Goal: Task Accomplishment & Management: Manage account settings

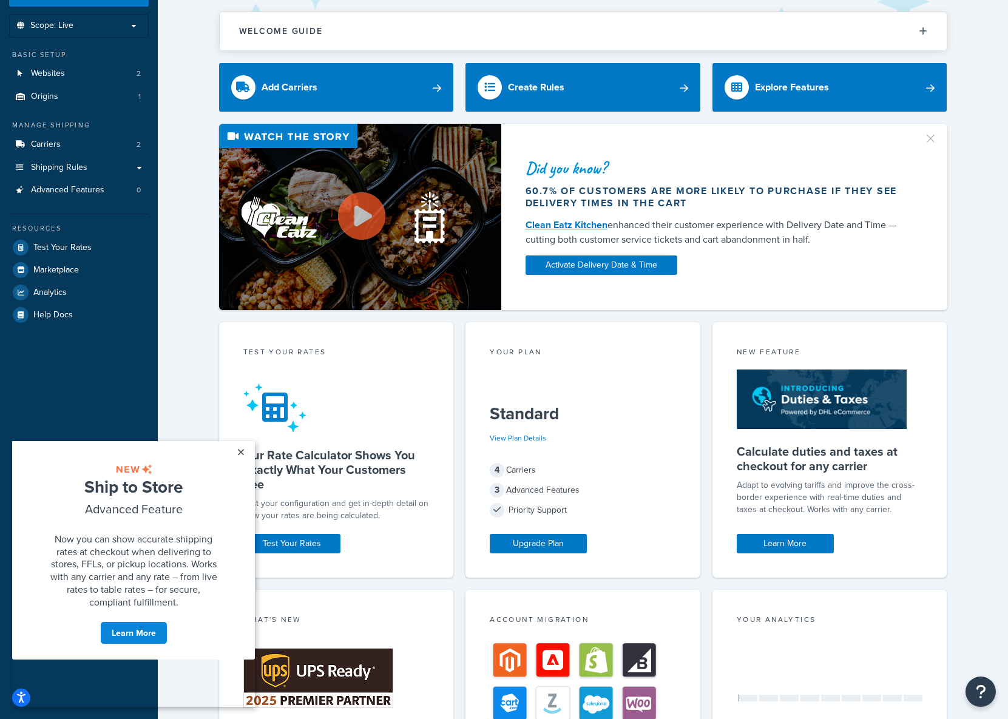
scroll to position [55, 0]
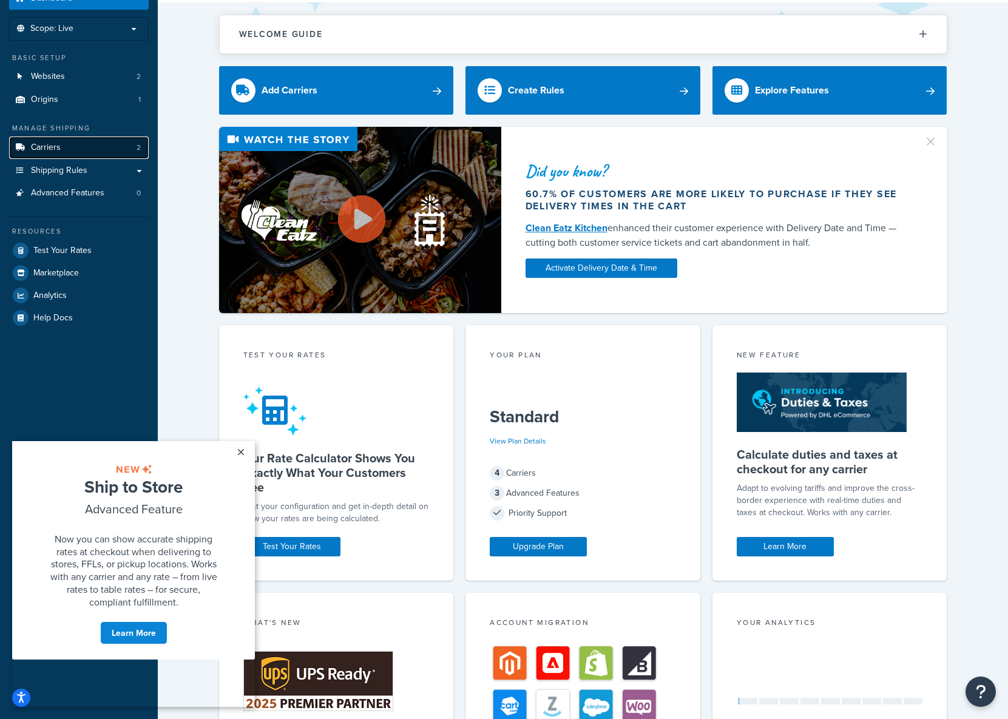
click at [81, 154] on link "Carriers 2" at bounding box center [79, 148] width 140 height 22
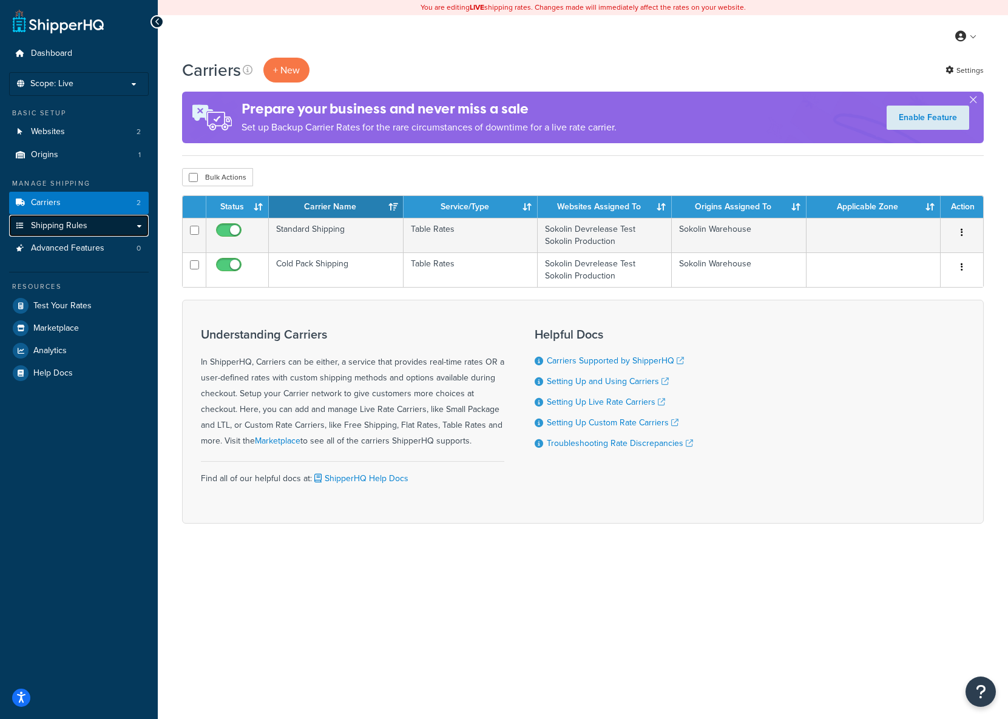
click at [64, 223] on span "Shipping Rules" at bounding box center [59, 226] width 56 height 10
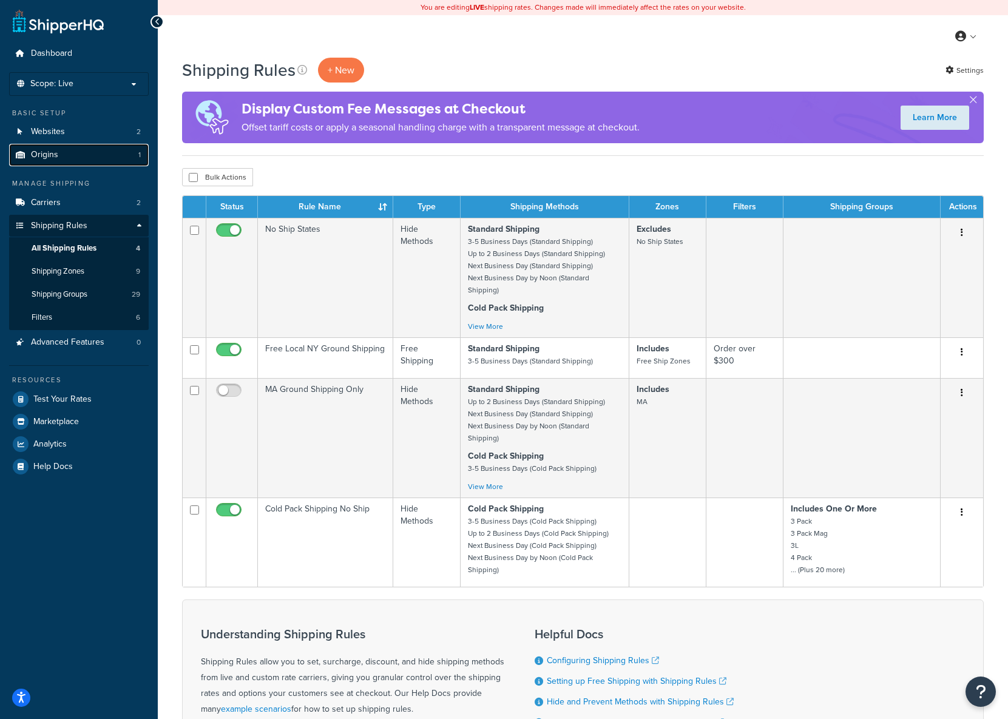
click at [63, 150] on link "Origins 1" at bounding box center [79, 155] width 140 height 22
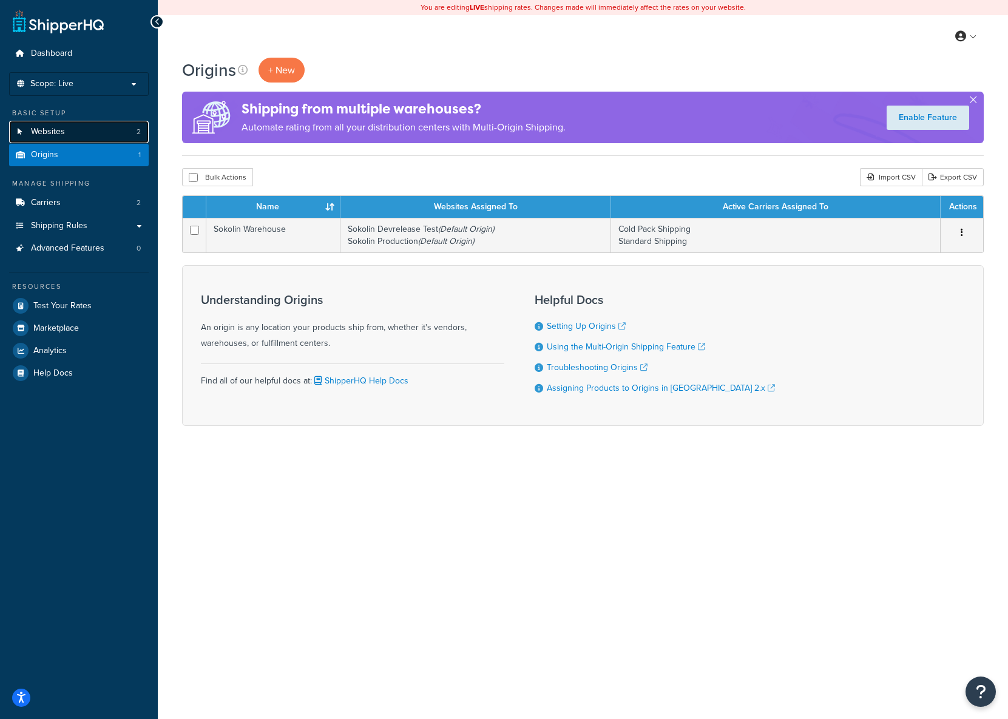
click at [64, 134] on span "Websites" at bounding box center [48, 132] width 34 height 10
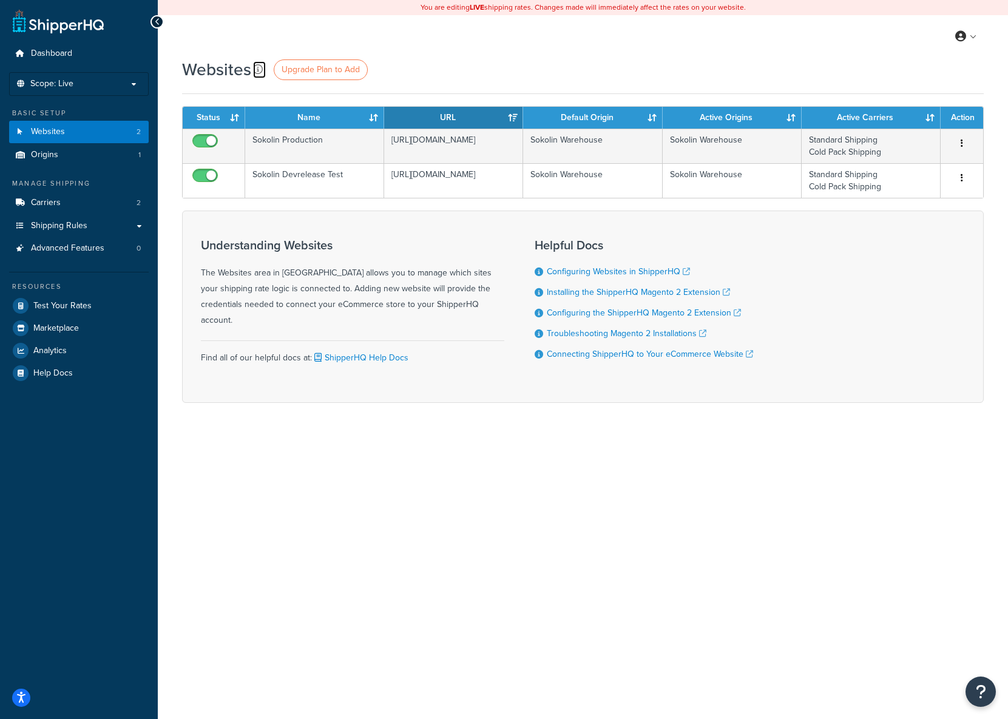
click at [255, 66] on icon at bounding box center [258, 69] width 10 height 10
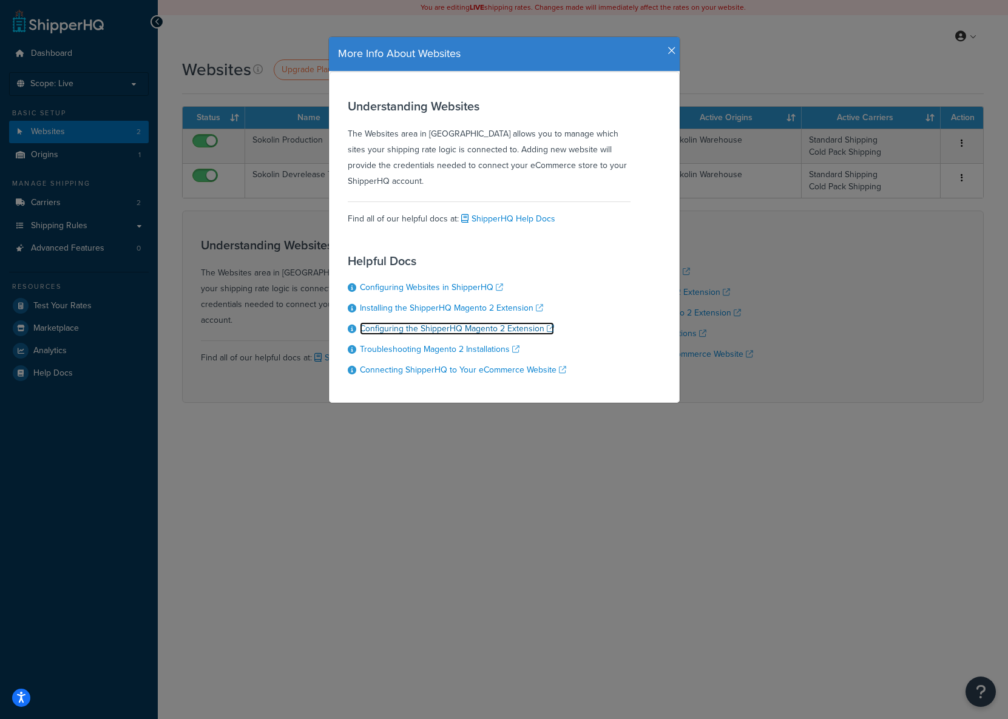
click at [412, 330] on link "Configuring the ShipperHQ Magento 2 Extension" at bounding box center [457, 328] width 194 height 13
click at [672, 54] on icon "button" at bounding box center [672, 51] width 8 height 11
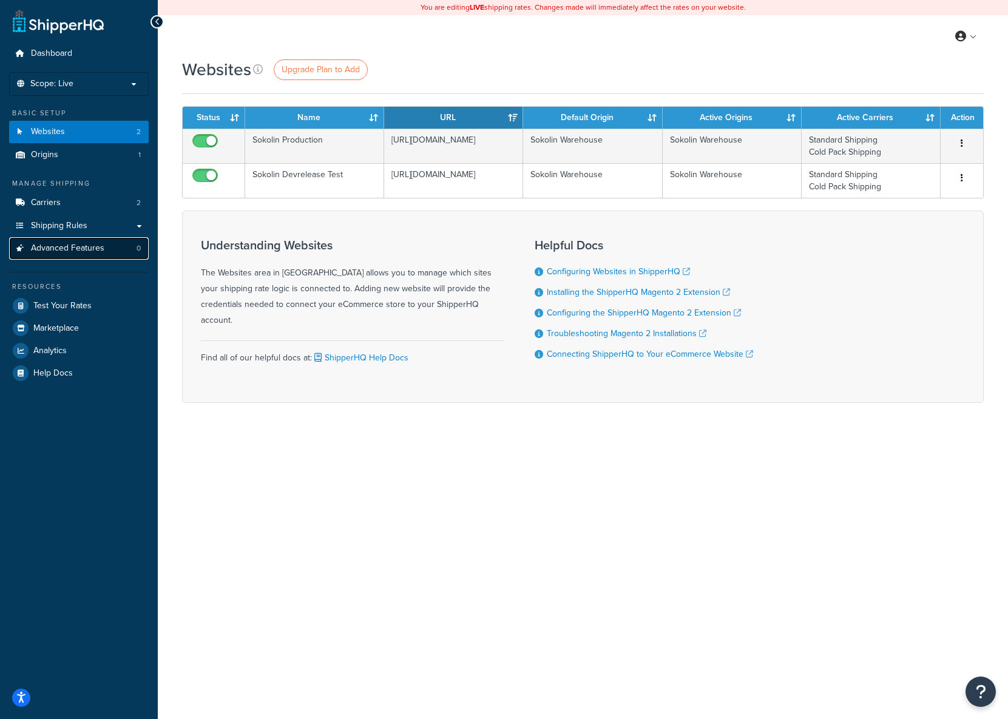
click at [63, 249] on span "Advanced Features" at bounding box center [67, 248] width 73 height 10
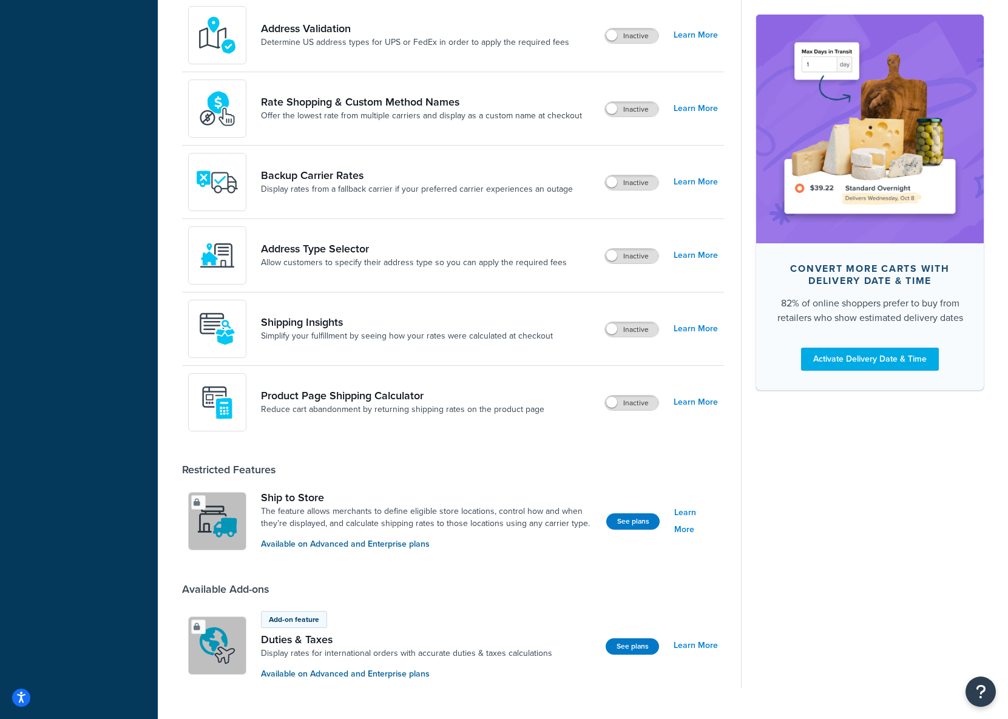
scroll to position [602, 0]
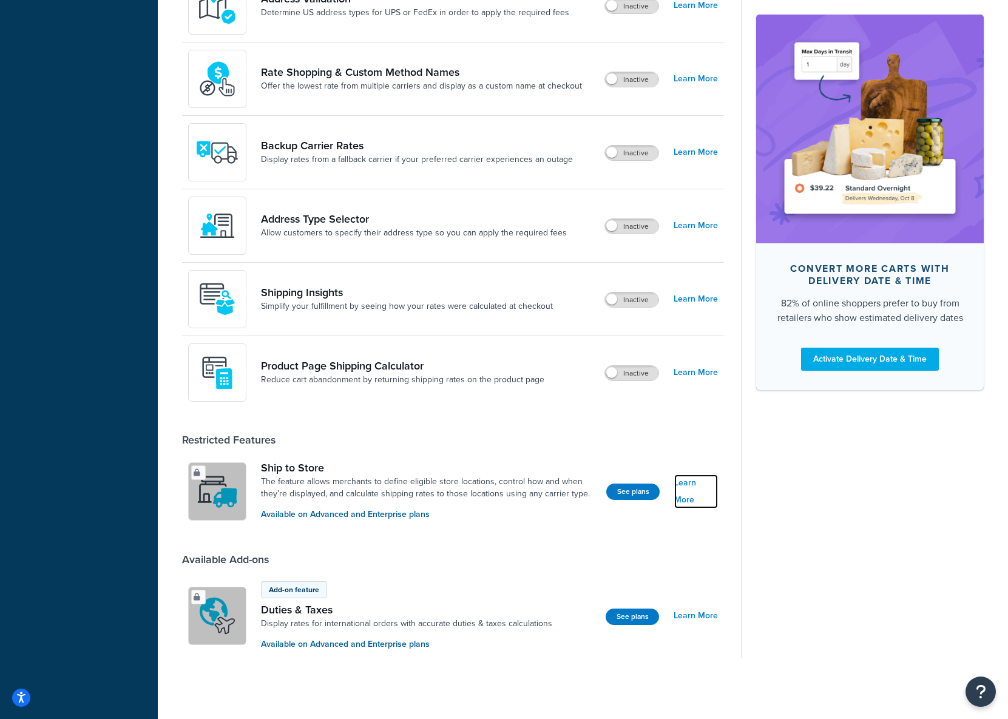
click at [697, 489] on link "Learn More" at bounding box center [696, 492] width 44 height 34
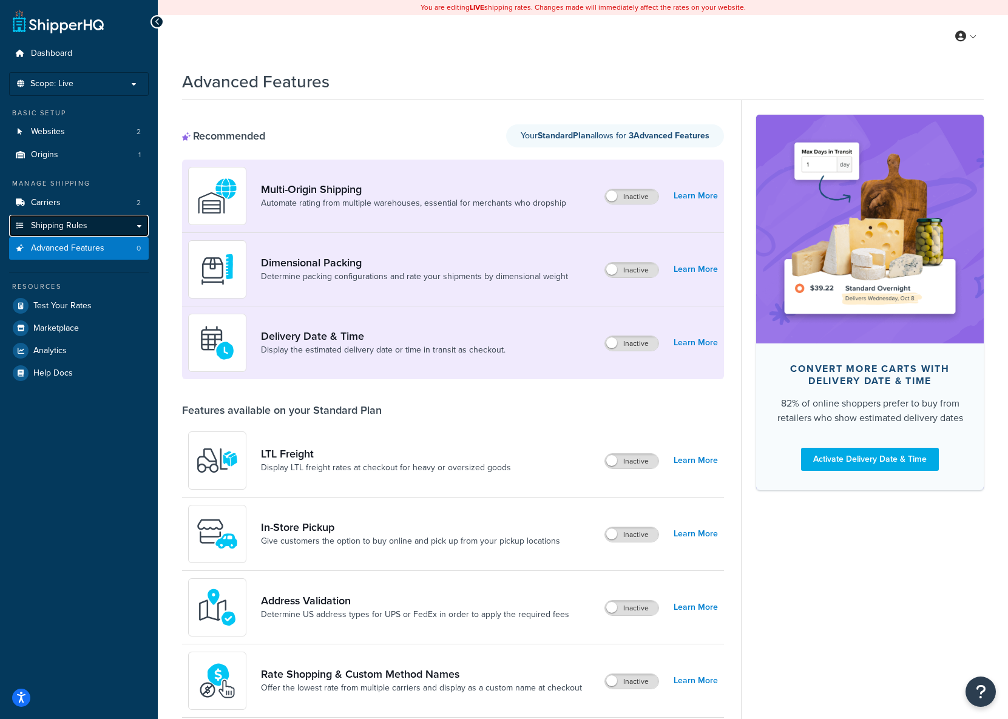
click at [140, 226] on link "Shipping Rules" at bounding box center [79, 226] width 140 height 22
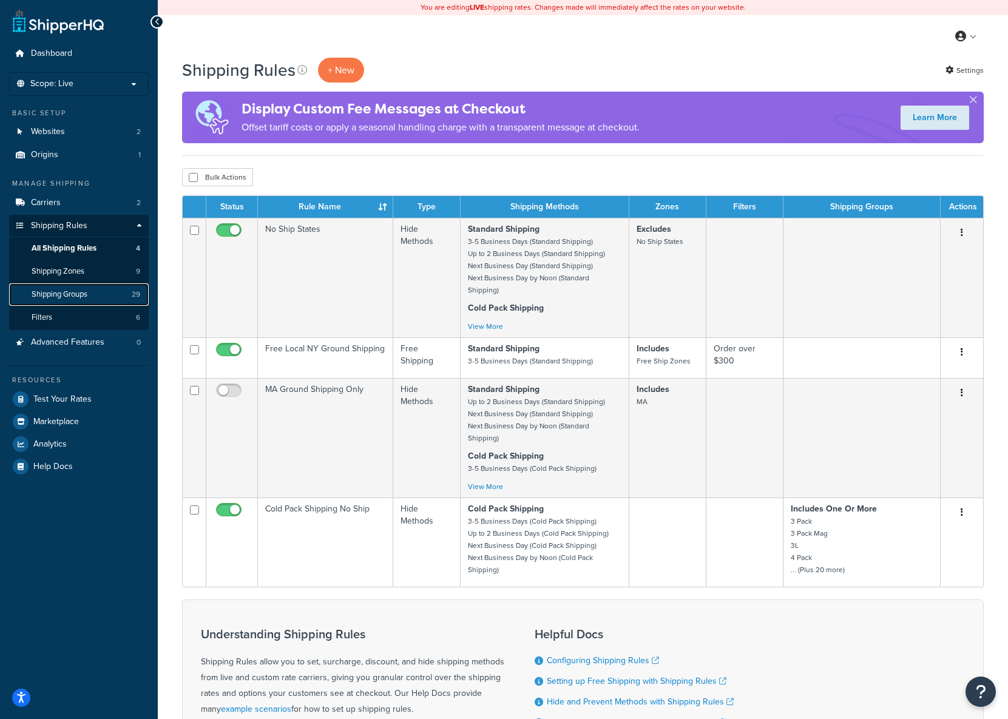
click at [66, 291] on span "Shipping Groups" at bounding box center [60, 295] width 56 height 10
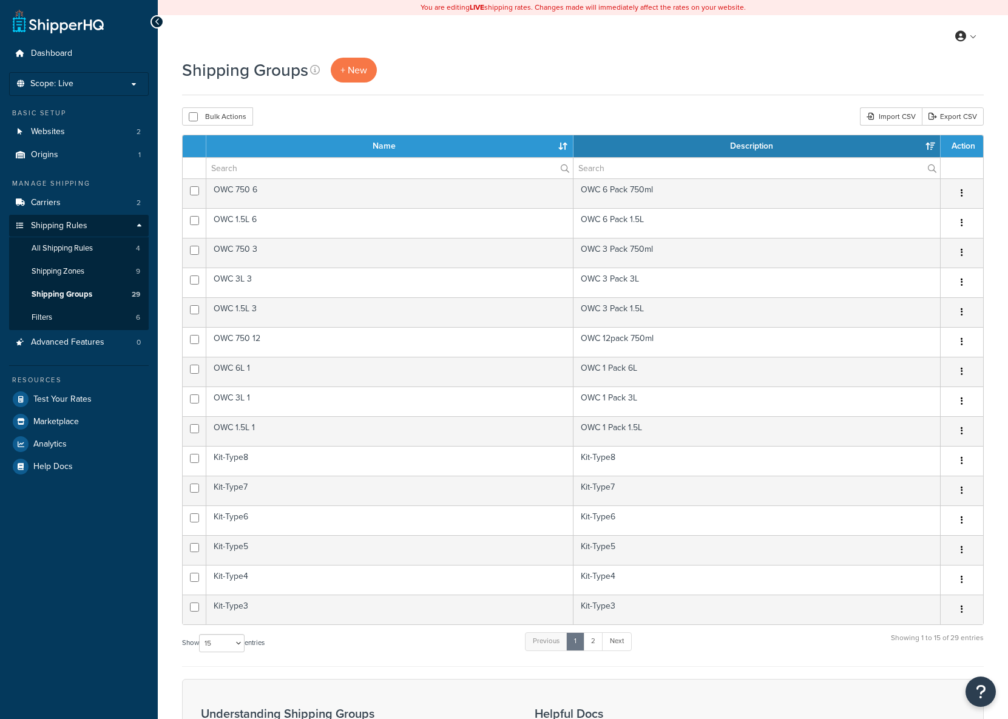
select select "15"
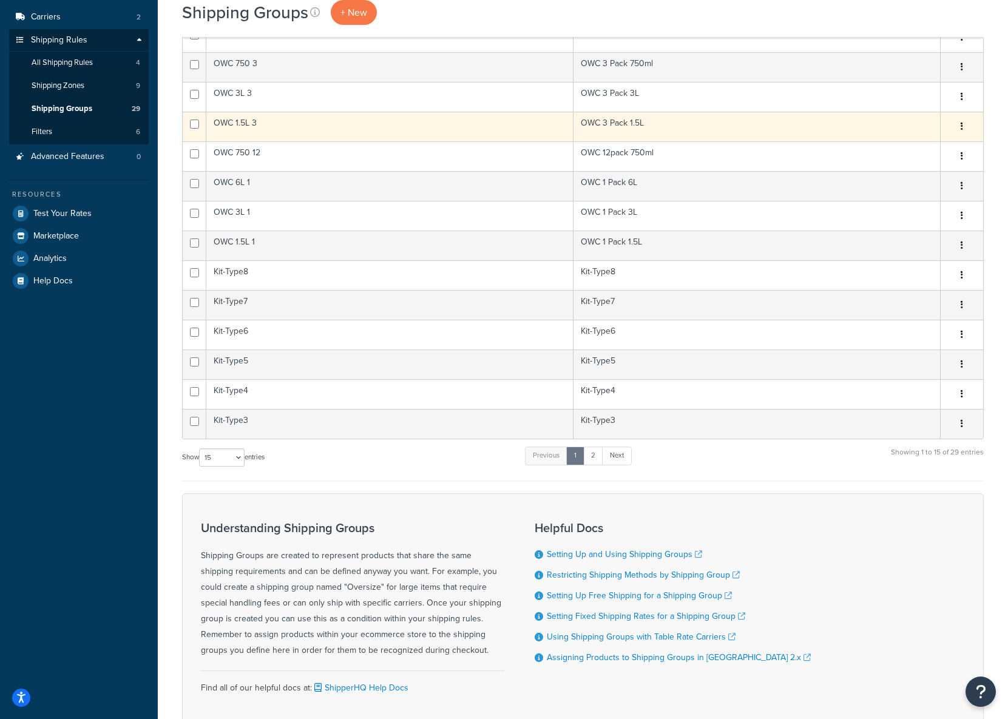
scroll to position [194, 0]
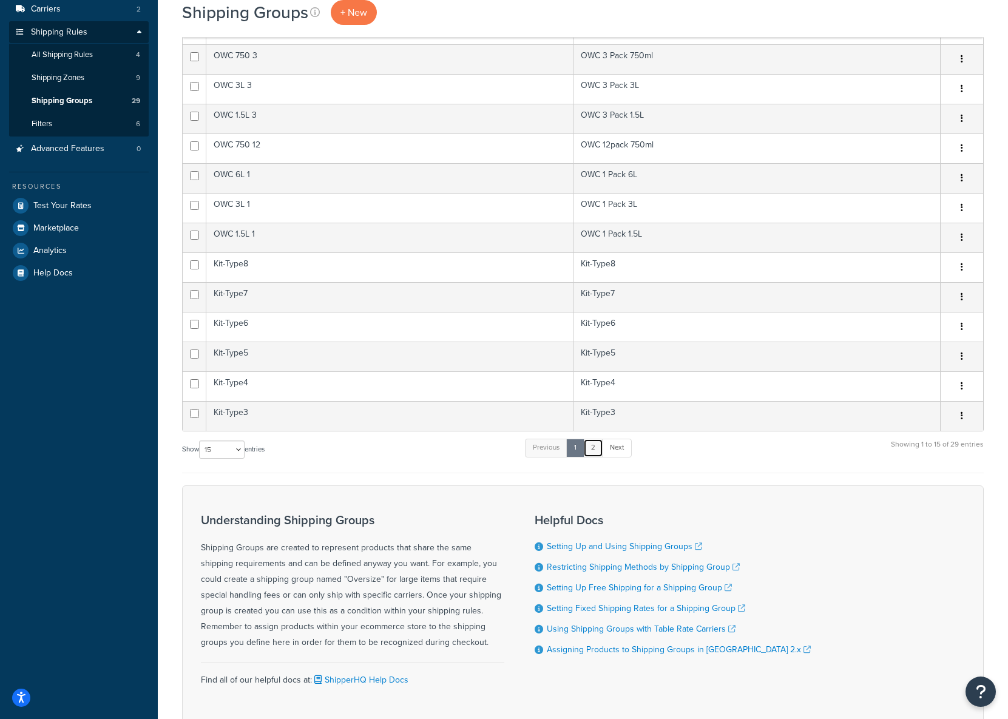
click at [598, 452] on link "2" at bounding box center [593, 448] width 20 height 18
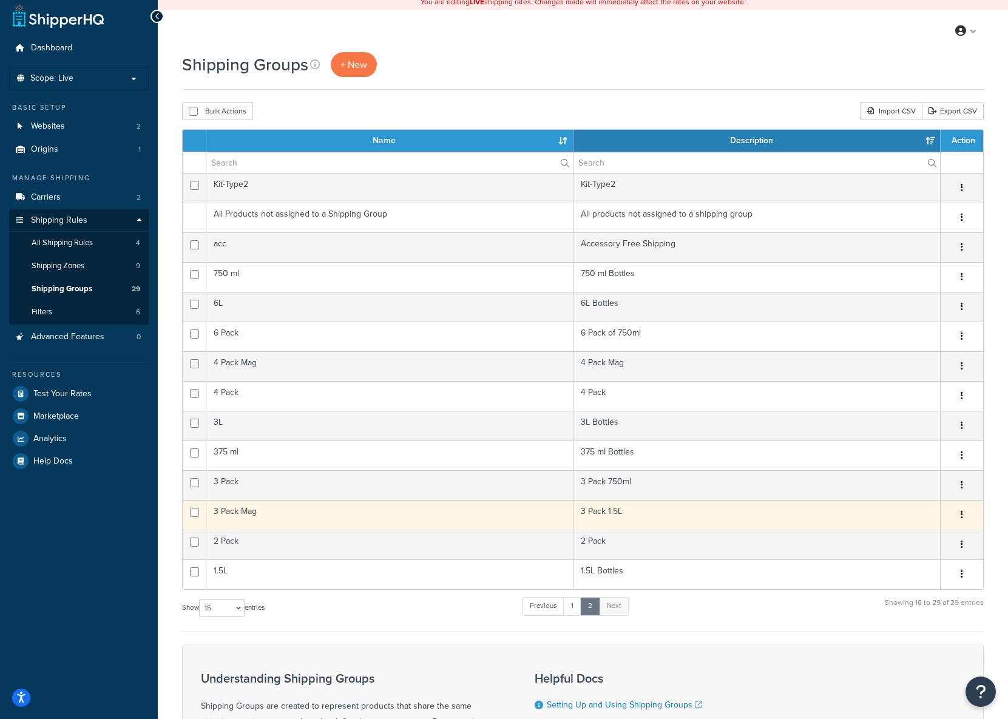
scroll to position [0, 0]
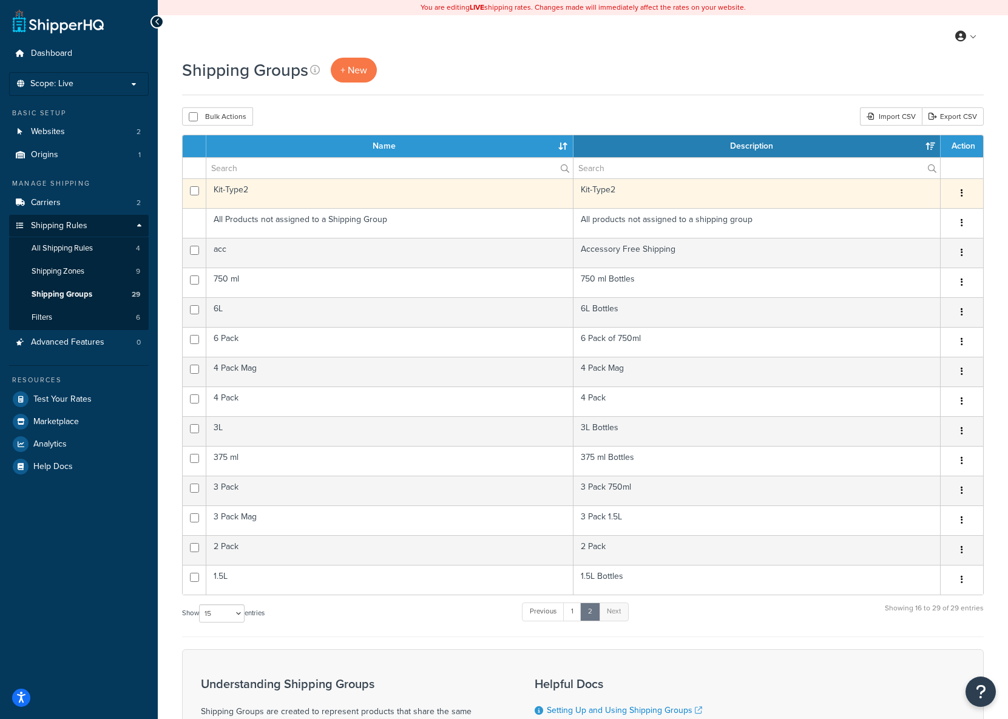
click at [963, 192] on button "button" at bounding box center [962, 193] width 17 height 19
click at [903, 221] on link "Edit" at bounding box center [913, 218] width 96 height 25
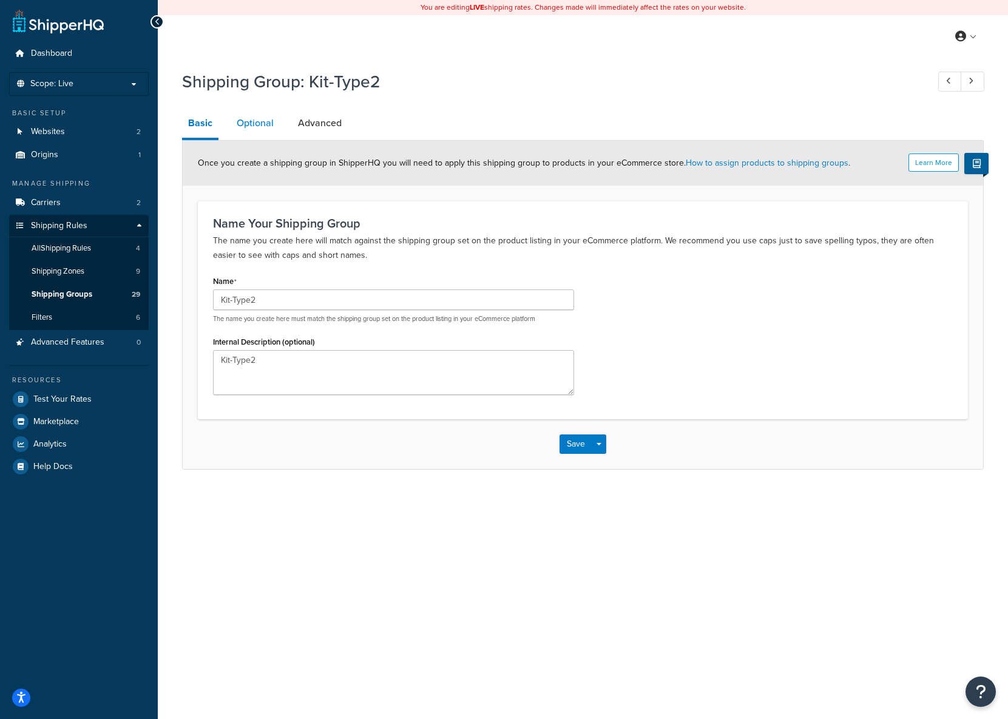
click at [265, 124] on link "Optional" at bounding box center [255, 123] width 49 height 29
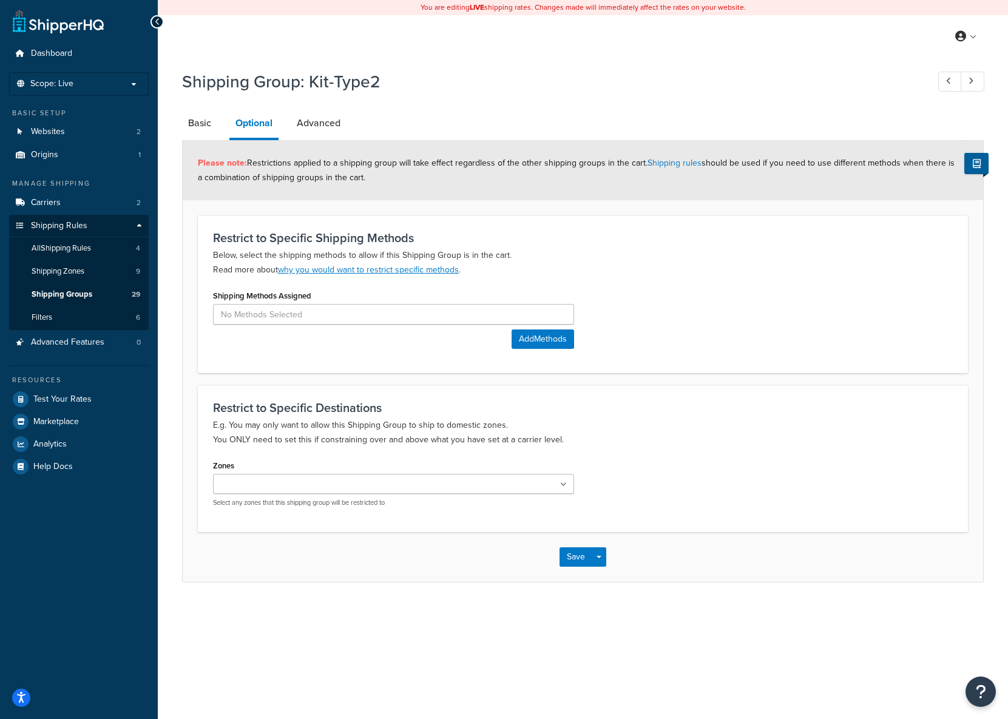
click at [562, 484] on icon at bounding box center [563, 484] width 7 height 7
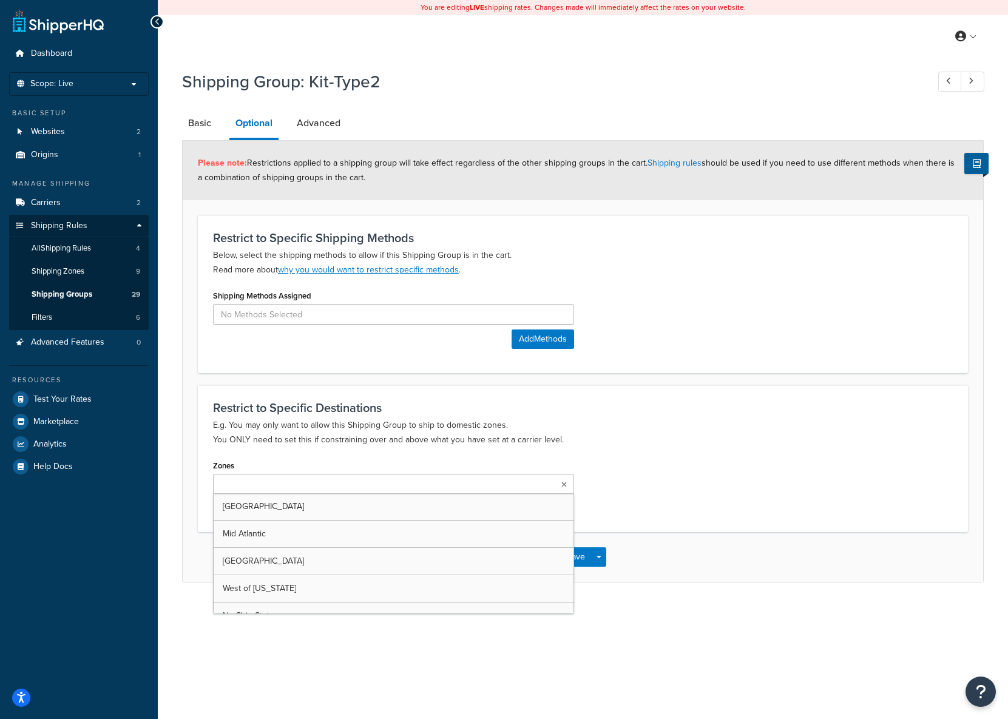
click at [651, 424] on p "E.g. You may only want to allow this Shipping Group to ship to domestic zones. …" at bounding box center [583, 432] width 740 height 29
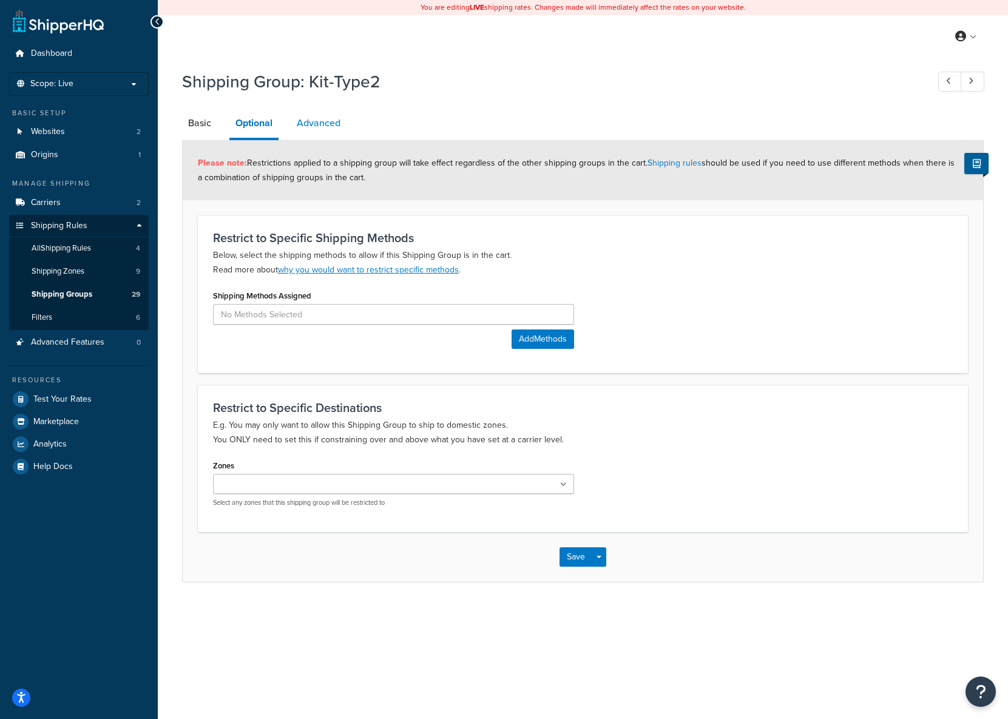
click at [315, 120] on link "Advanced" at bounding box center [319, 123] width 56 height 29
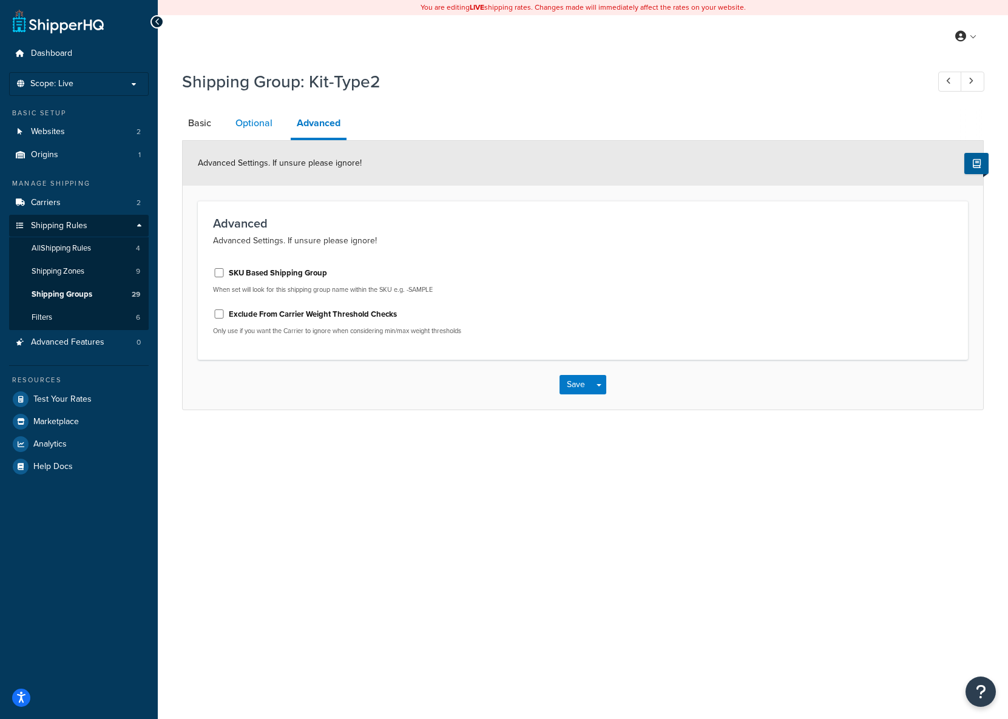
click at [252, 123] on link "Optional" at bounding box center [253, 123] width 49 height 29
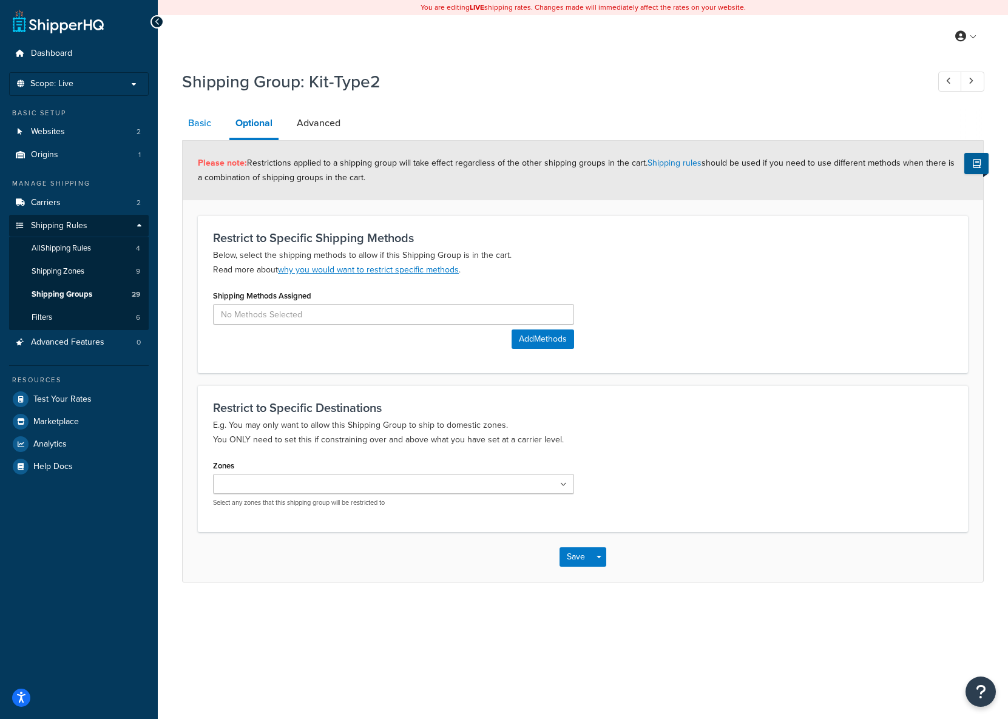
click at [202, 124] on link "Basic" at bounding box center [199, 123] width 35 height 29
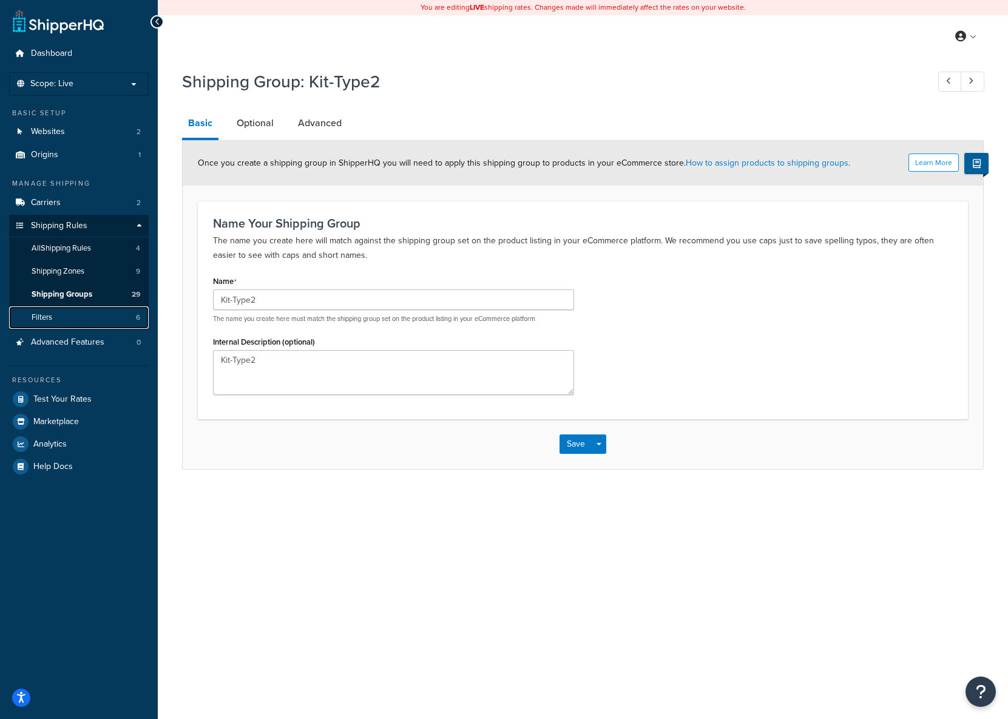
click at [55, 317] on link "Filters 6" at bounding box center [79, 318] width 140 height 22
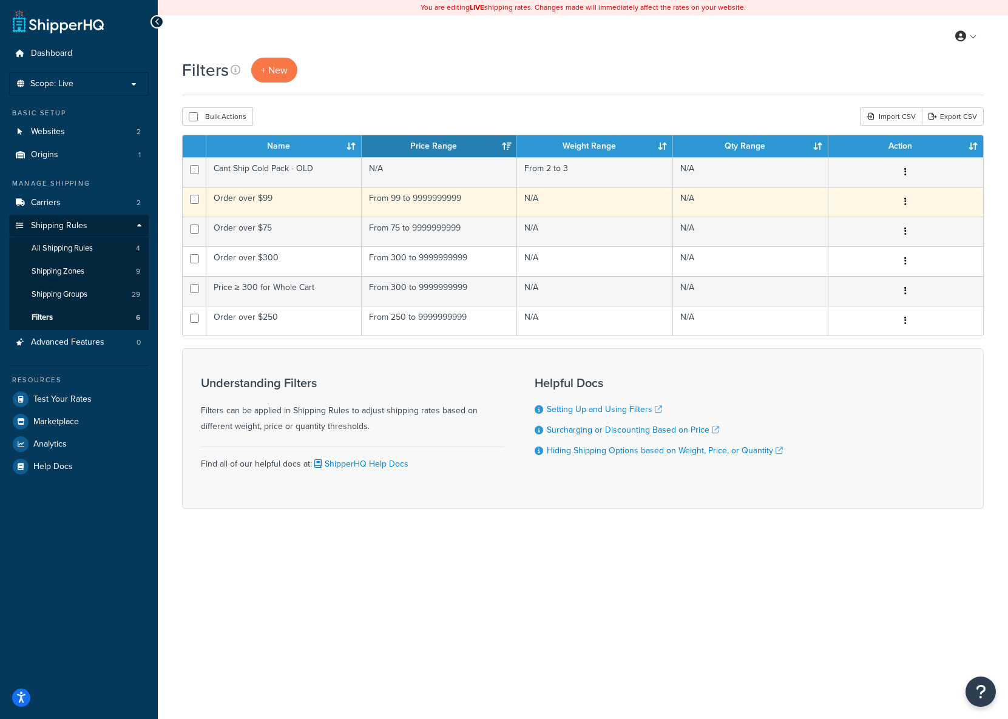
click at [906, 203] on icon "button" at bounding box center [905, 201] width 2 height 8
click at [759, 231] on link "Edit" at bounding box center [758, 226] width 96 height 25
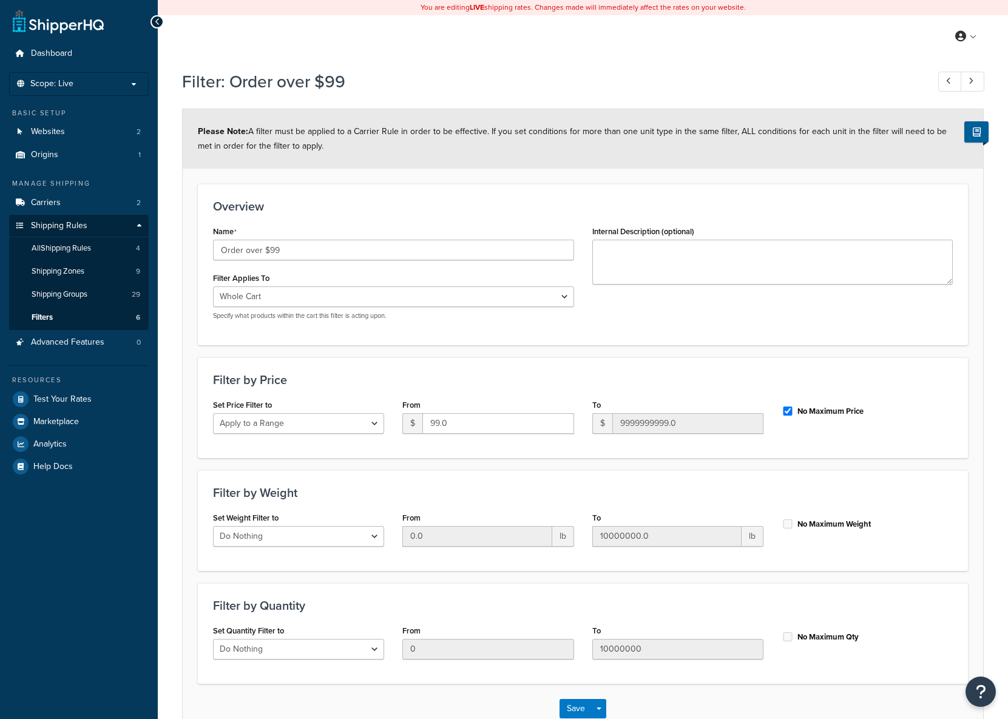
select select "range"
click at [56, 313] on link "Filters 6" at bounding box center [79, 318] width 140 height 22
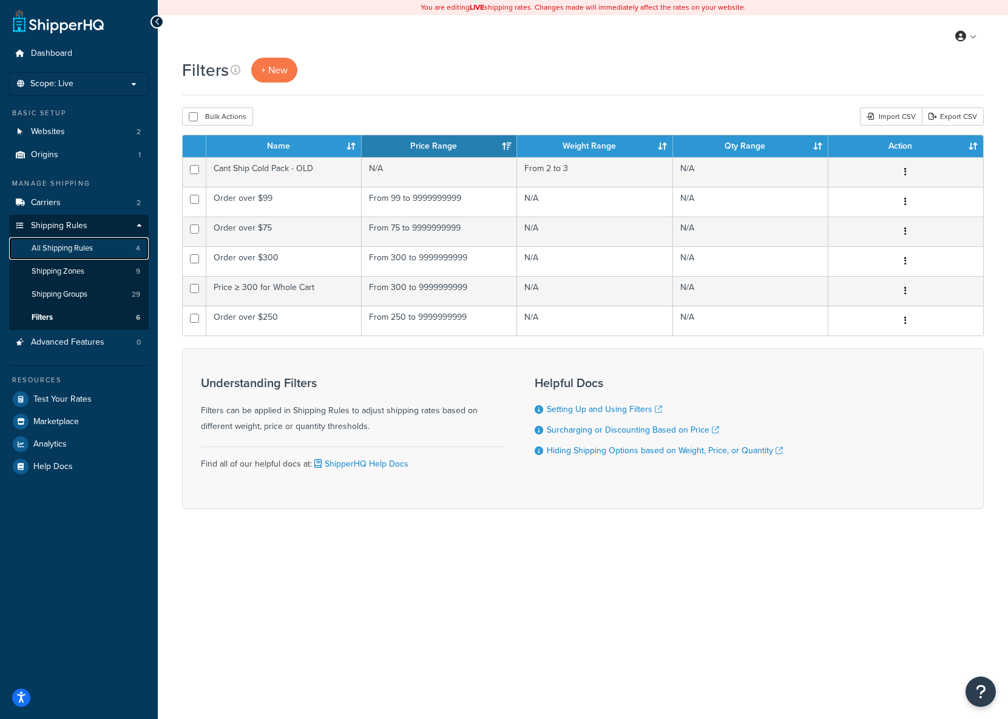
click at [58, 250] on span "All Shipping Rules" at bounding box center [62, 248] width 61 height 10
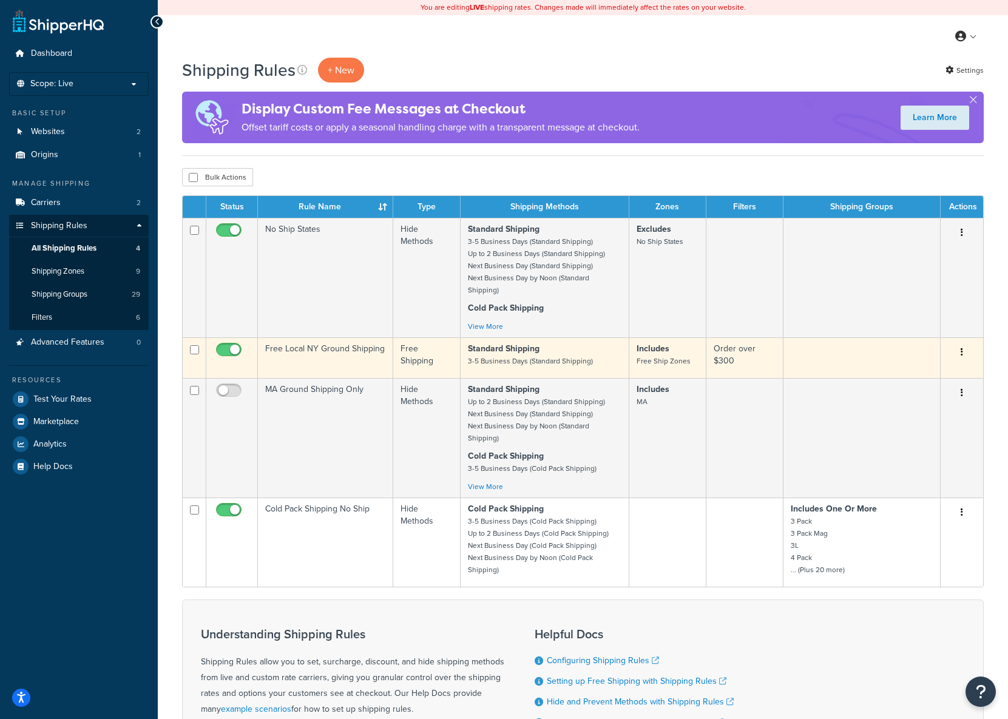
click at [964, 343] on button "button" at bounding box center [962, 352] width 17 height 19
click at [943, 363] on link "Edit" at bounding box center [922, 375] width 96 height 25
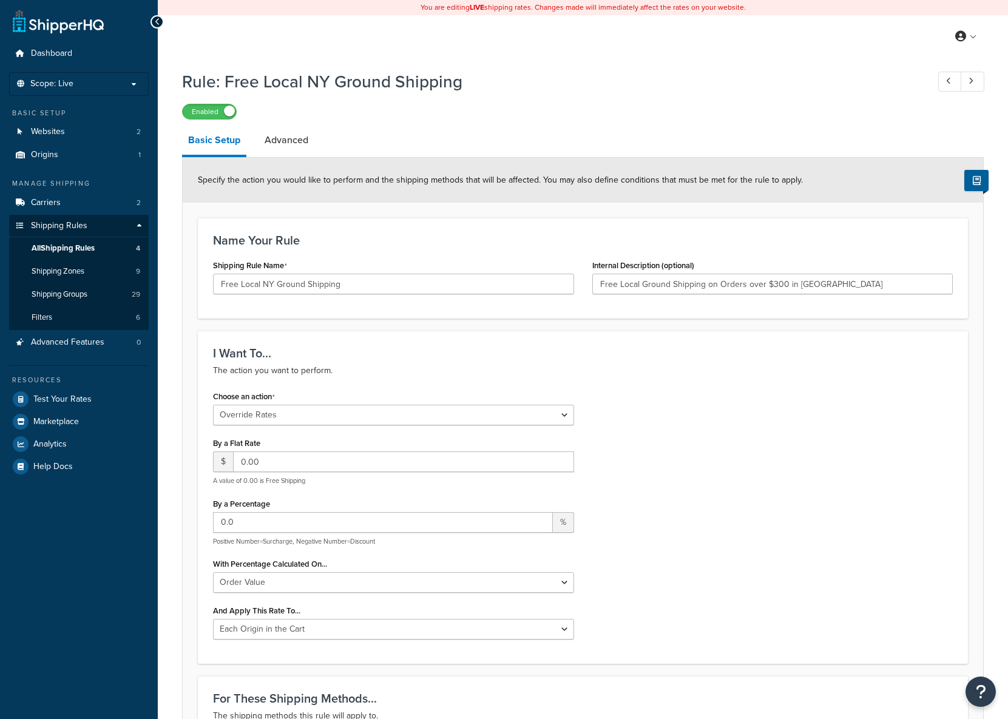
select select "OVERRIDE"
select select "LOCATION"
click at [40, 276] on span "Shipping Zones" at bounding box center [58, 271] width 53 height 10
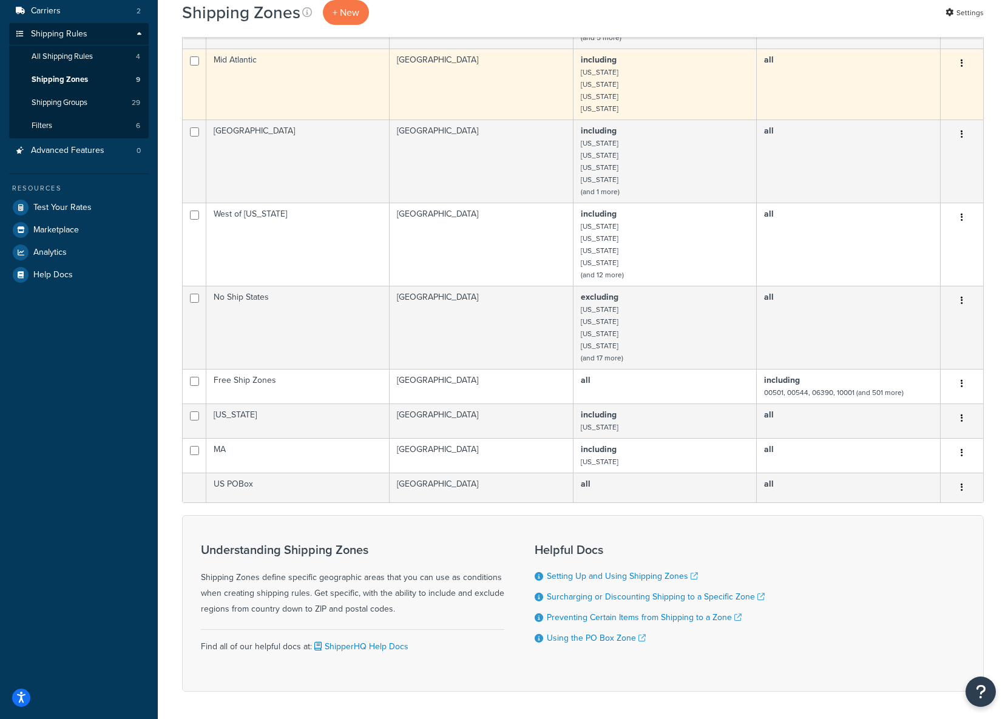
scroll to position [238, 0]
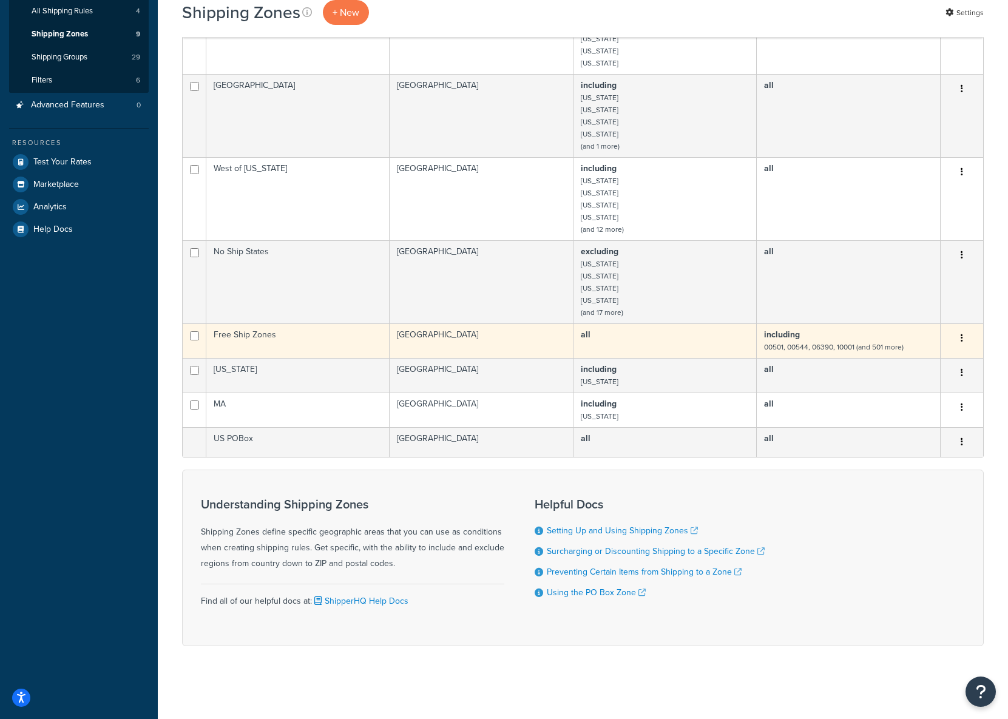
click at [961, 336] on icon "button" at bounding box center [962, 338] width 2 height 8
click at [927, 359] on link "Edit" at bounding box center [913, 362] width 96 height 25
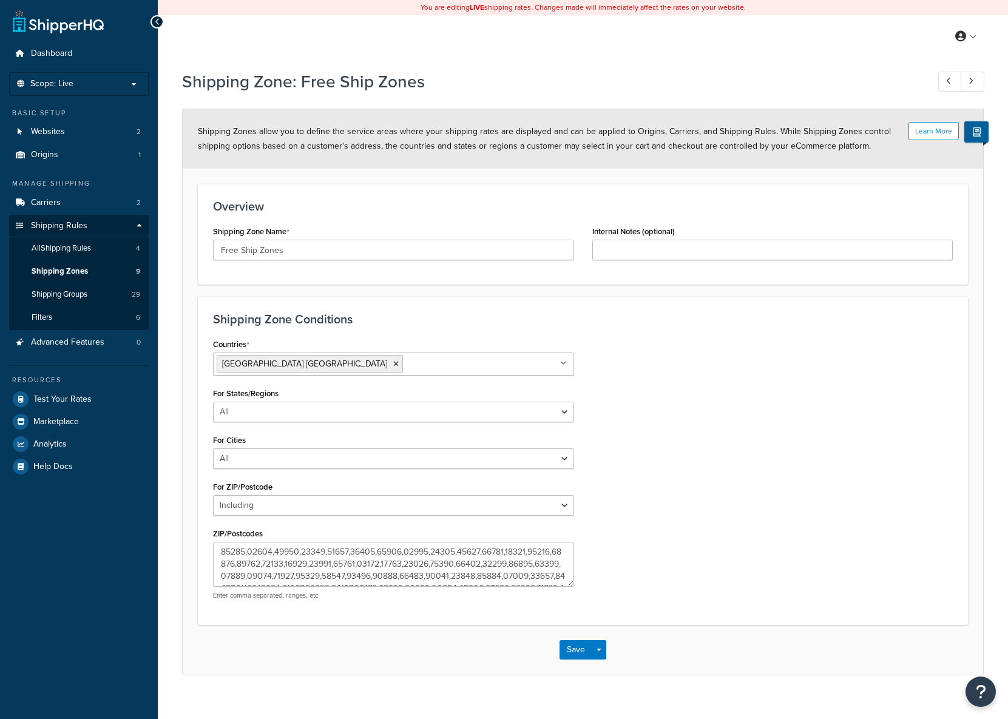
select select "including"
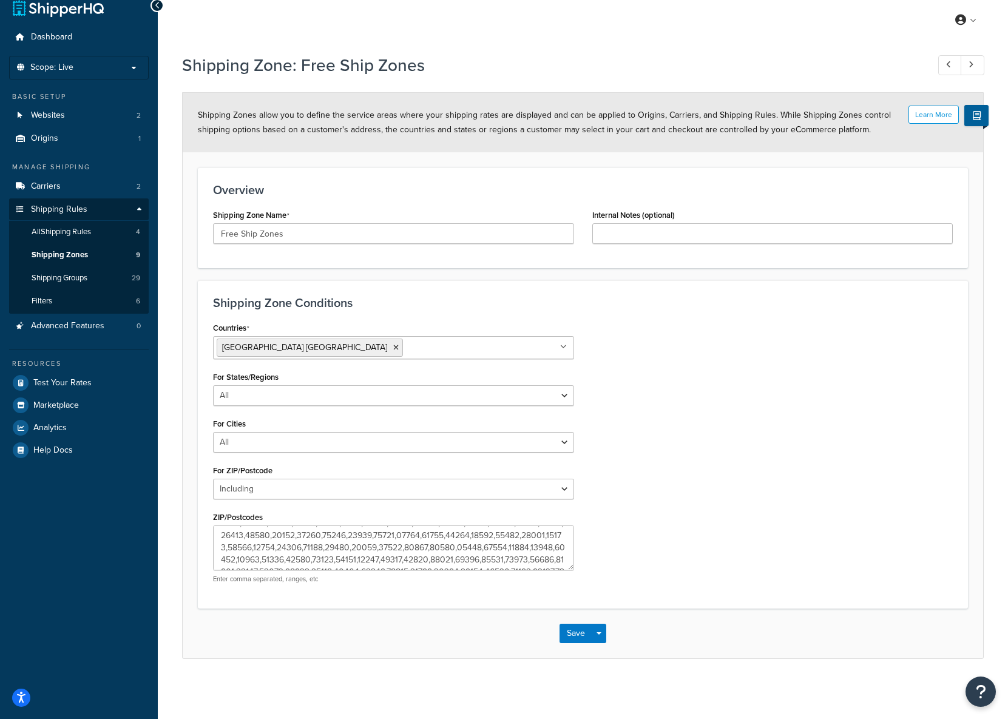
scroll to position [364, 0]
click at [294, 394] on select "All Including Excluding" at bounding box center [393, 395] width 361 height 21
select select "including"
click at [213, 385] on select "All Including Excluding" at bounding box center [393, 395] width 361 height 21
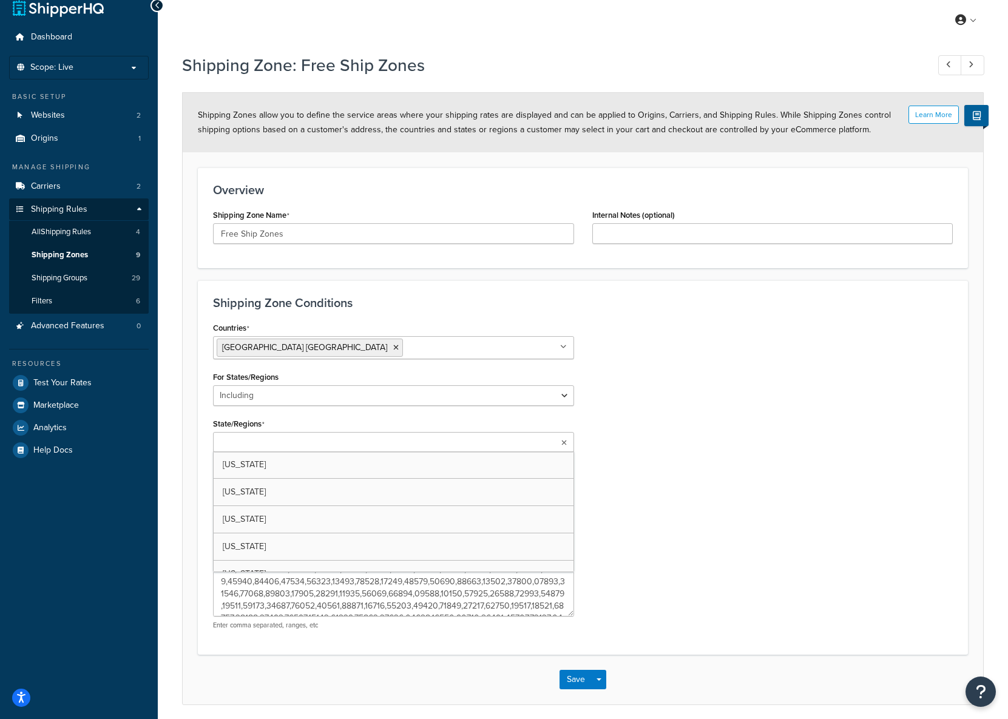
click at [283, 441] on input "State/Regions" at bounding box center [270, 442] width 107 height 13
click at [622, 423] on div "Countries United States USA All Countries ALL Afghanistan AFG Albania ALB Alger…" at bounding box center [583, 480] width 758 height 323
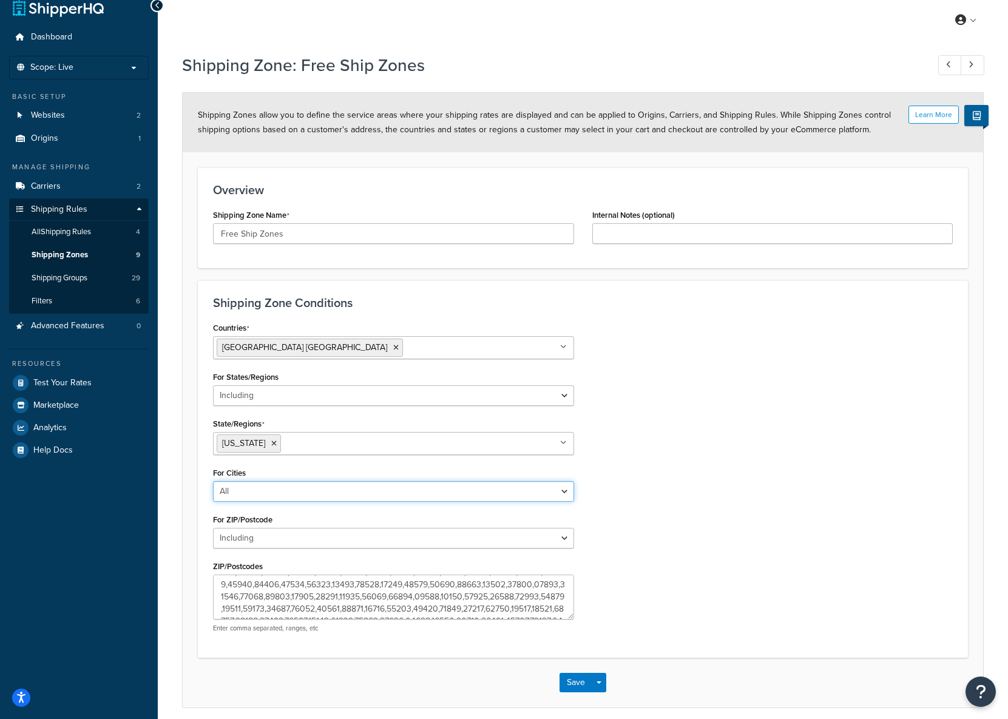
click at [398, 490] on select "All Including Excluding" at bounding box center [393, 491] width 361 height 21
select select "including"
click at [213, 481] on select "All Including Excluding" at bounding box center [393, 491] width 361 height 21
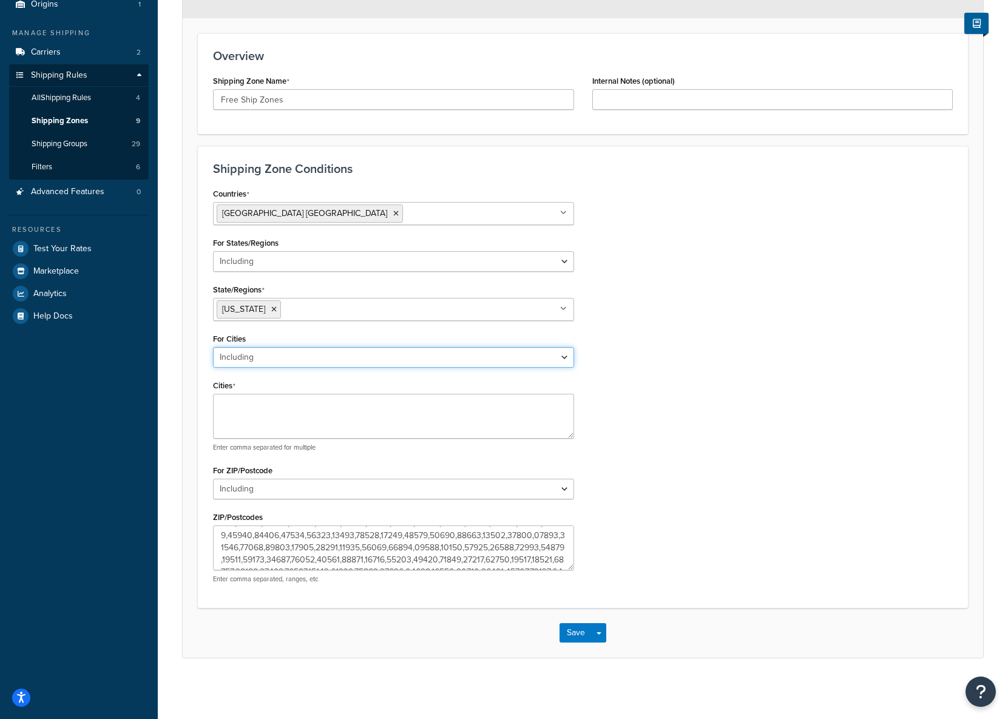
scroll to position [0, 0]
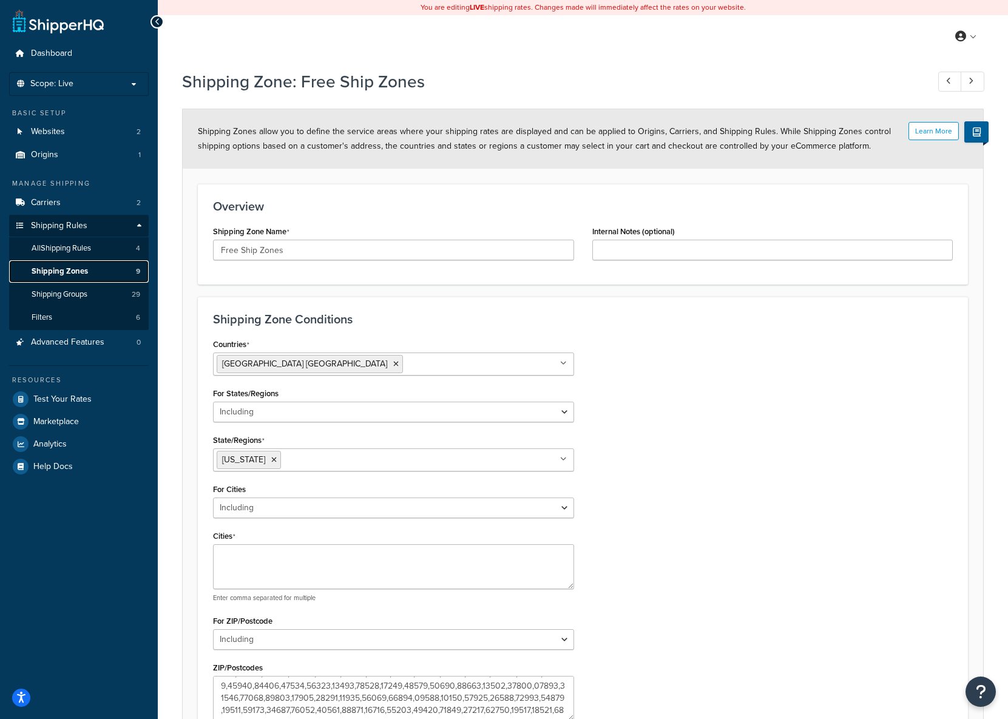
click at [78, 274] on span "Shipping Zones" at bounding box center [60, 271] width 56 height 10
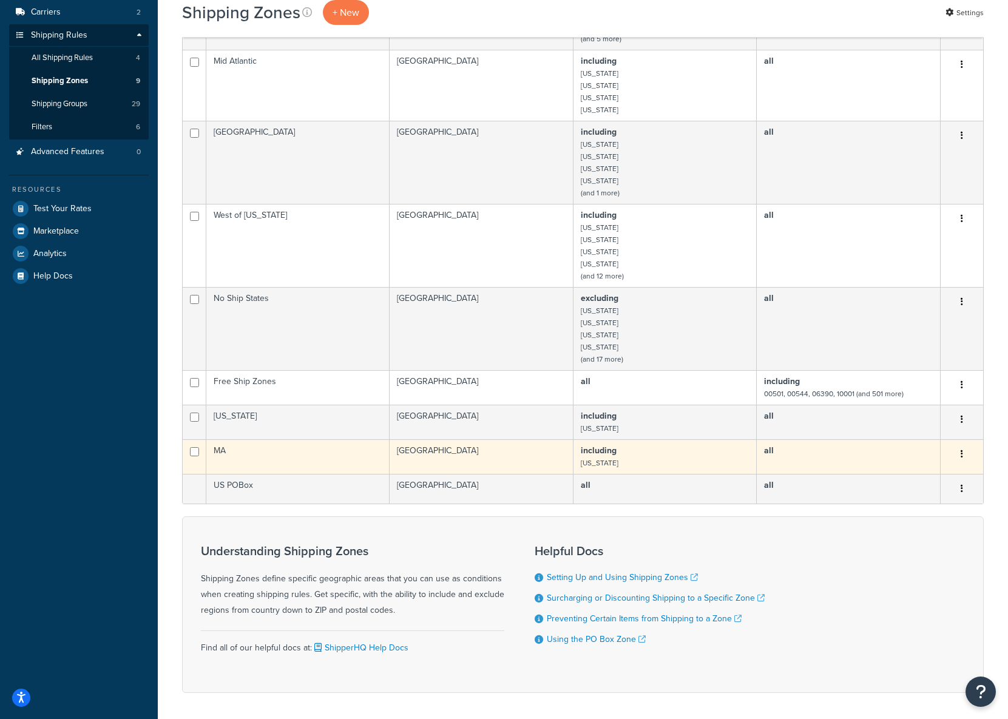
scroll to position [190, 0]
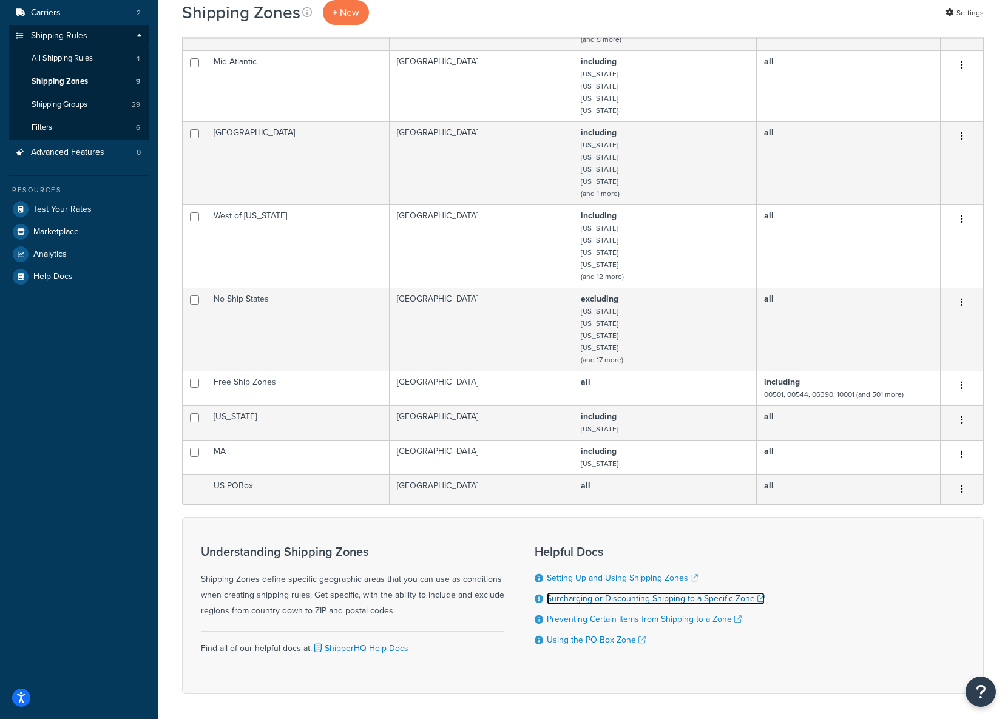
click at [617, 600] on link "Surcharging or Discounting Shipping to a Specific Zone" at bounding box center [656, 598] width 218 height 13
click at [55, 207] on span "Test Your Rates" at bounding box center [62, 210] width 58 height 10
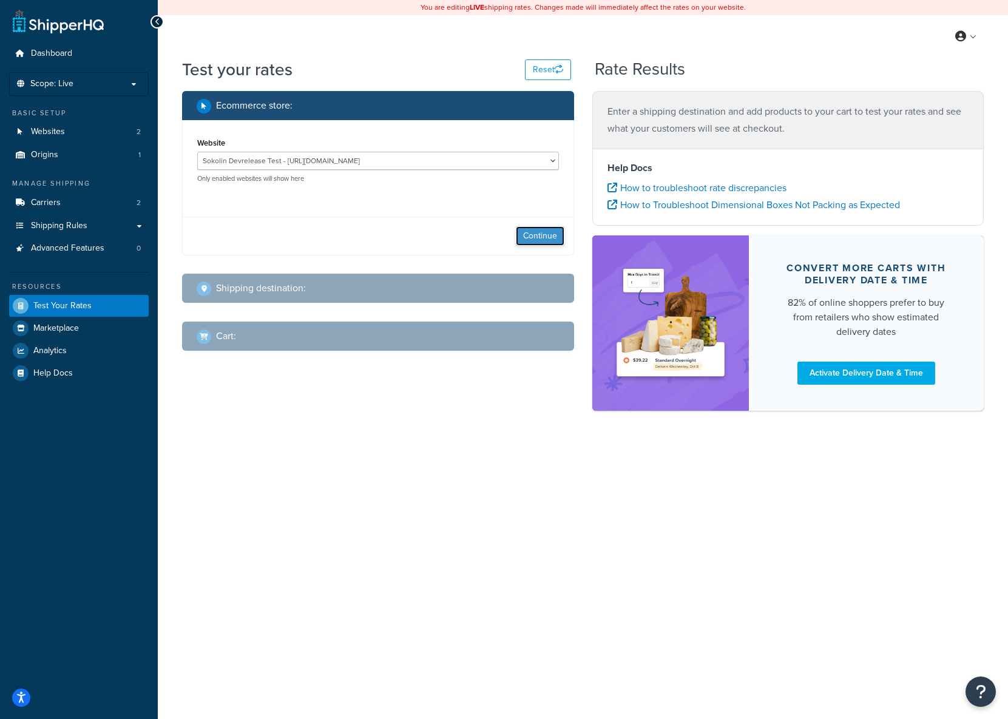
click at [532, 237] on button "Continue" at bounding box center [540, 235] width 49 height 19
select select "TX"
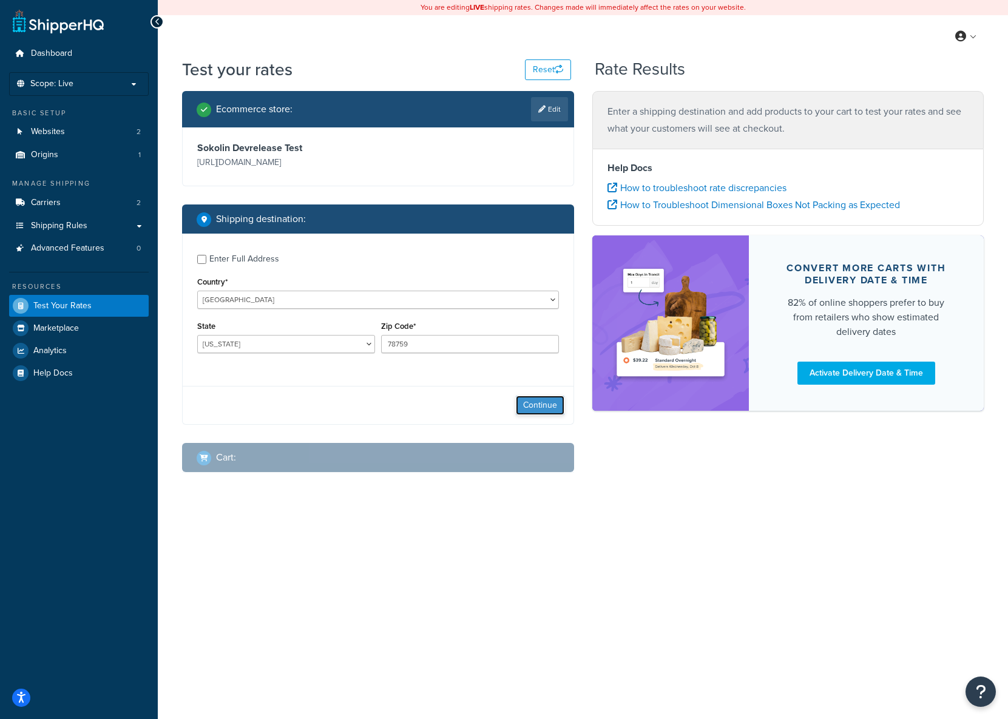
click at [558, 400] on button "Continue" at bounding box center [540, 405] width 49 height 19
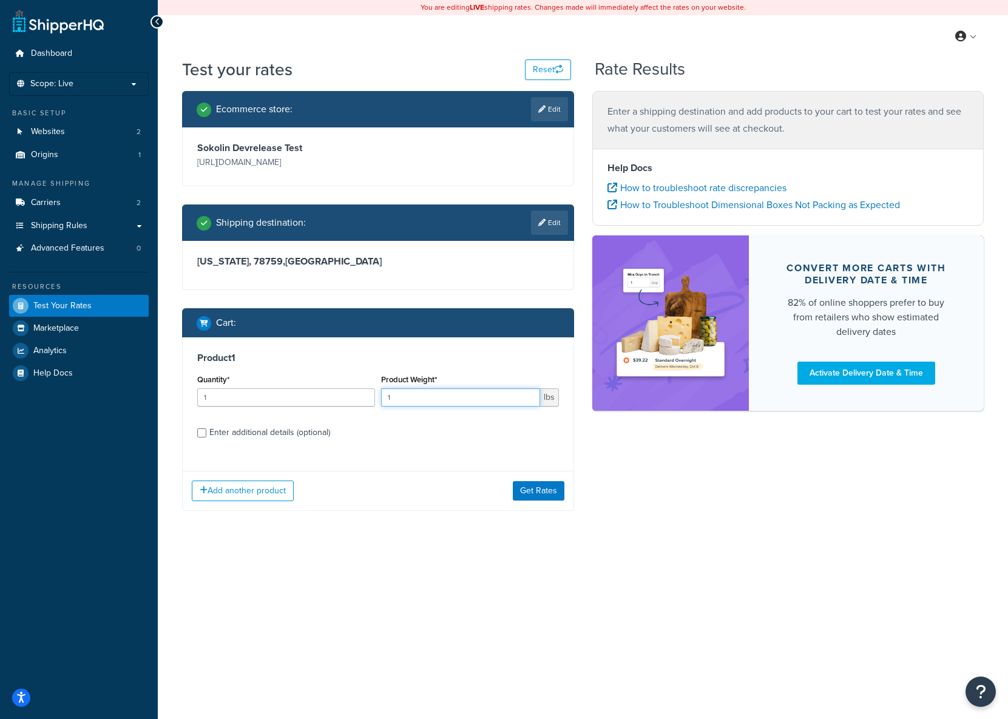
drag, startPoint x: 480, startPoint y: 396, endPoint x: 282, endPoint y: 389, distance: 198.0
click at [282, 389] on div "Quantity* 1 Product Weight* 1 lbs" at bounding box center [378, 393] width 368 height 44
type input "20"
click at [537, 487] on button "Get Rates" at bounding box center [539, 490] width 52 height 19
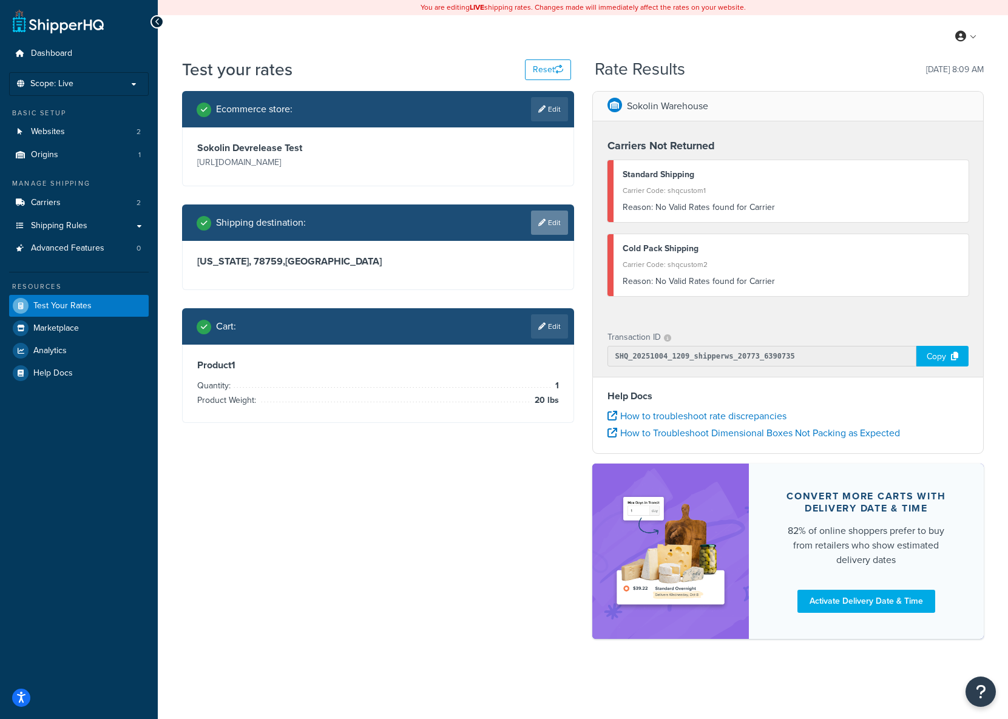
click at [546, 229] on link "Edit" at bounding box center [549, 223] width 37 height 24
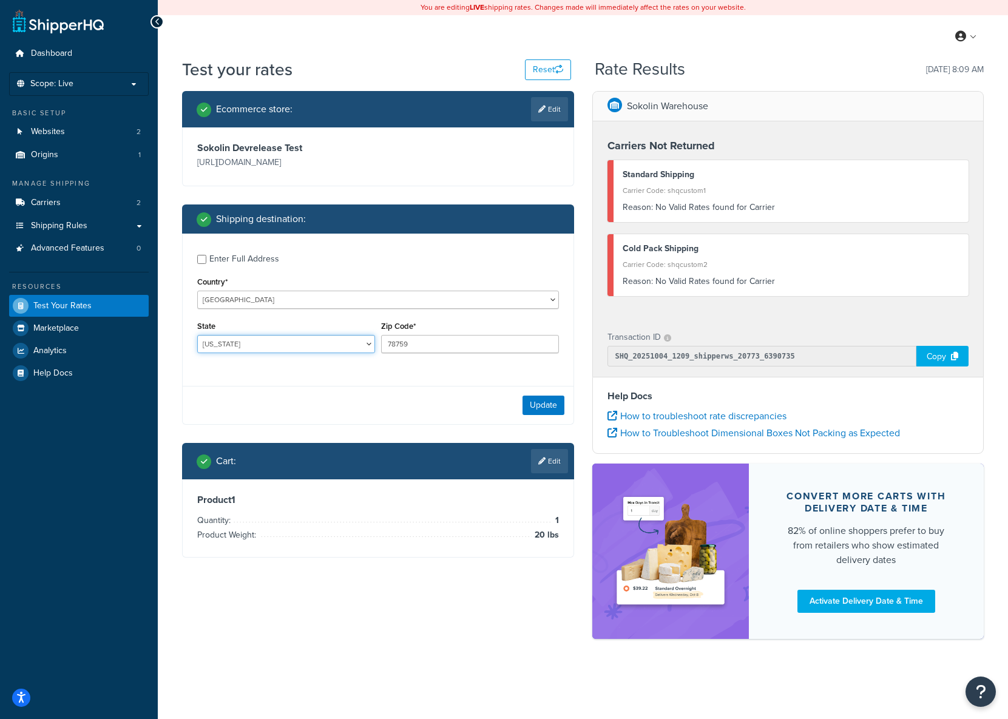
click at [373, 347] on select "Alabama Alaska American Samoa Arizona Arkansas Armed Forces Americas Armed Forc…" at bounding box center [286, 344] width 178 height 18
select select "CA"
click at [197, 335] on select "Alabama Alaska American Samoa Arizona Arkansas Armed Forces Americas Armed Forc…" at bounding box center [286, 344] width 178 height 18
click at [446, 341] on input "78759" at bounding box center [470, 344] width 178 height 18
drag, startPoint x: 446, startPoint y: 341, endPoint x: 367, endPoint y: 339, distance: 78.9
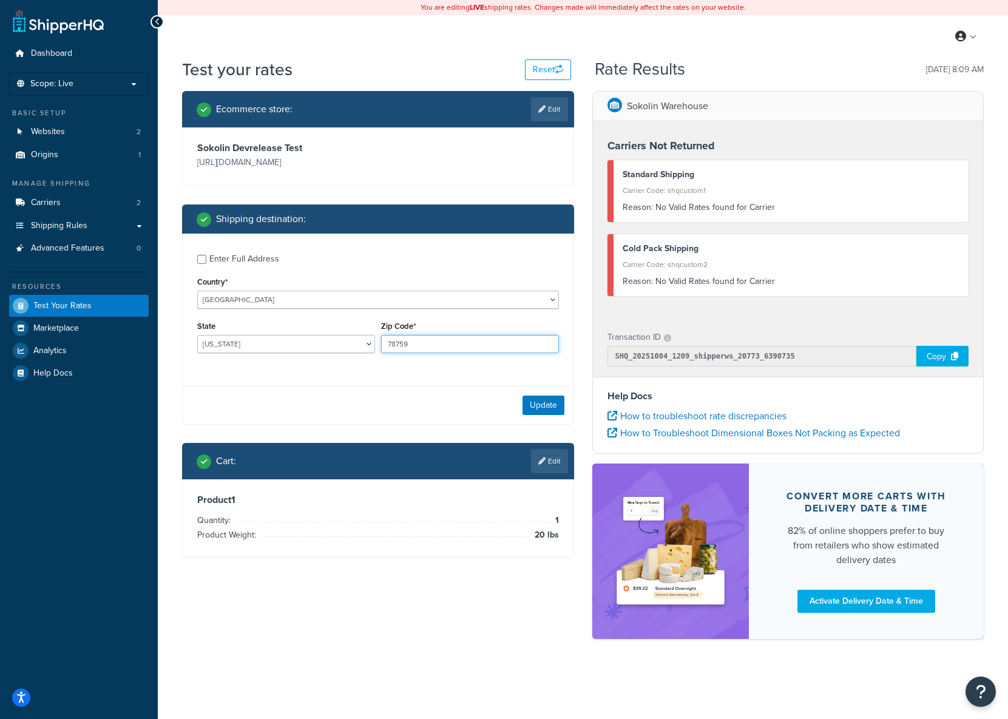
click at [367, 339] on div "State Alabama Alaska American Samoa Arizona Arkansas Armed Forces Americas Arme…" at bounding box center [378, 340] width 368 height 44
type input "90210"
click at [546, 409] on button "Update" at bounding box center [544, 405] width 42 height 19
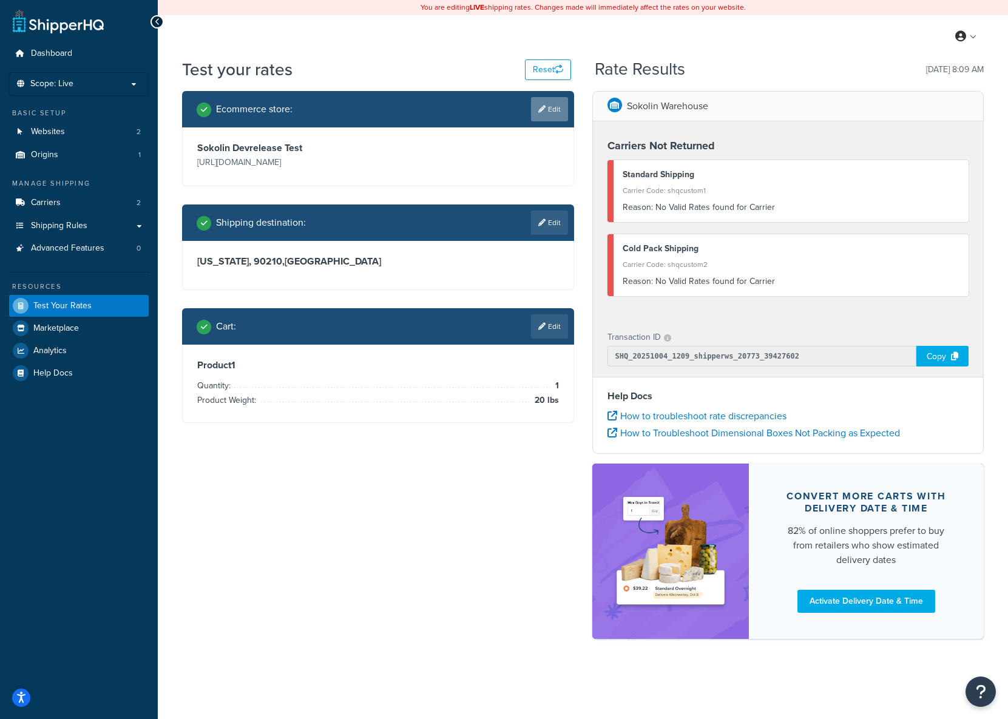
click at [546, 109] on link "Edit" at bounding box center [549, 109] width 37 height 24
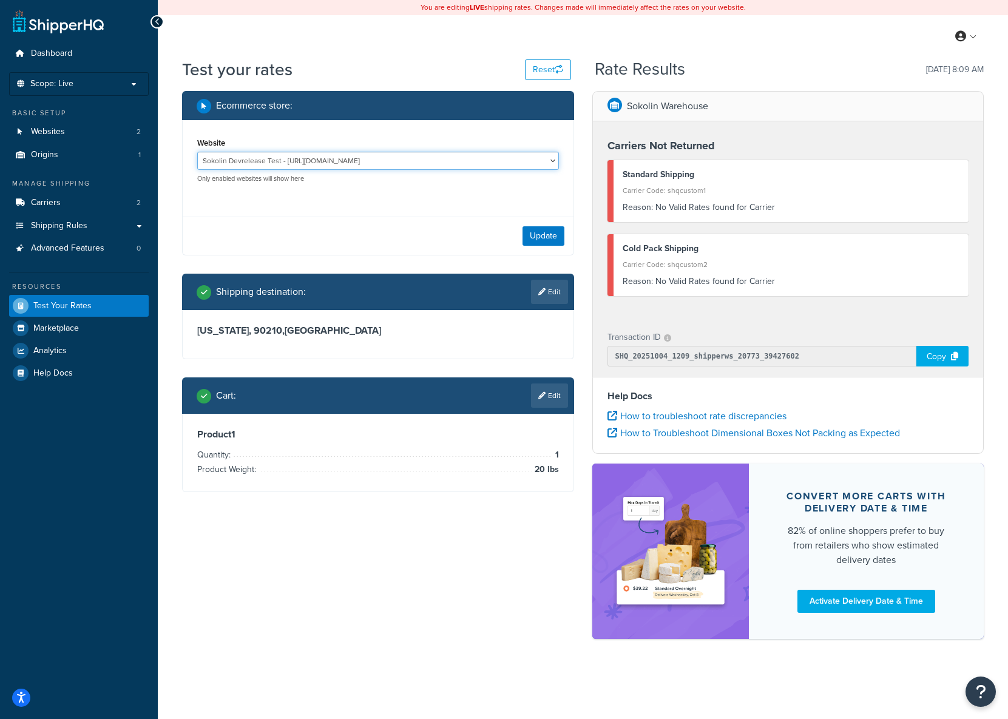
click at [315, 166] on select "Sokolin Devrelease Test - https://devrelease.sokolin.com Sokolin Production - h…" at bounding box center [378, 161] width 362 height 18
select select "14ccb3a42cd8ac7a15e37b2c2a18f22d"
click at [197, 152] on select "Sokolin Devrelease Test - https://devrelease.sokolin.com Sokolin Production - h…" at bounding box center [378, 161] width 362 height 18
click at [553, 237] on button "Update" at bounding box center [544, 235] width 42 height 19
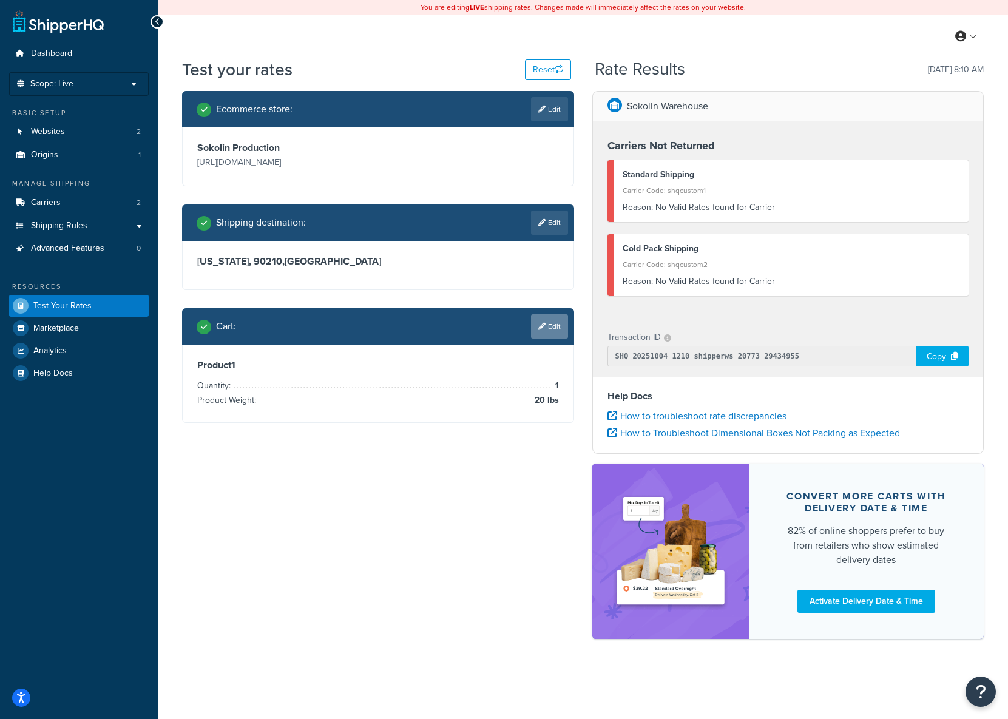
click at [558, 330] on link "Edit" at bounding box center [549, 326] width 37 height 24
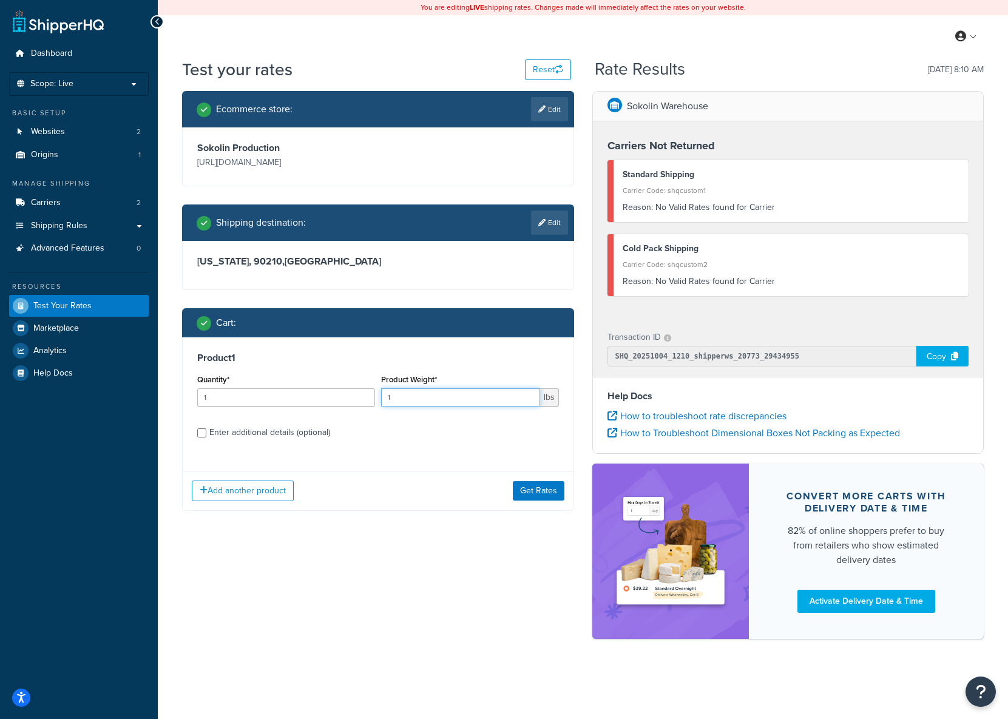
drag, startPoint x: 429, startPoint y: 401, endPoint x: 372, endPoint y: 399, distance: 57.1
click at [372, 399] on div "Quantity* 1 Product Weight* 1 lbs" at bounding box center [378, 393] width 368 height 44
type input "3"
click at [547, 493] on button "Get Rates" at bounding box center [539, 490] width 52 height 19
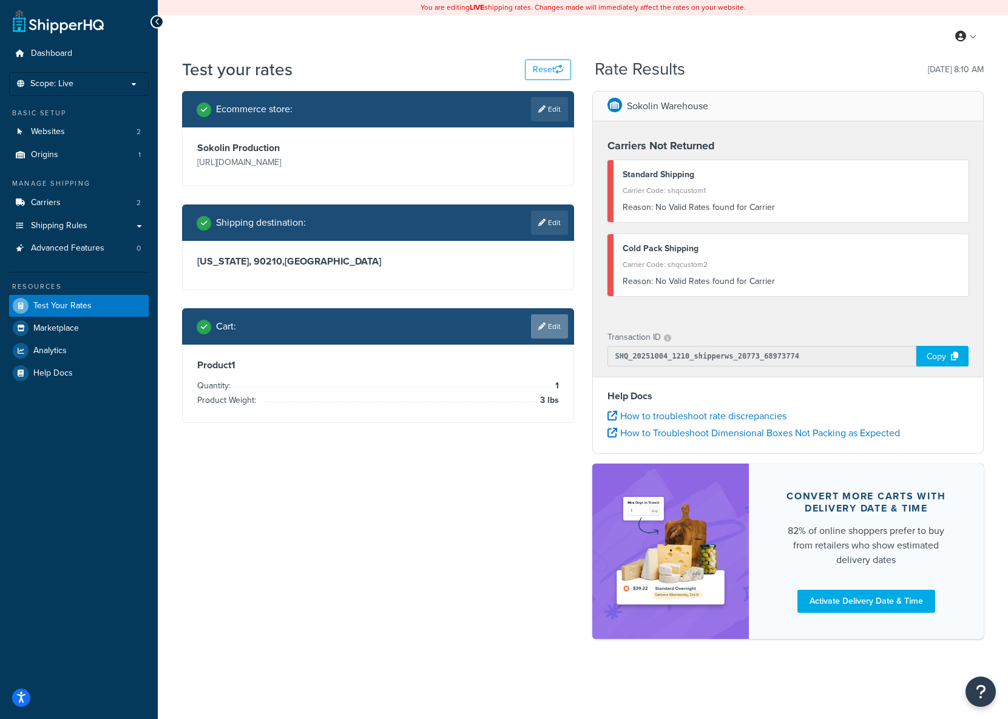
click at [550, 328] on link "Edit" at bounding box center [549, 326] width 37 height 24
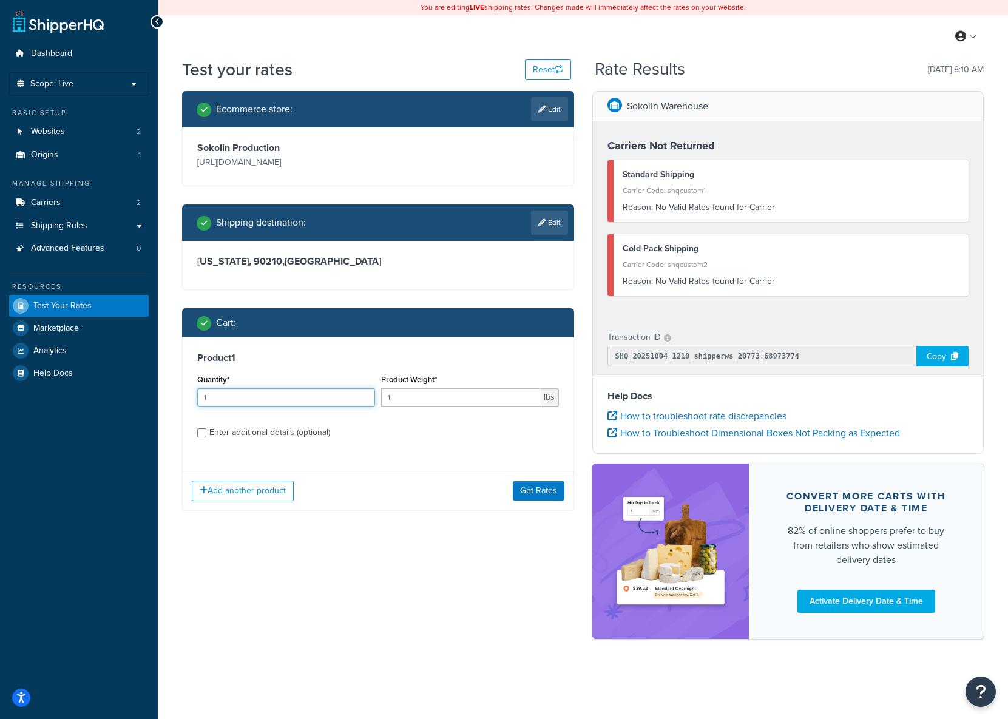
click at [252, 398] on input "1" at bounding box center [286, 397] width 178 height 18
type input "12"
drag, startPoint x: 413, startPoint y: 400, endPoint x: 370, endPoint y: 399, distance: 43.1
click at [370, 399] on div "Quantity* 12 Product Weight* 1 lbs" at bounding box center [378, 393] width 368 height 44
type input "36"
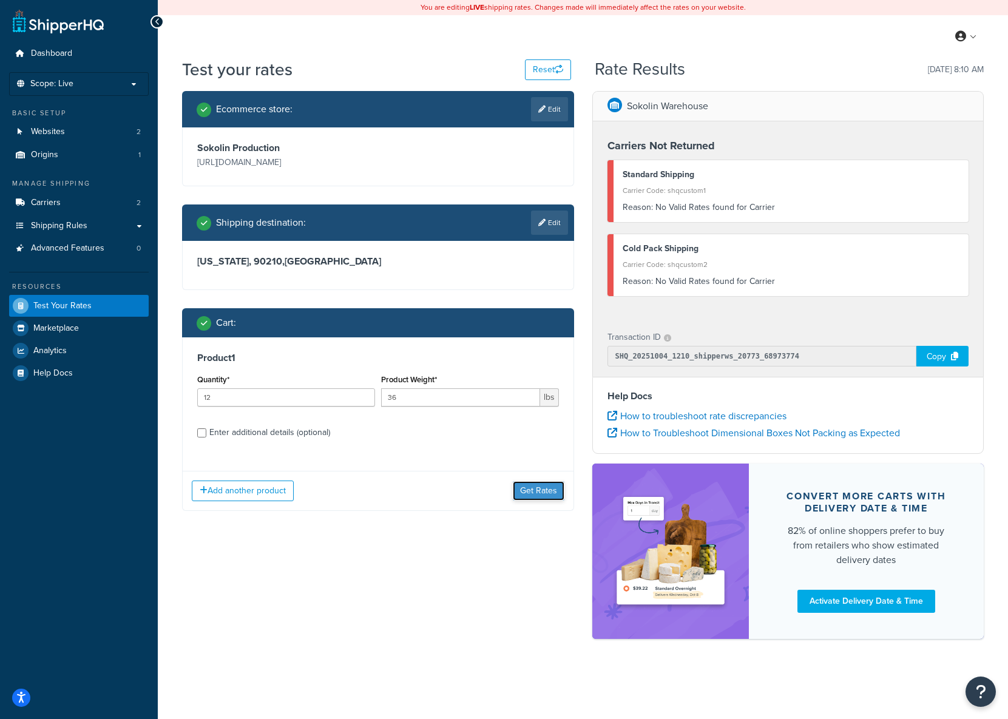
click at [546, 492] on button "Get Rates" at bounding box center [539, 490] width 52 height 19
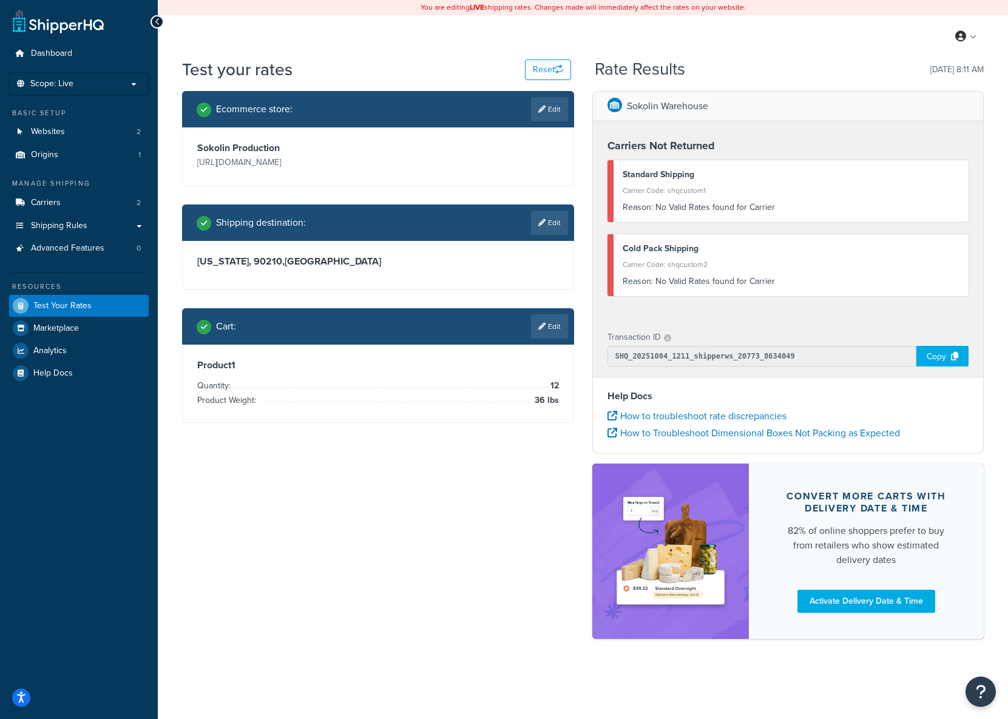
click at [568, 217] on div "Shipping destination : Edit" at bounding box center [378, 223] width 392 height 36
click at [545, 225] on link "Edit" at bounding box center [549, 223] width 37 height 24
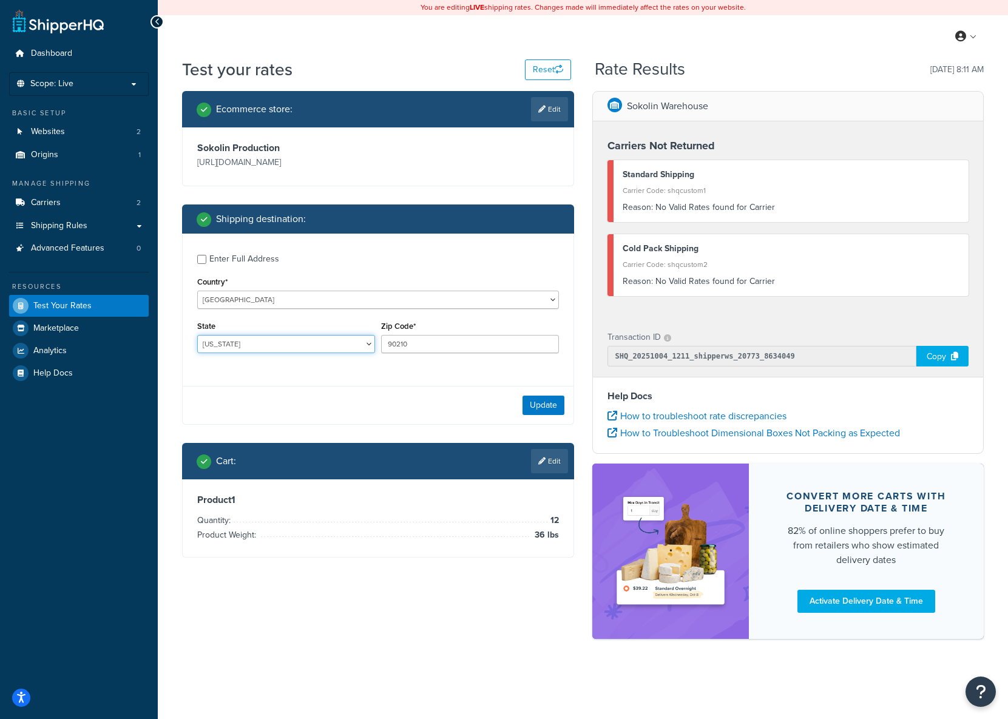
click at [330, 343] on select "Alabama Alaska American Samoa Arizona Arkansas Armed Forces Americas Armed Forc…" at bounding box center [286, 344] width 178 height 18
select select "NY"
click at [197, 335] on select "Alabama Alaska American Samoa Arizona Arkansas Armed Forces Americas Armed Forc…" at bounding box center [286, 344] width 178 height 18
drag, startPoint x: 412, startPoint y: 340, endPoint x: 344, endPoint y: 341, distance: 67.4
click at [344, 341] on div "State Alabama Alaska American Samoa Arizona Arkansas Armed Forces Americas Arme…" at bounding box center [378, 340] width 368 height 44
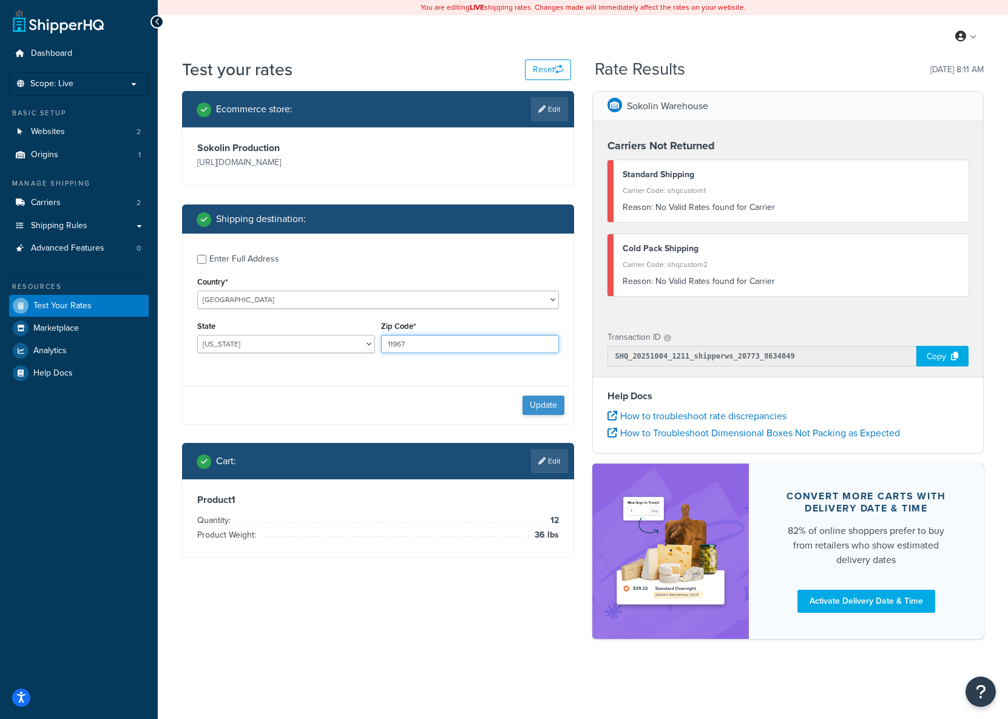
type input "11967"
click at [551, 397] on button "Update" at bounding box center [544, 405] width 42 height 19
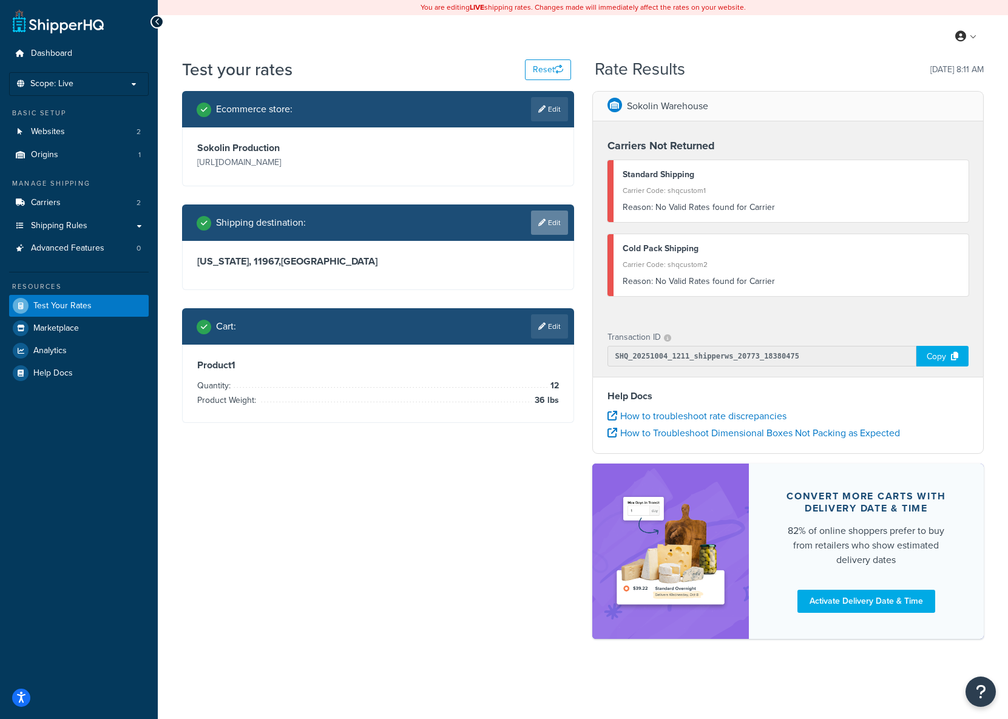
click at [542, 222] on icon at bounding box center [541, 222] width 7 height 7
select select "NY"
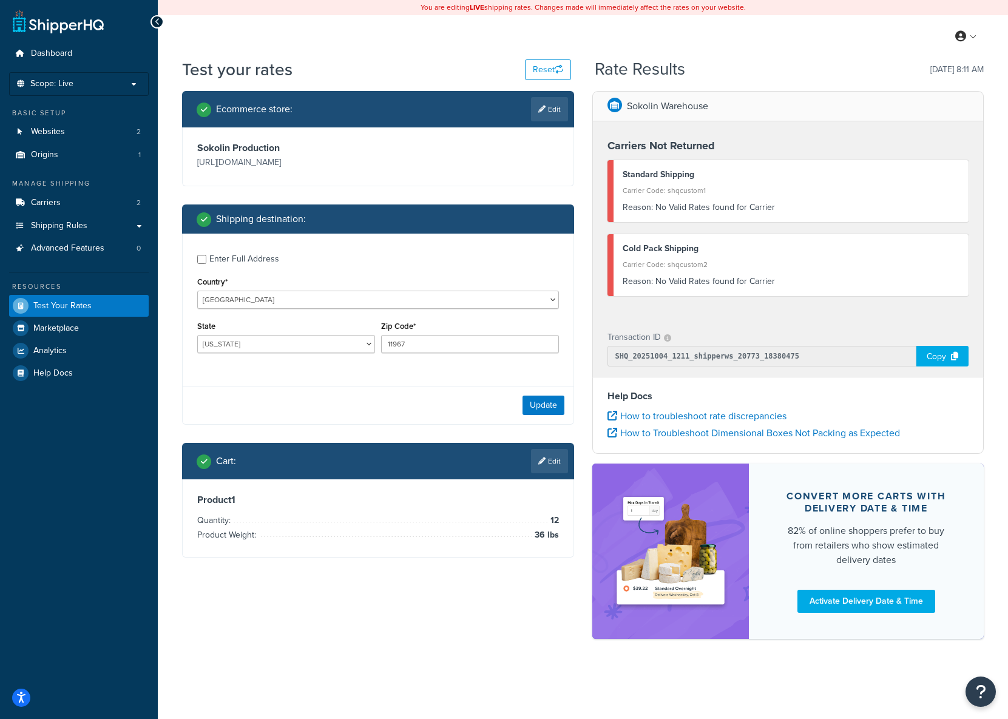
click at [251, 259] on div "Enter Full Address" at bounding box center [244, 259] width 70 height 17
click at [206, 259] on input "Enter Full Address" at bounding box center [201, 259] width 9 height 9
checkbox input "true"
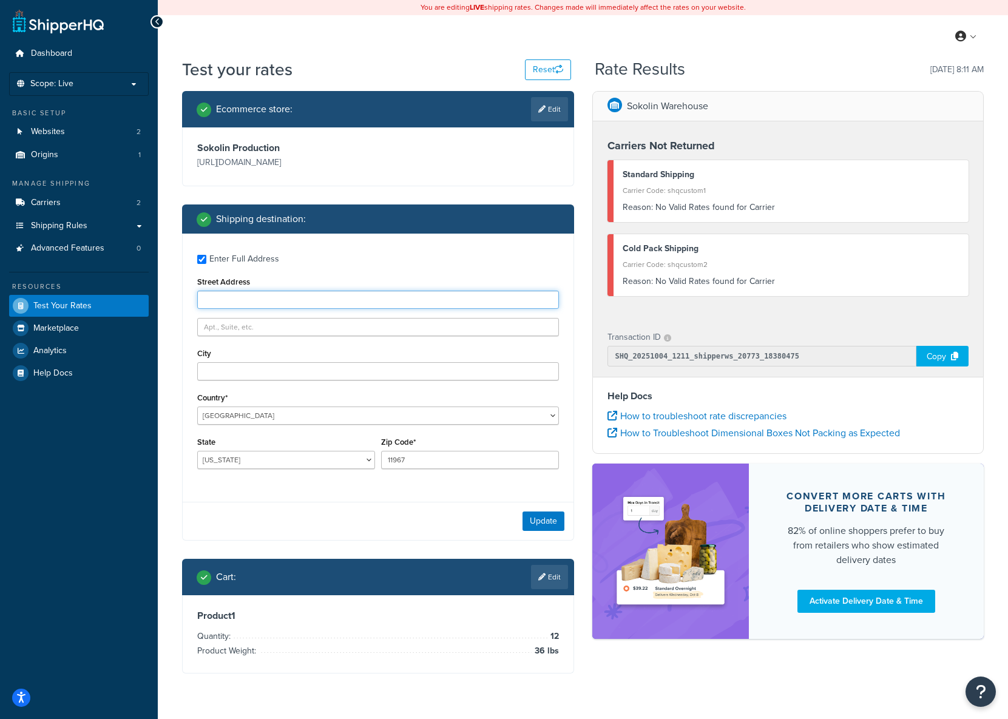
click at [247, 303] on input "Street Address" at bounding box center [378, 300] width 362 height 18
type input "88 Floyd Rd"
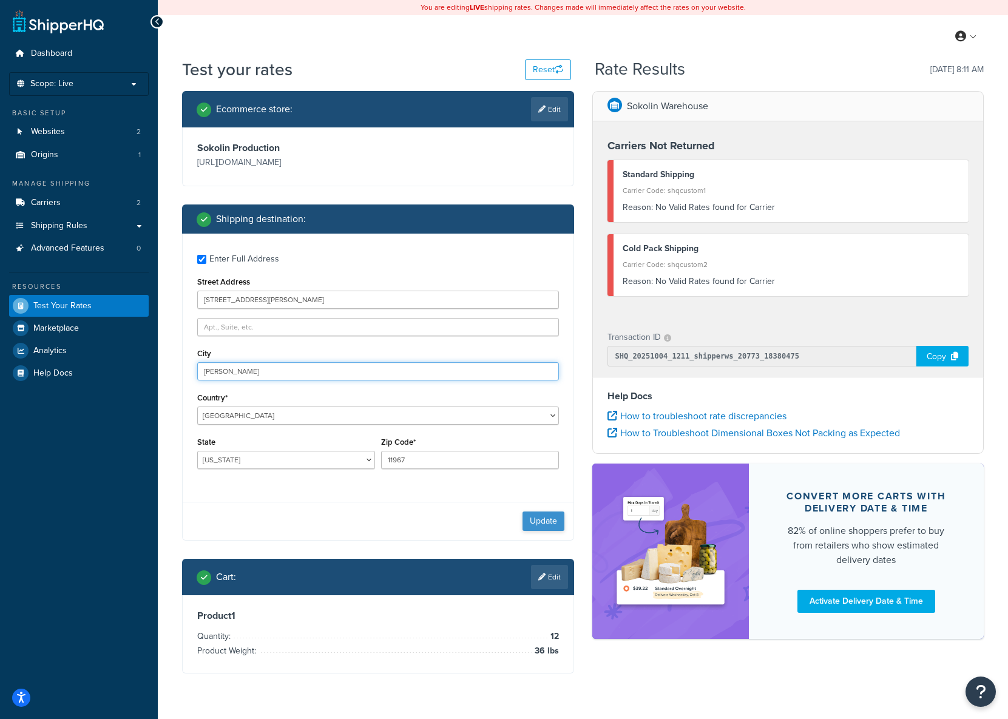
type input "Shirley"
click at [542, 521] on button "Update" at bounding box center [544, 521] width 42 height 19
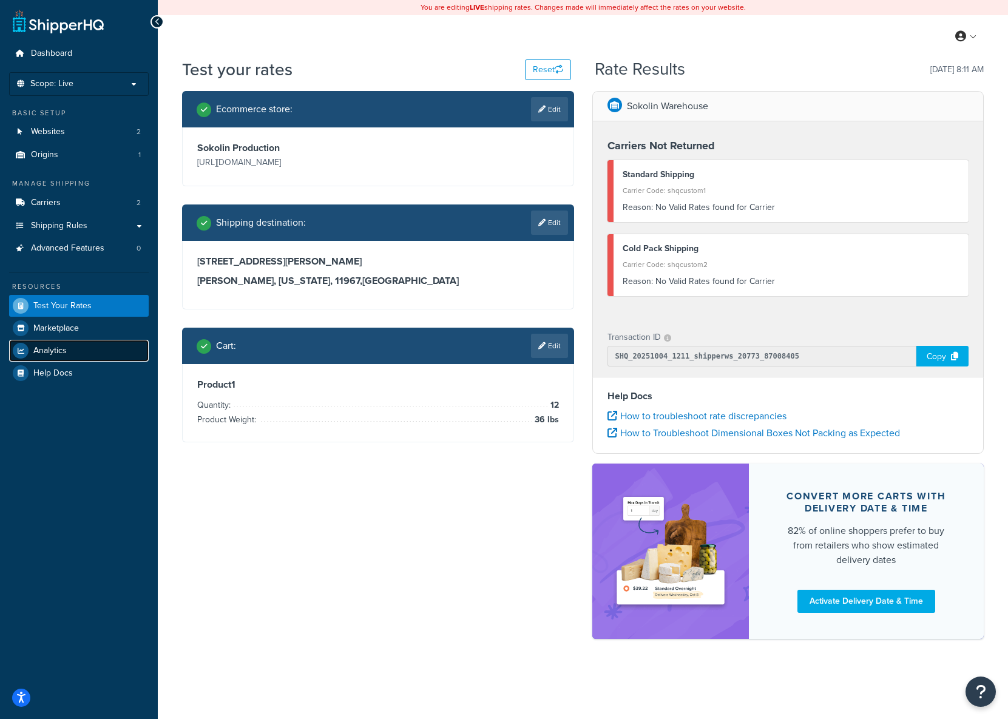
click at [55, 354] on span "Analytics" at bounding box center [49, 351] width 33 height 10
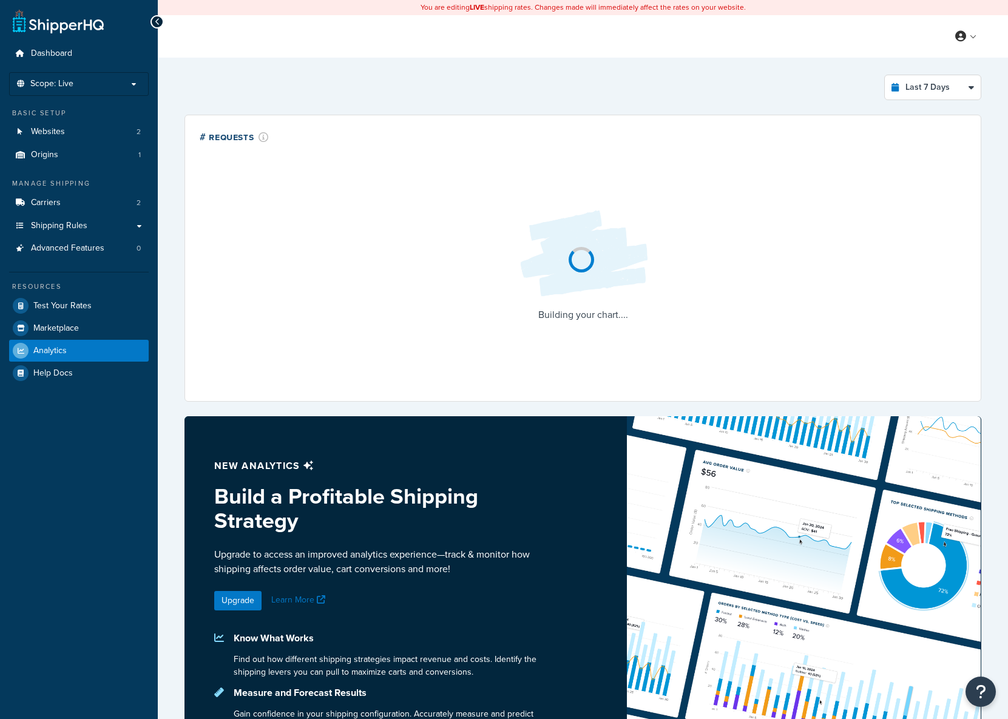
select select "last_7_days"
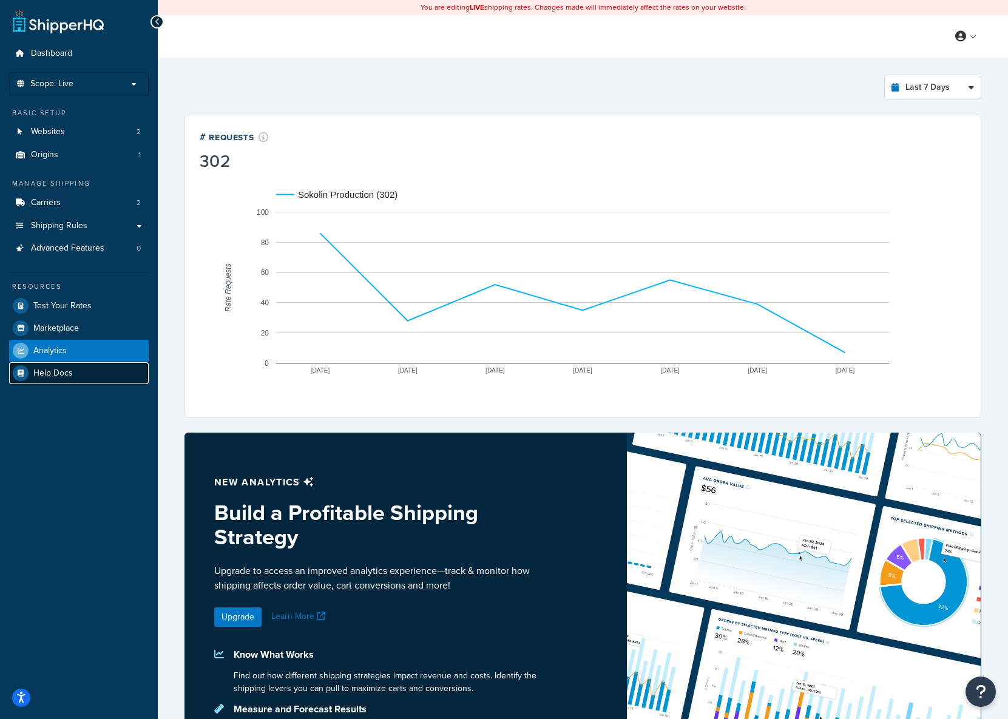
click at [53, 376] on span "Help Docs" at bounding box center [52, 373] width 39 height 10
click at [59, 222] on span "Shipping Rules" at bounding box center [59, 226] width 56 height 10
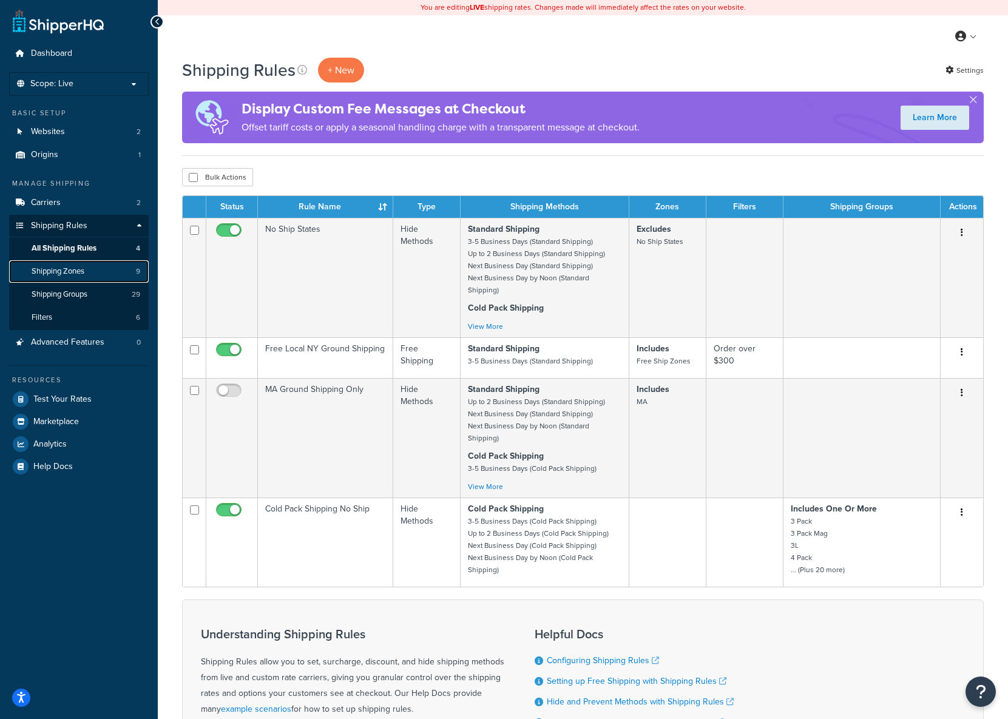
click at [66, 269] on span "Shipping Zones" at bounding box center [58, 271] width 53 height 10
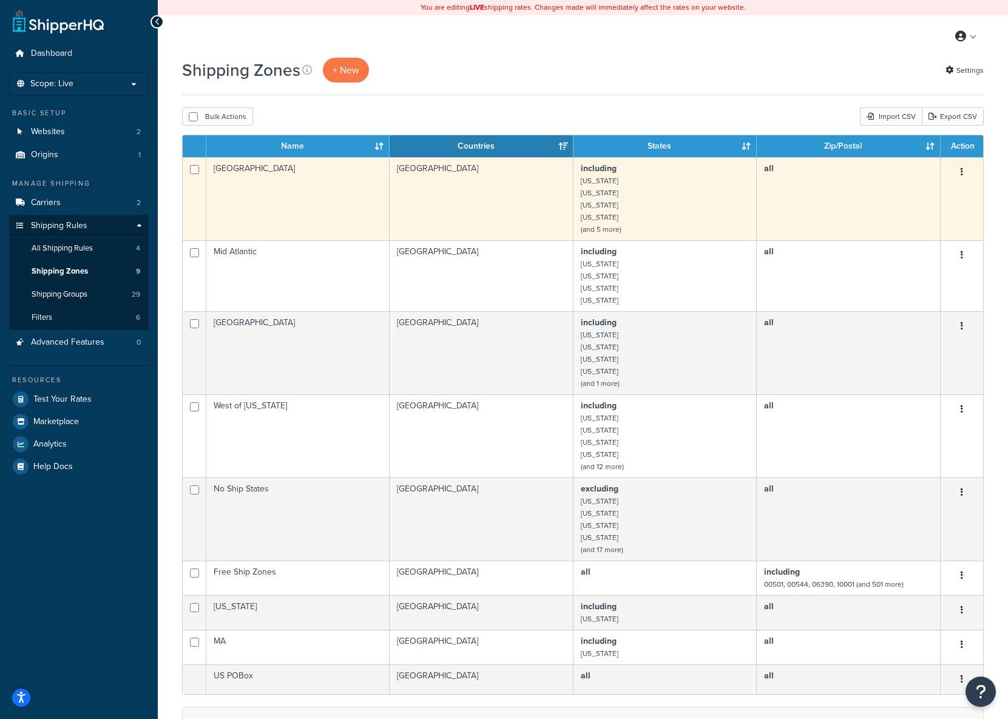
click at [961, 169] on icon "button" at bounding box center [962, 172] width 2 height 8
click at [931, 193] on link "Edit" at bounding box center [913, 197] width 96 height 25
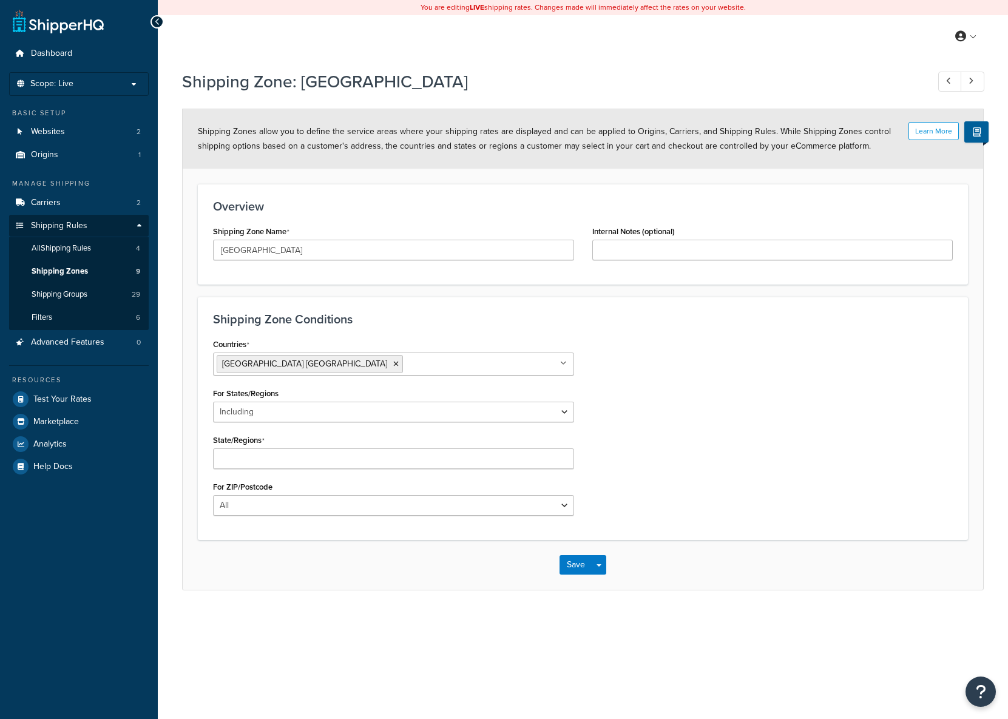
select select "including"
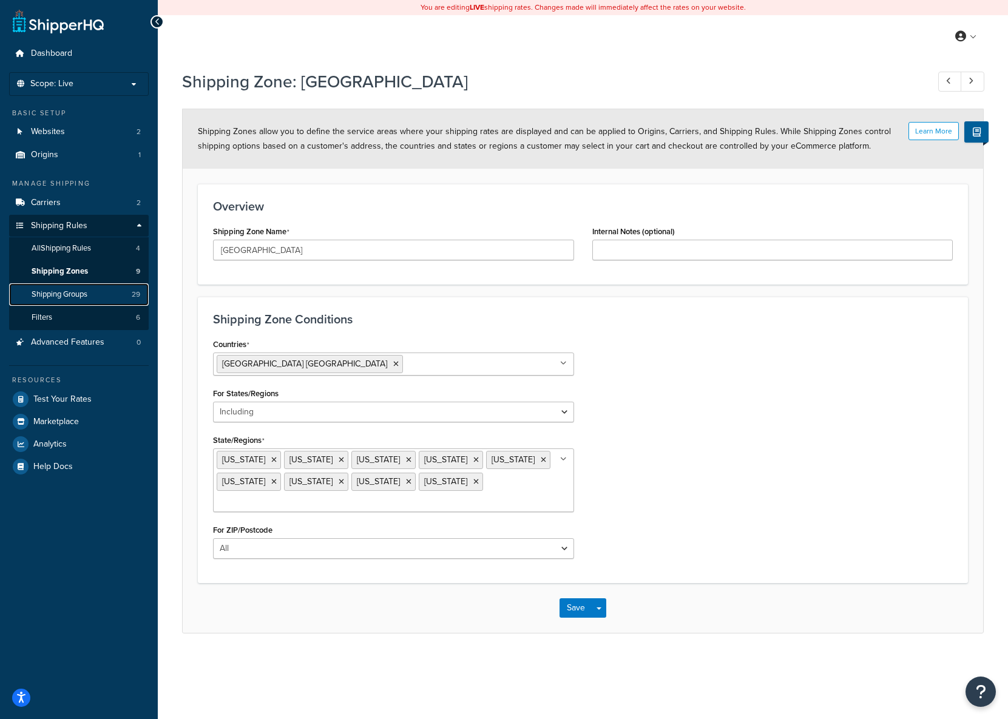
click at [67, 296] on span "Shipping Groups" at bounding box center [60, 295] width 56 height 10
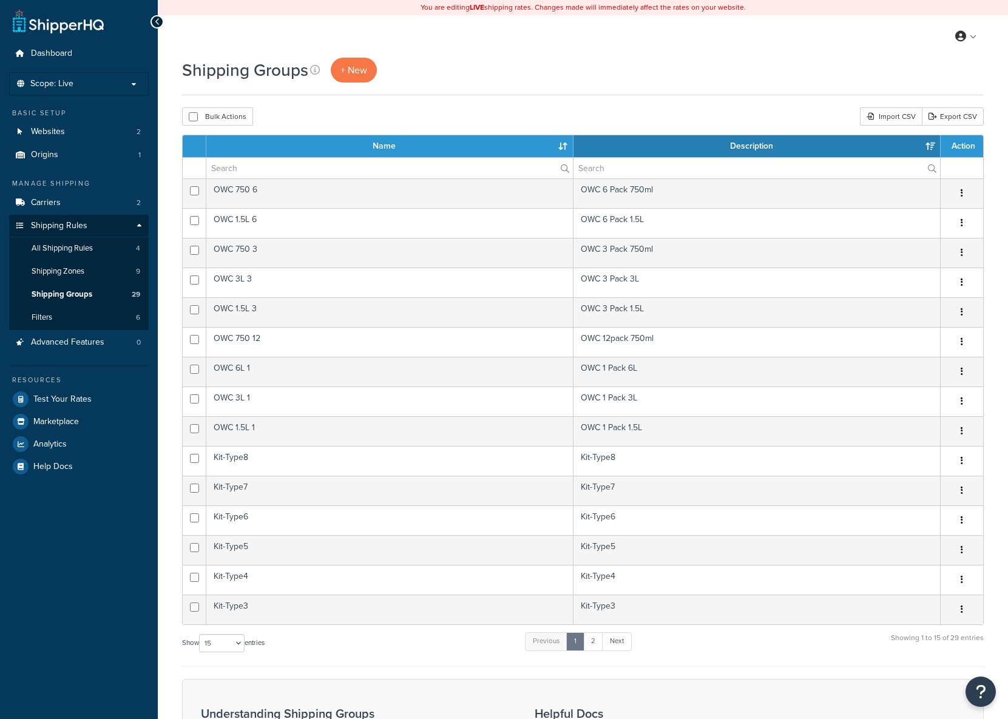
select select "15"
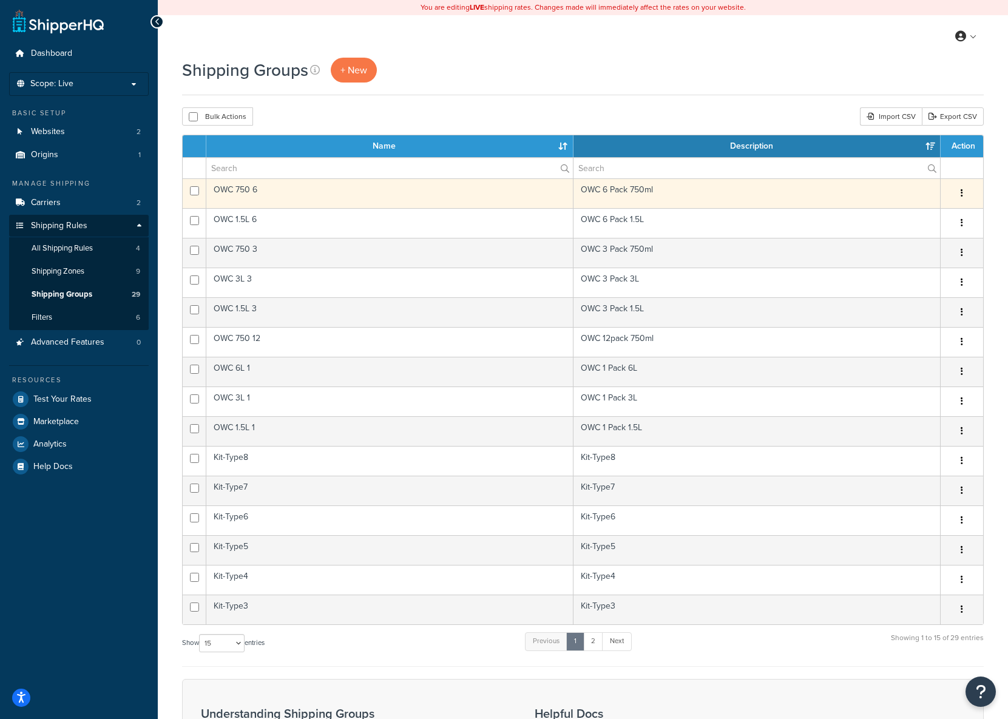
click at [963, 192] on icon "button" at bounding box center [962, 193] width 2 height 8
click at [934, 215] on link "Edit" at bounding box center [913, 218] width 96 height 25
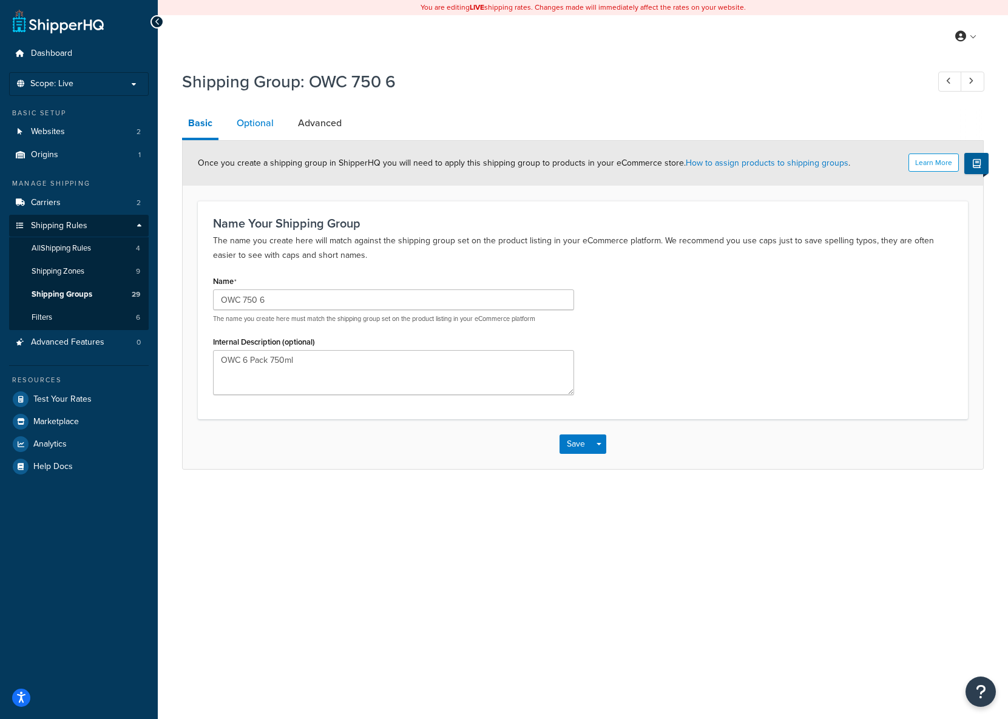
click at [254, 125] on link "Optional" at bounding box center [255, 123] width 49 height 29
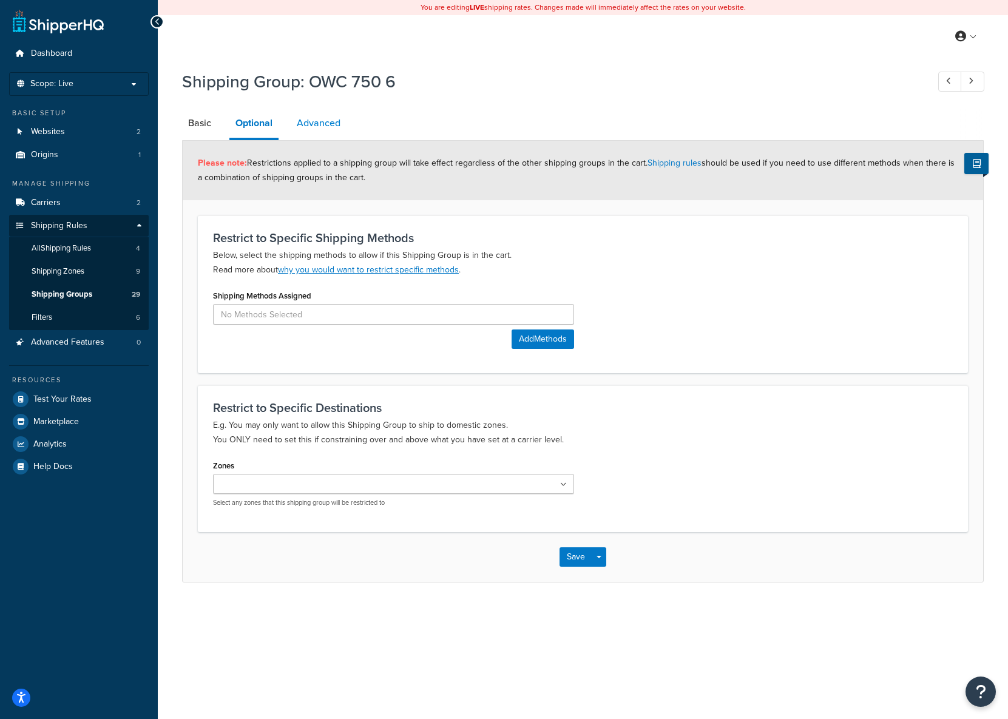
click at [328, 124] on link "Advanced" at bounding box center [319, 123] width 56 height 29
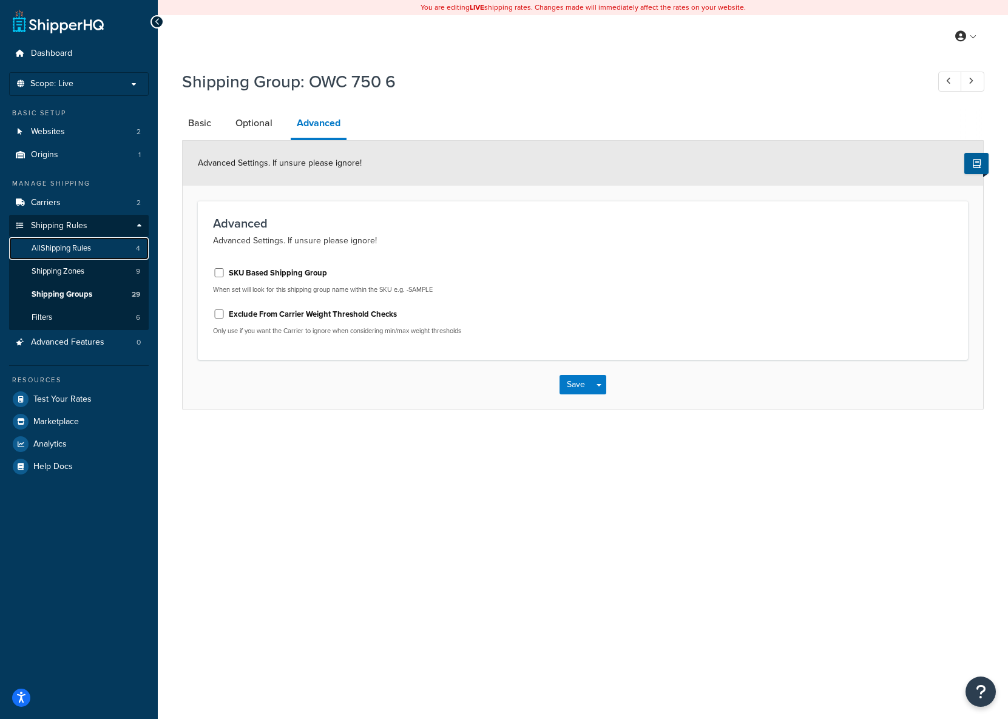
click at [53, 243] on span "All Shipping Rules" at bounding box center [61, 248] width 59 height 10
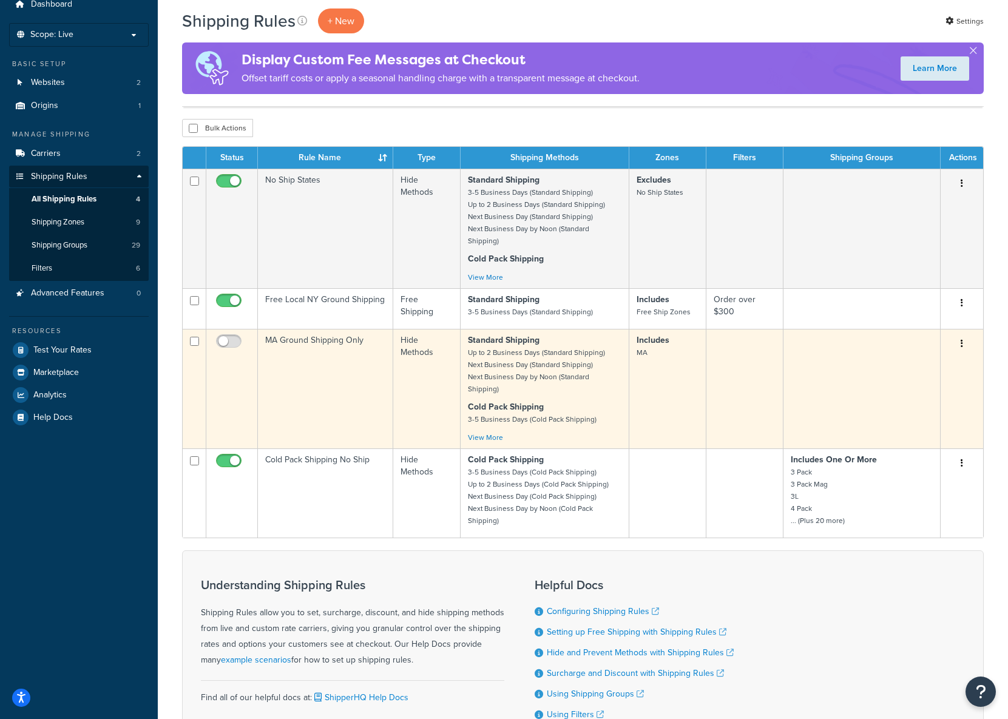
scroll to position [26, 0]
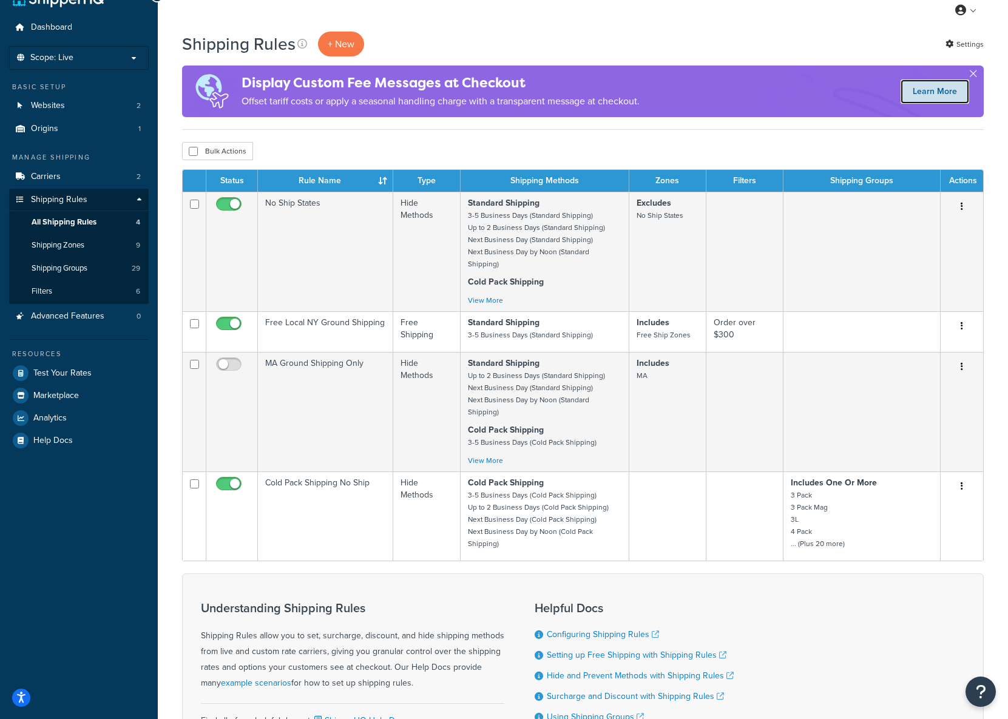
click at [913, 95] on link "Learn More" at bounding box center [935, 92] width 69 height 24
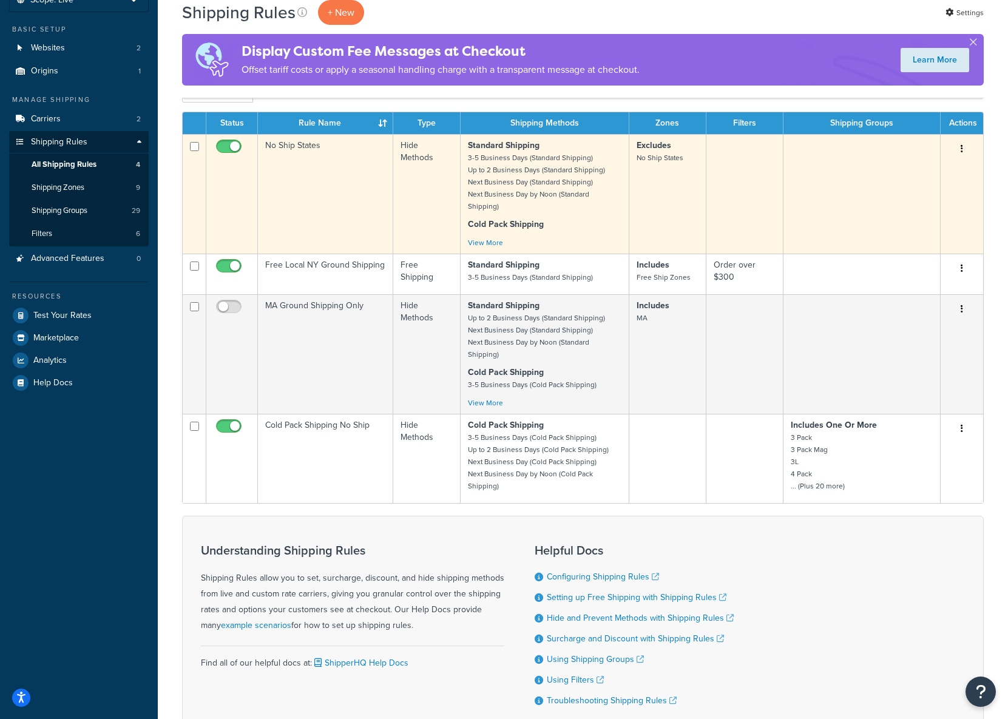
scroll to position [86, 0]
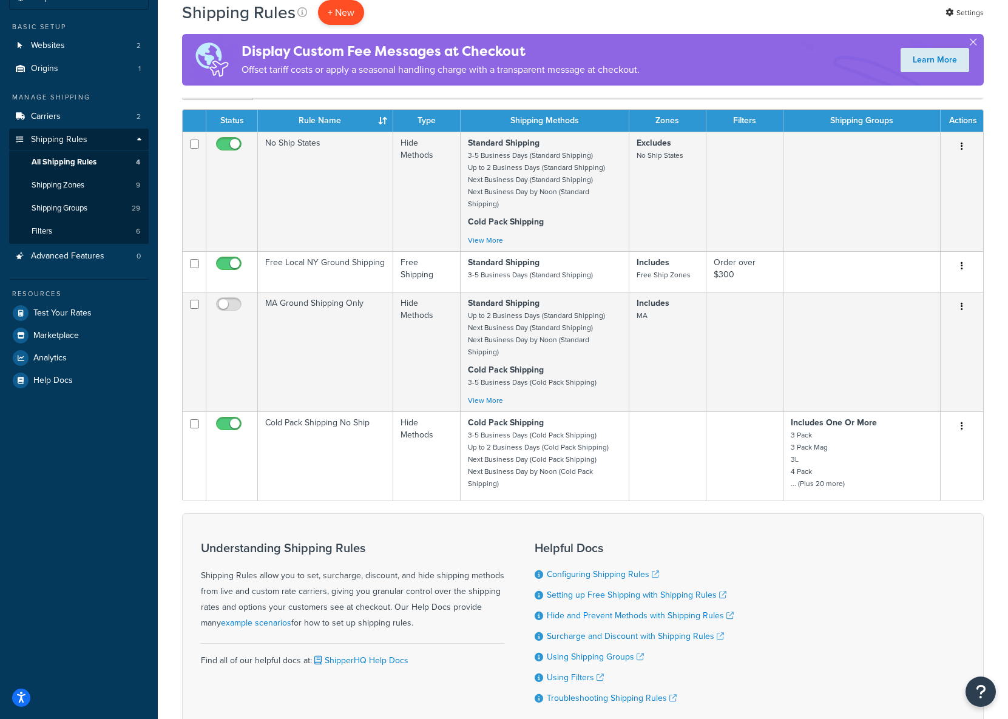
click at [347, 13] on p "+ New" at bounding box center [341, 12] width 46 height 25
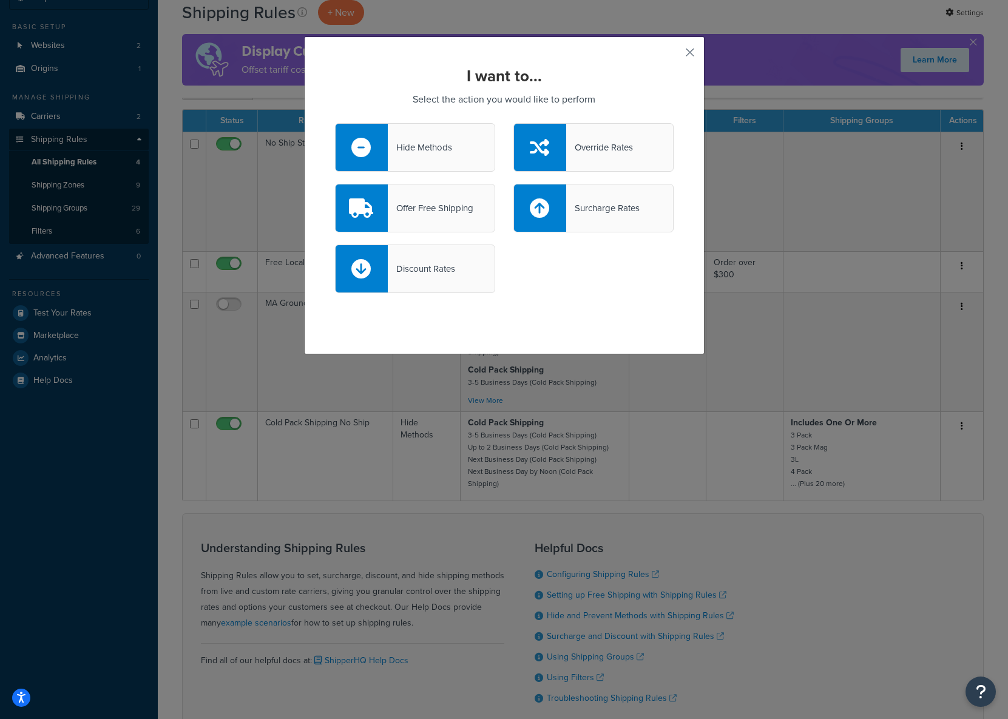
click at [674, 55] on button "button" at bounding box center [672, 56] width 3 height 3
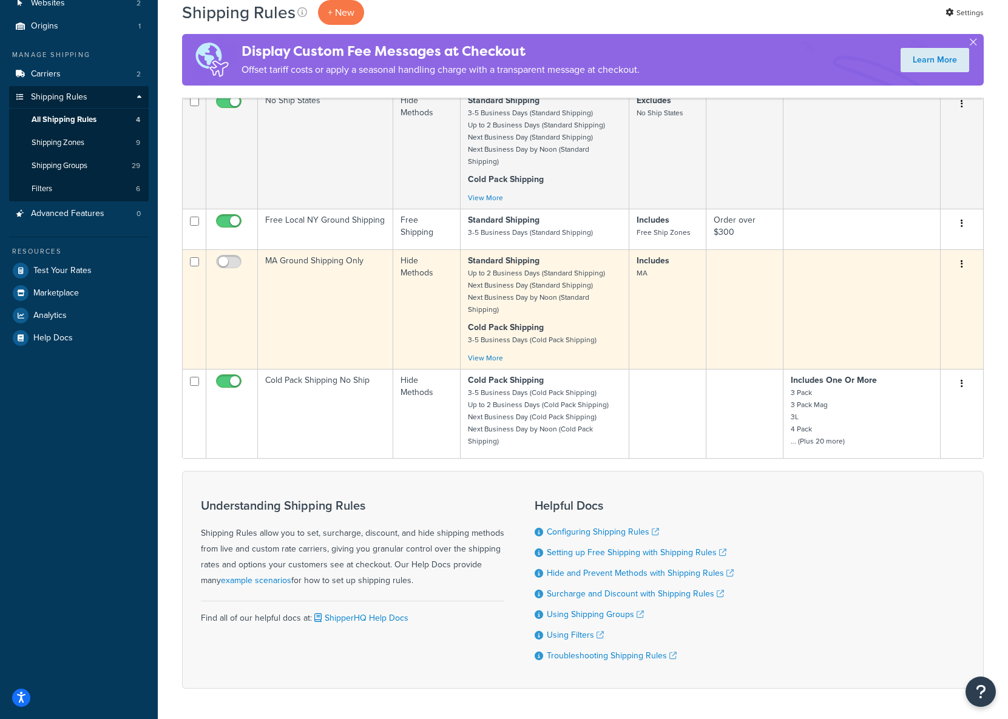
scroll to position [148, 0]
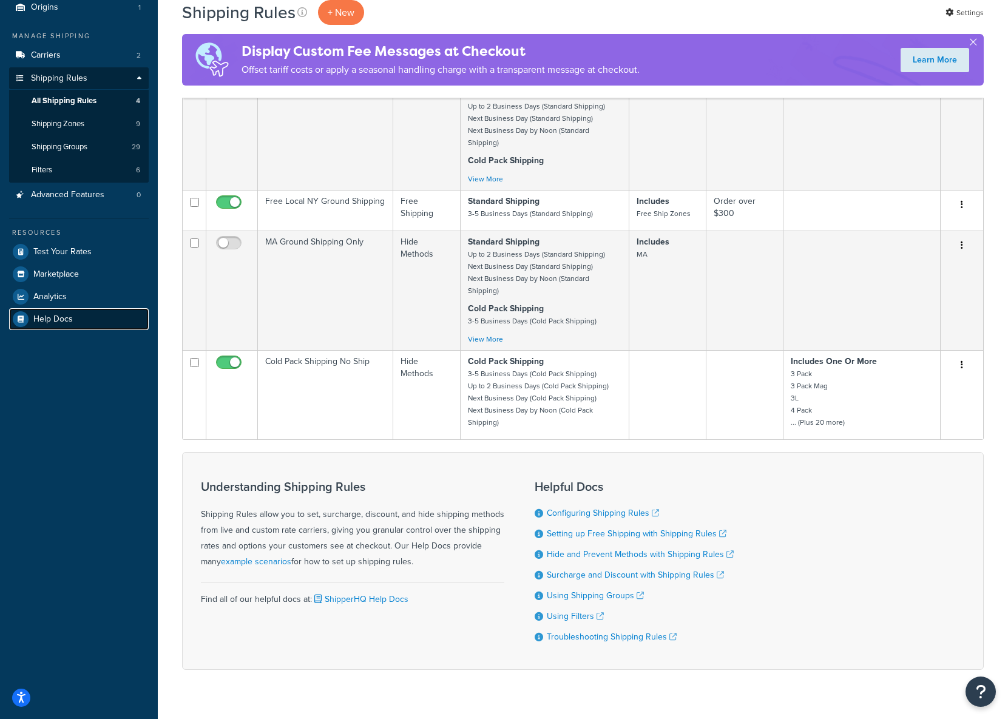
click at [49, 319] on span "Help Docs" at bounding box center [52, 319] width 39 height 10
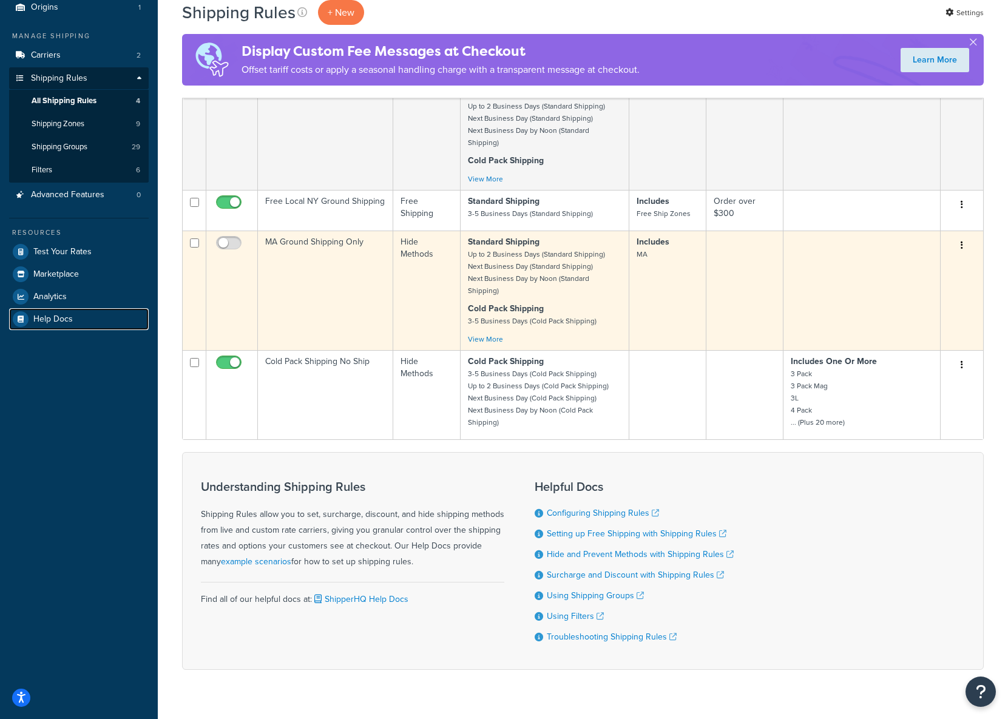
scroll to position [0, 0]
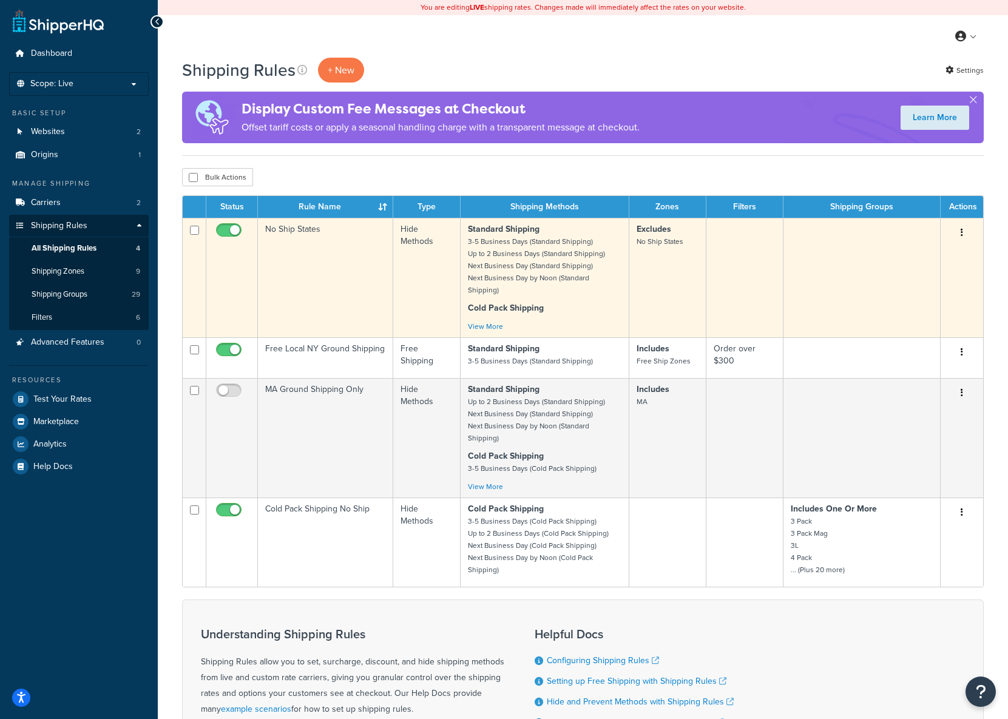
click at [963, 232] on button "button" at bounding box center [962, 232] width 17 height 19
click at [748, 244] on td at bounding box center [745, 278] width 77 height 120
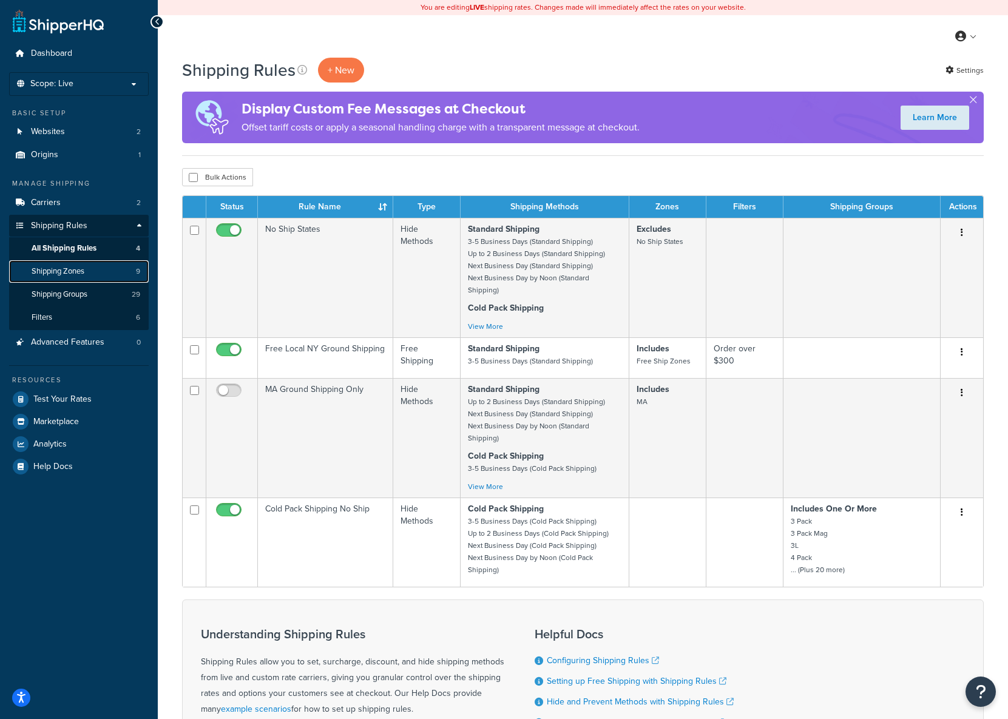
click at [87, 271] on link "Shipping Zones 9" at bounding box center [79, 271] width 140 height 22
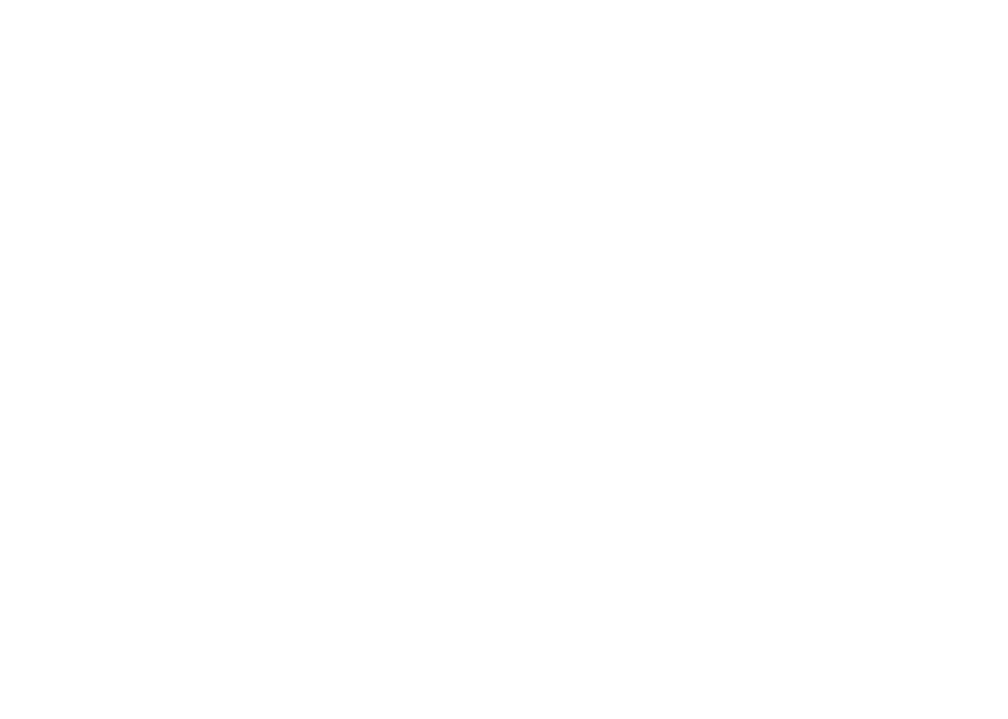
select select "HIDE"
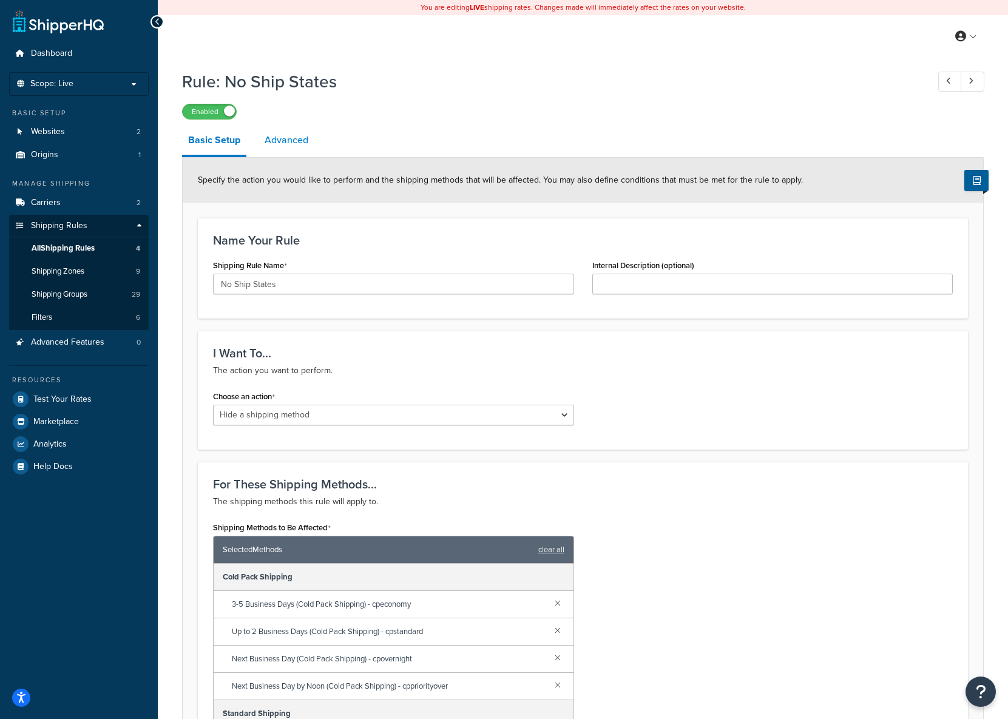
click at [285, 146] on link "Advanced" at bounding box center [287, 140] width 56 height 29
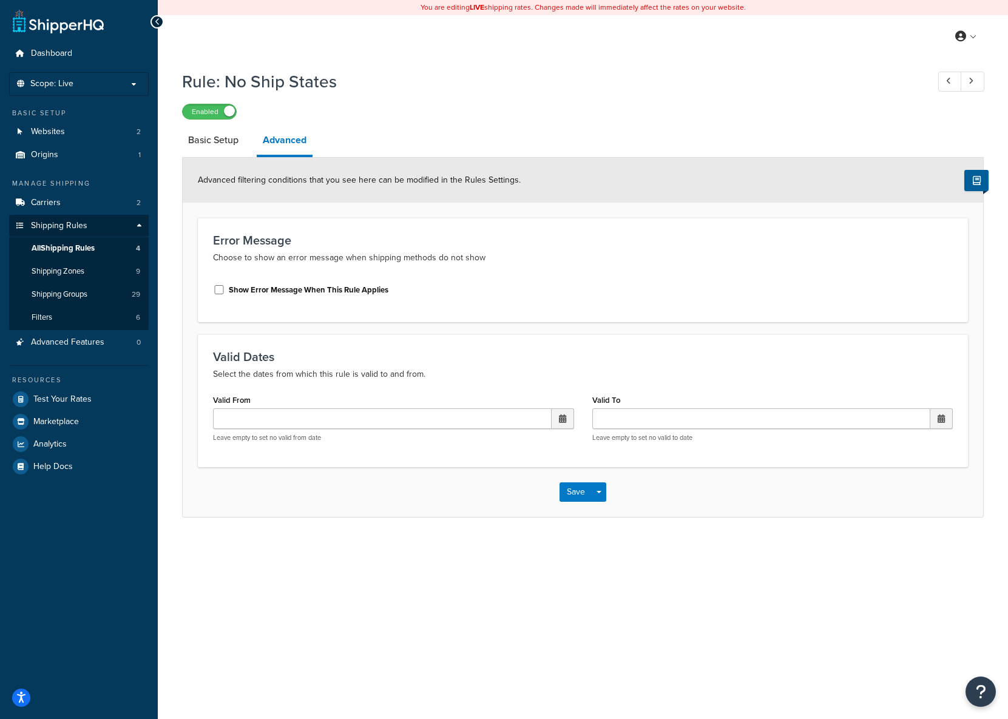
select select "HIDE"
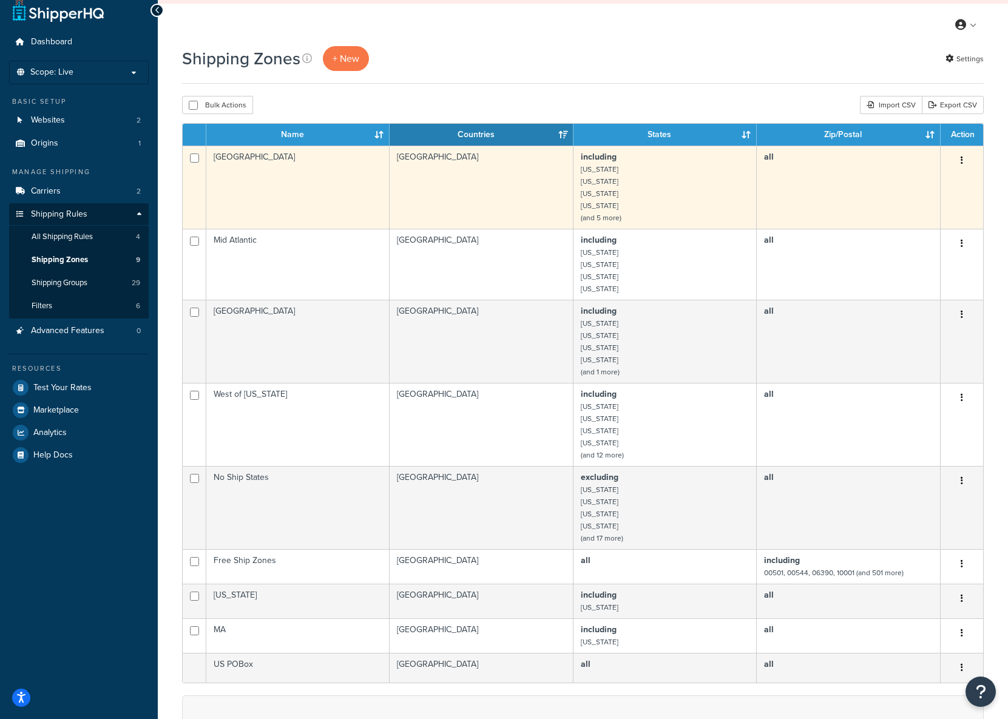
scroll to position [12, 0]
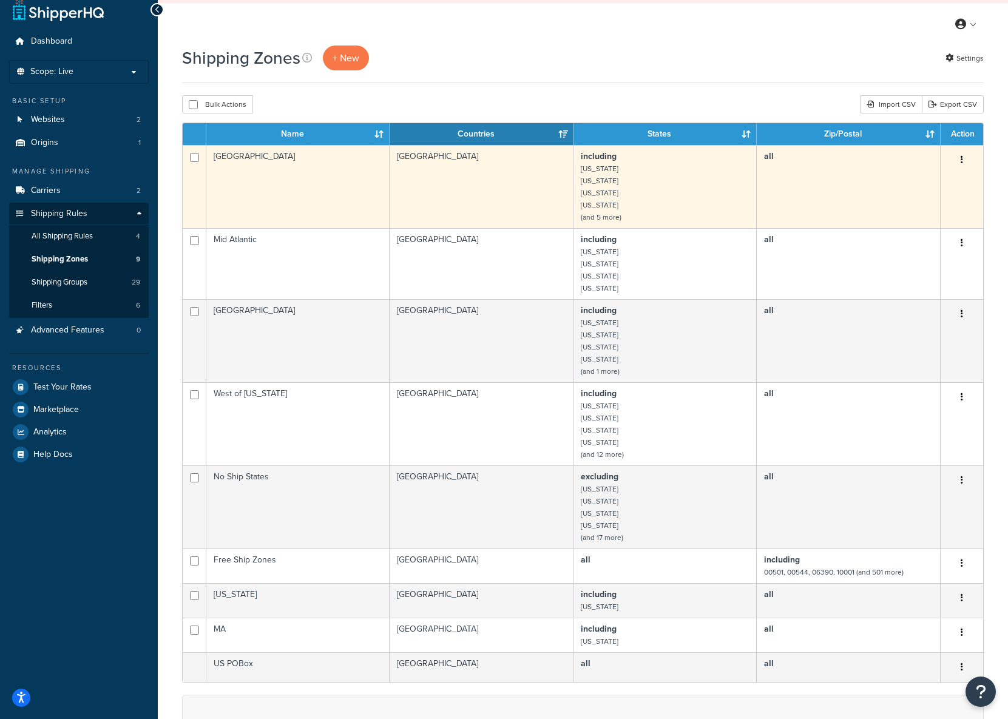
click at [963, 161] on button "button" at bounding box center [962, 160] width 17 height 19
click at [948, 180] on link "Edit" at bounding box center [913, 184] width 96 height 25
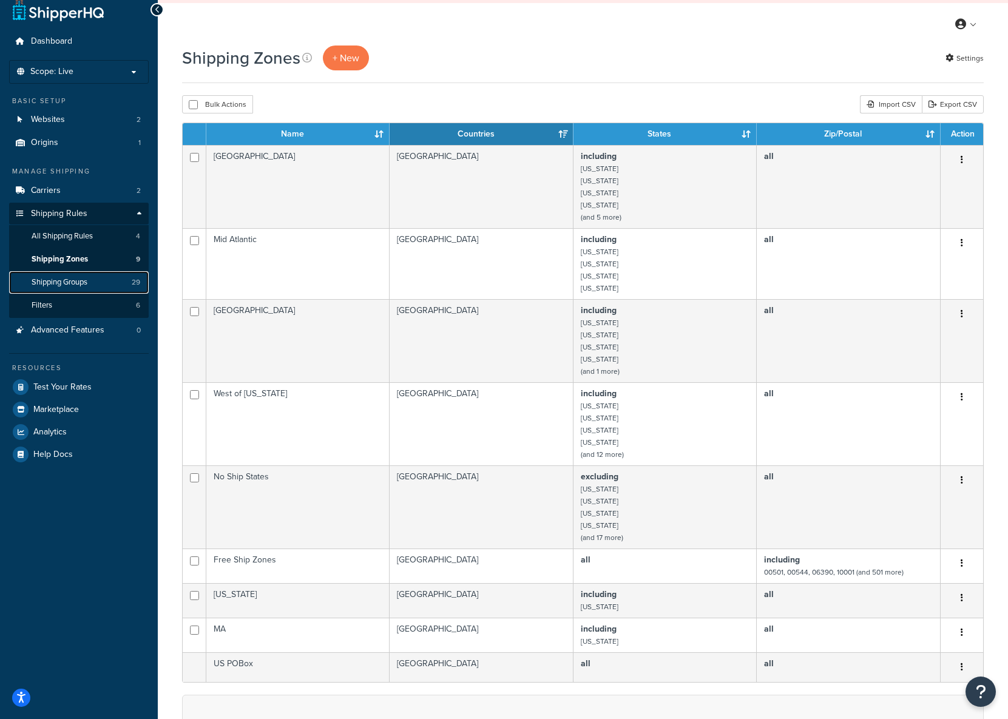
click at [81, 280] on span "Shipping Groups" at bounding box center [60, 282] width 56 height 10
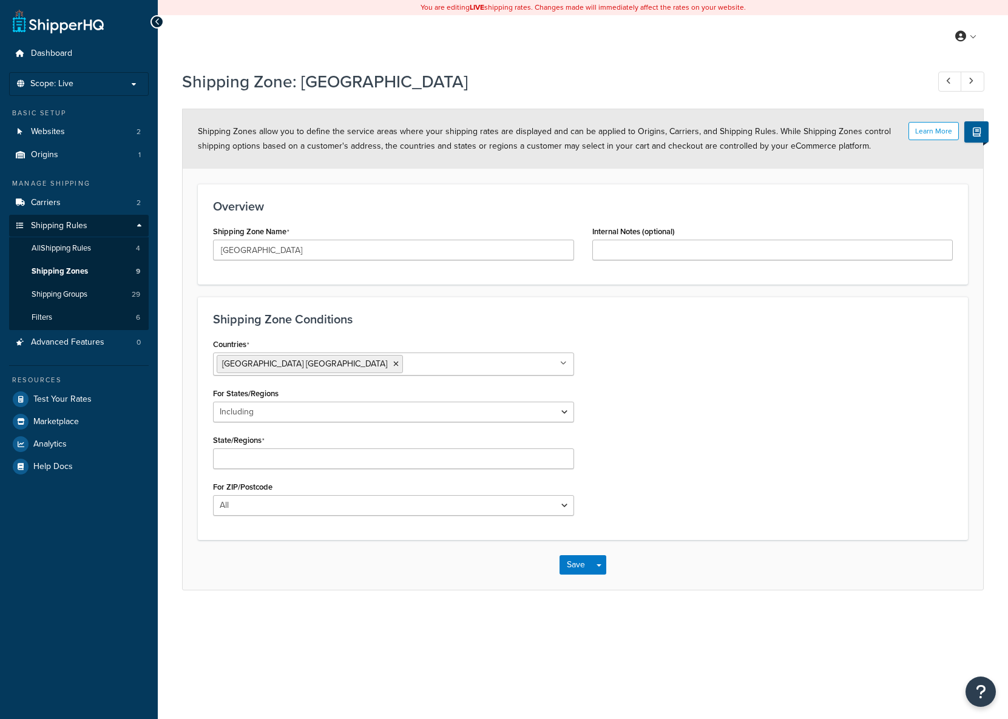
select select "including"
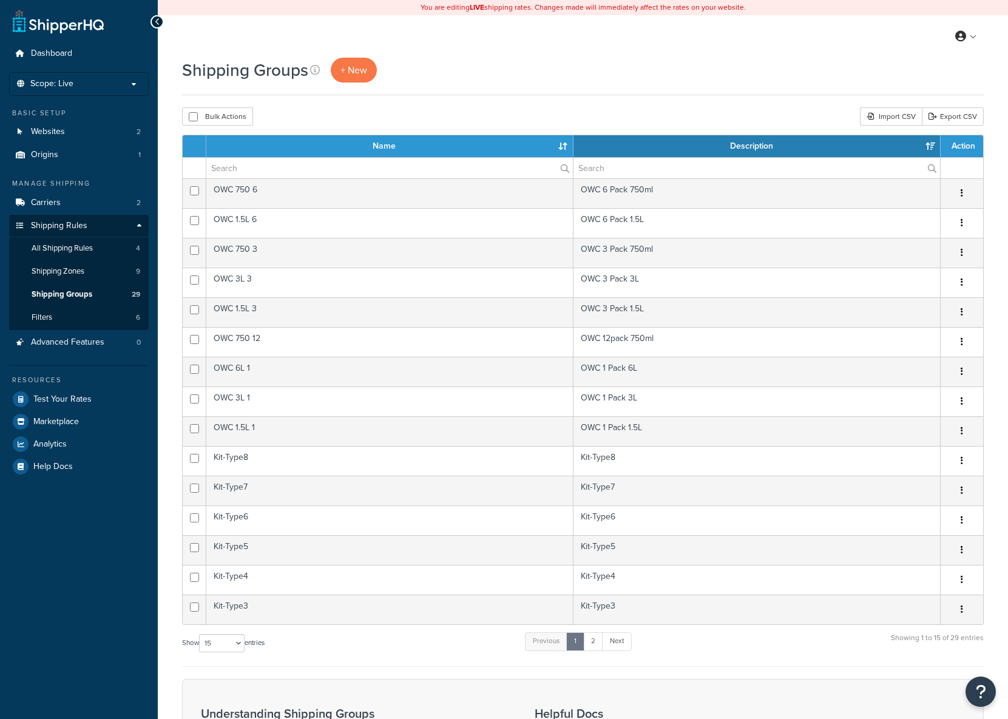
select select "15"
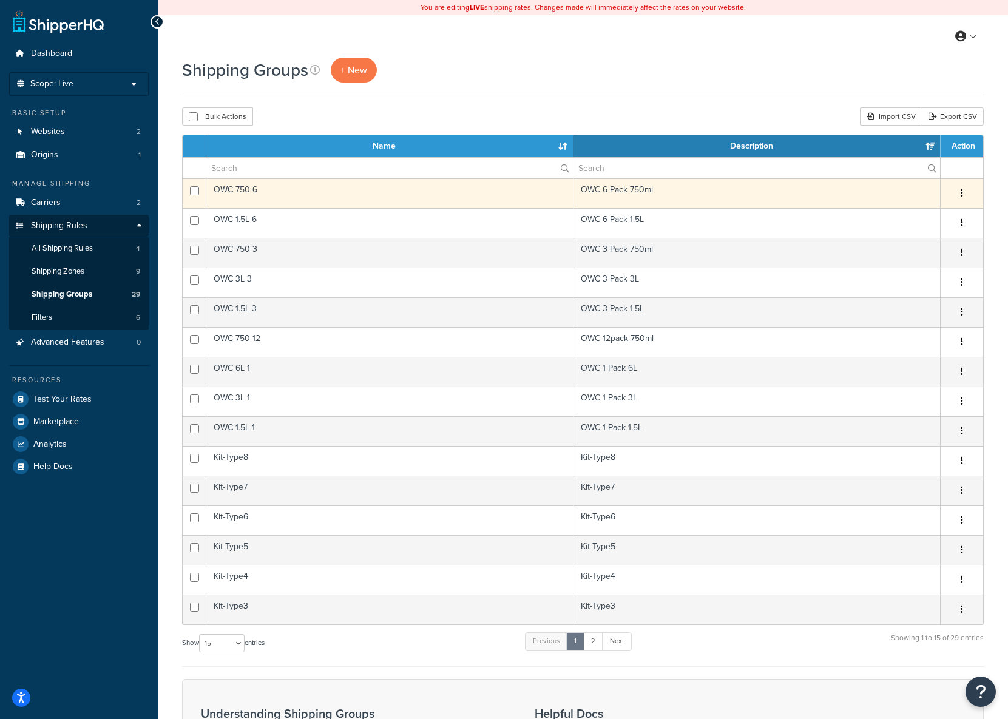
click at [646, 190] on td "OWC 6 Pack 750ml" at bounding box center [757, 193] width 367 height 30
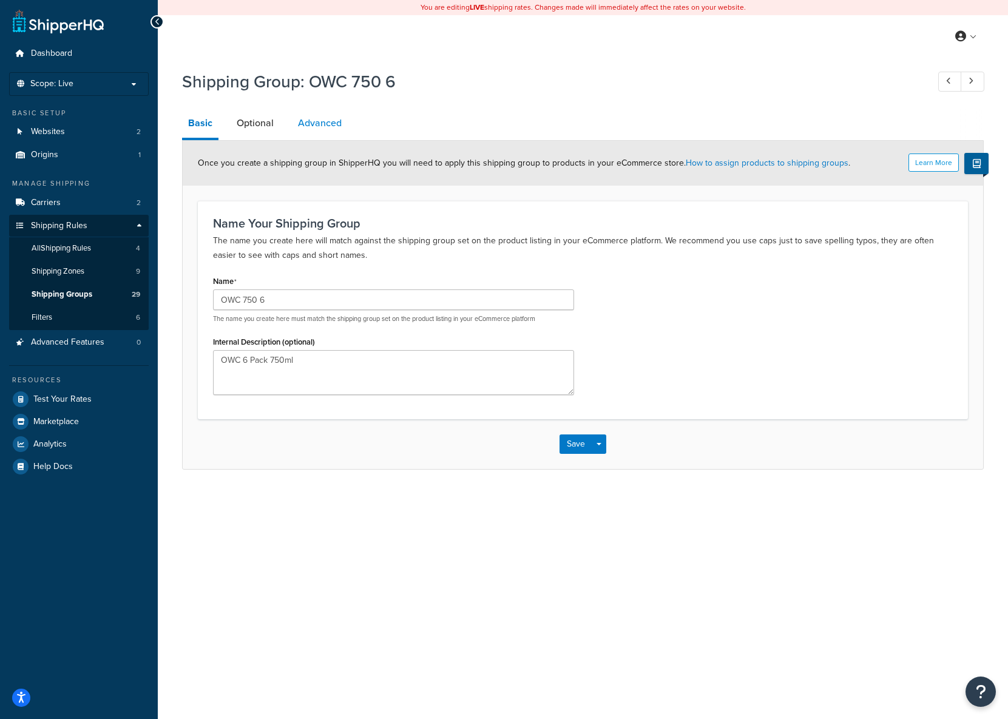
click at [314, 124] on link "Advanced" at bounding box center [320, 123] width 56 height 29
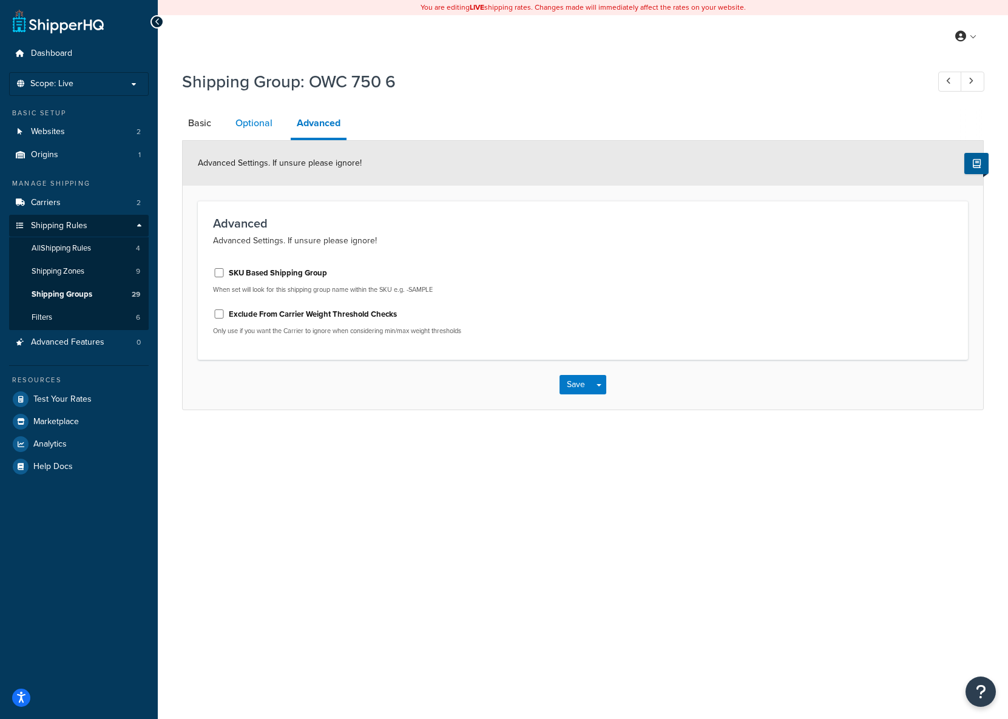
click at [264, 122] on link "Optional" at bounding box center [253, 123] width 49 height 29
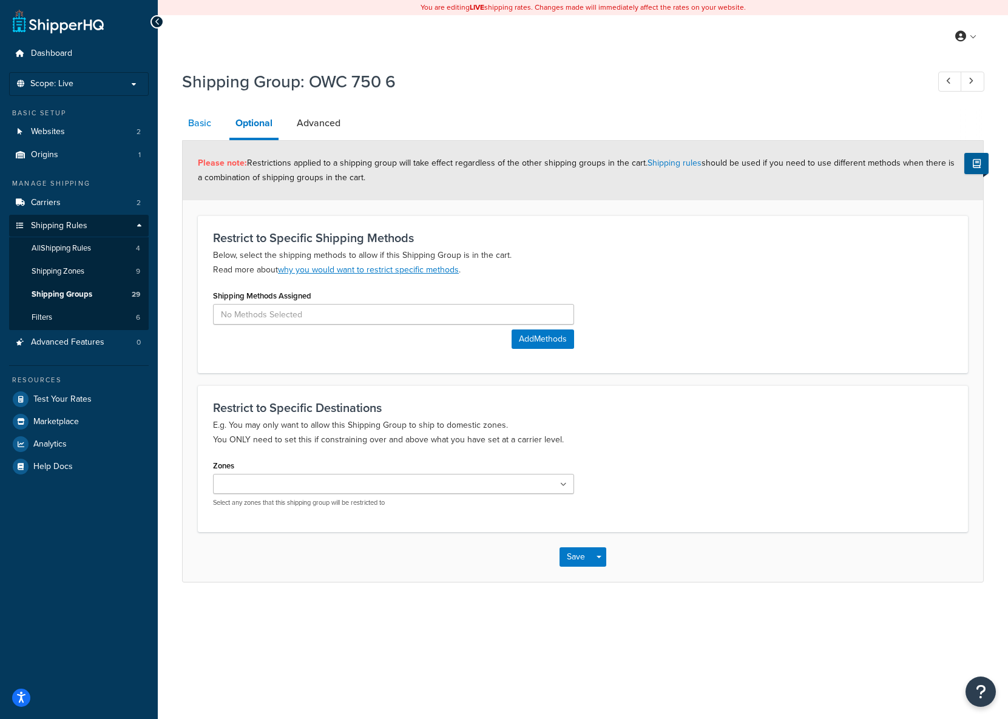
click at [200, 123] on link "Basic" at bounding box center [199, 123] width 35 height 29
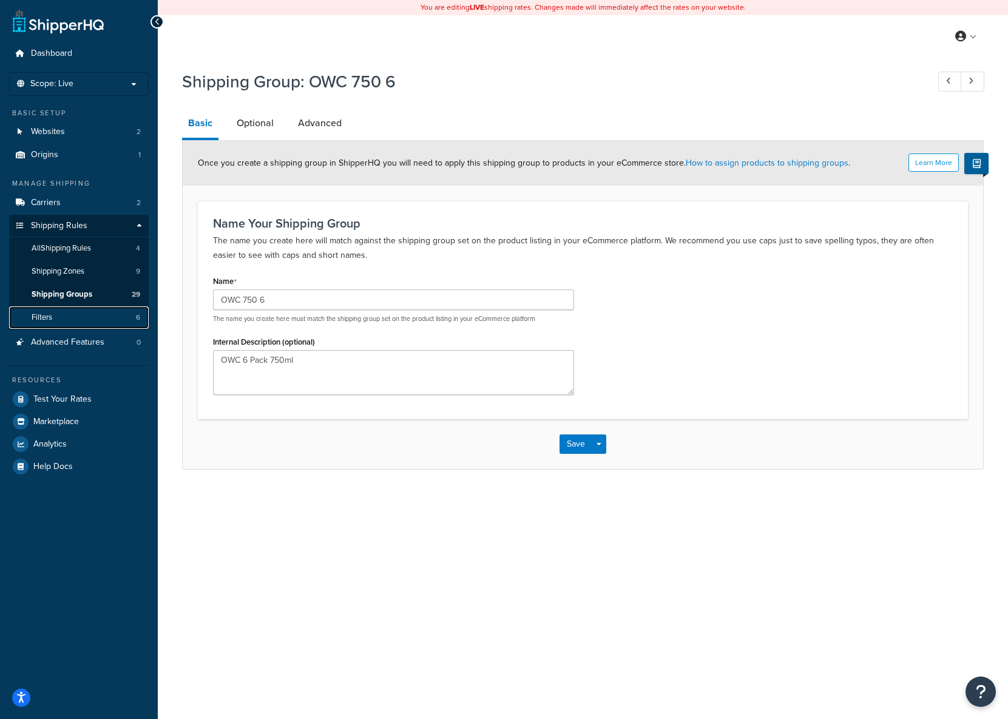
click at [70, 316] on link "Filters 6" at bounding box center [79, 318] width 140 height 22
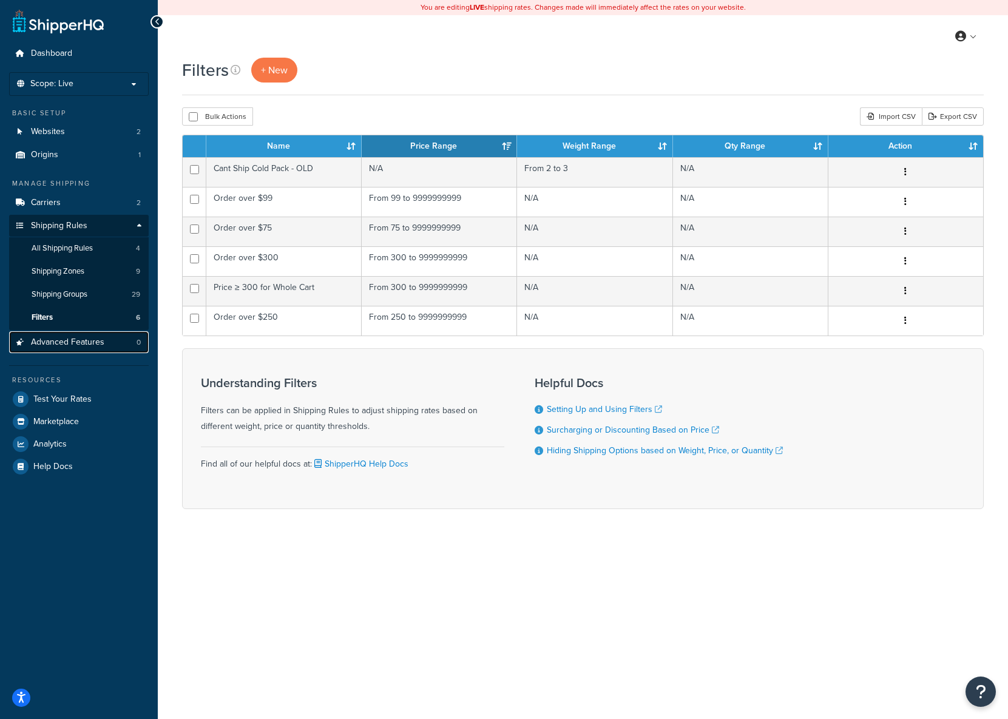
click at [51, 344] on span "Advanced Features" at bounding box center [67, 342] width 73 height 10
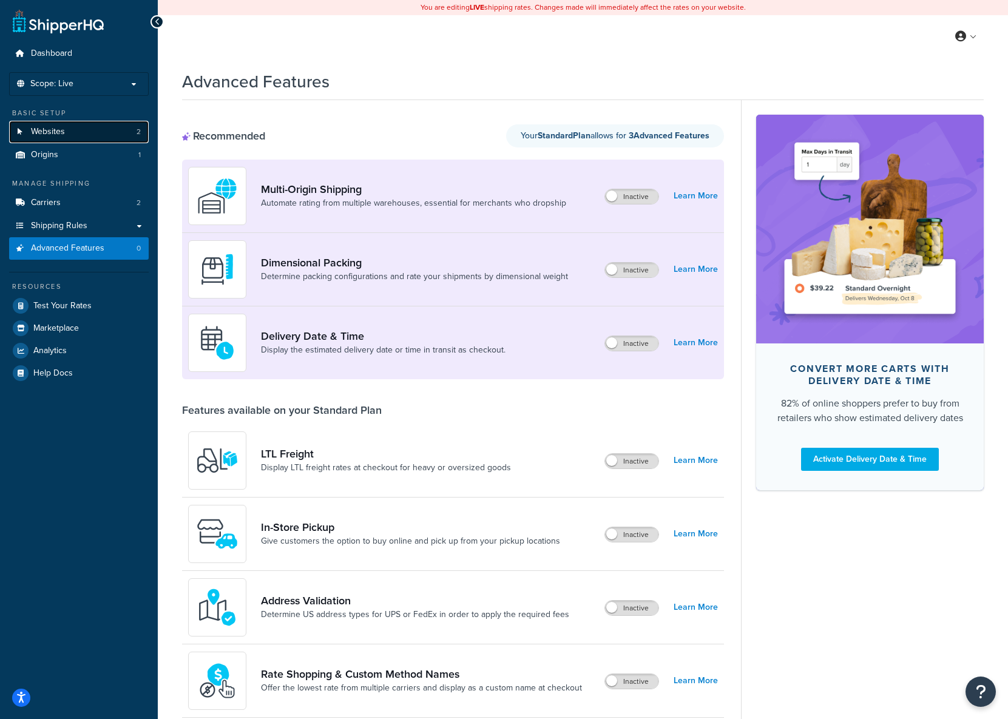
click at [53, 139] on link "Websites 2" at bounding box center [79, 132] width 140 height 22
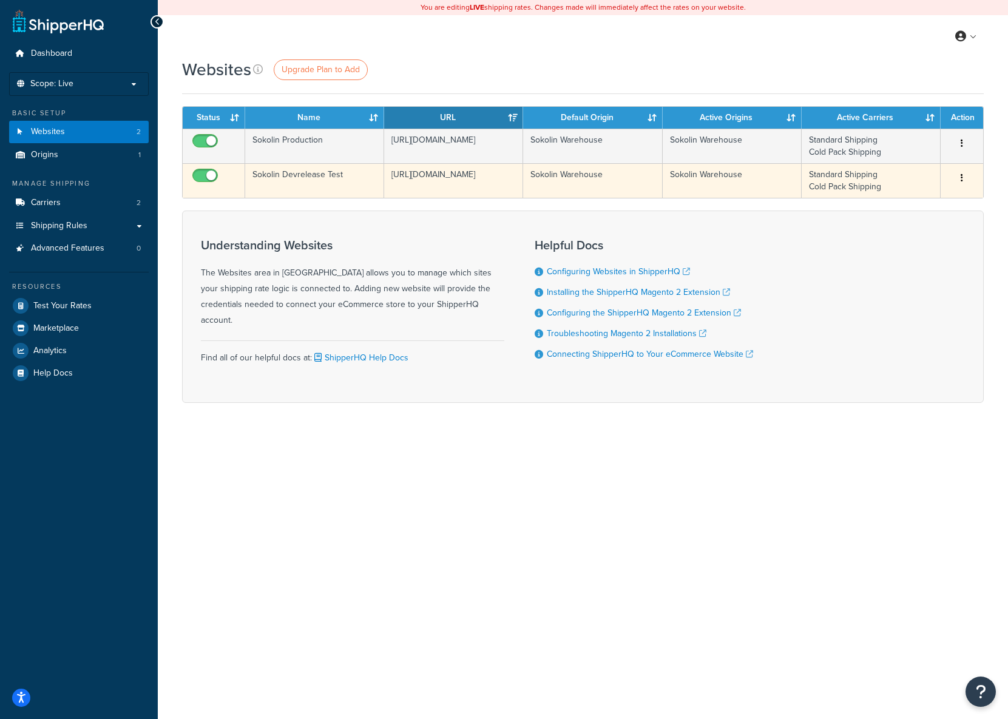
click at [960, 177] on button "button" at bounding box center [962, 178] width 17 height 19
click at [917, 197] on link "Edit" at bounding box center [913, 202] width 96 height 25
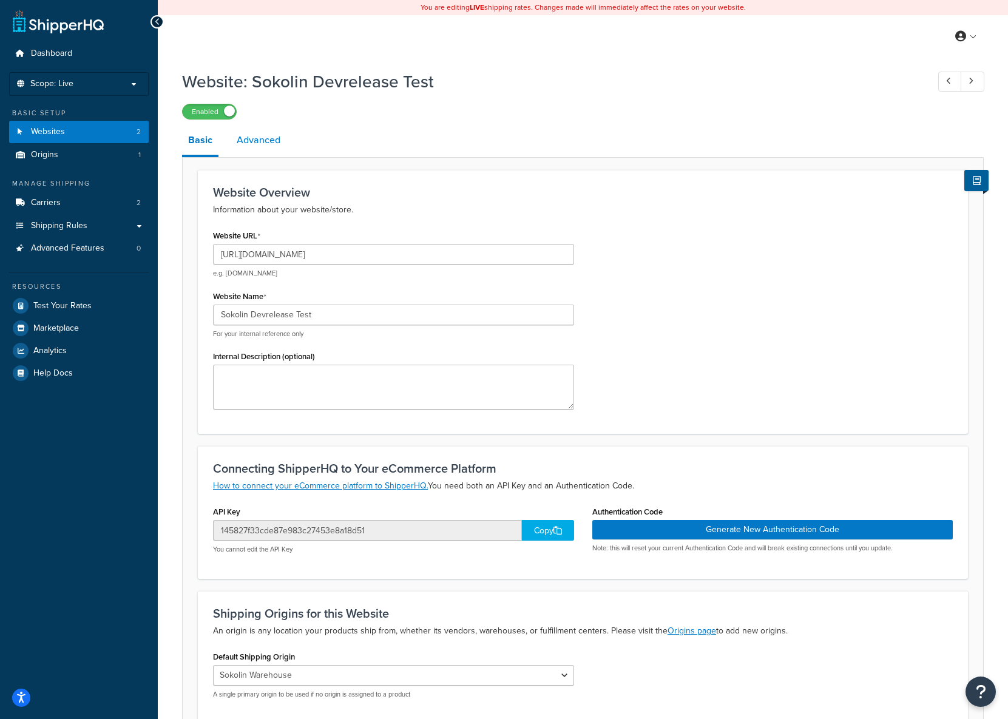
click at [262, 140] on link "Advanced" at bounding box center [259, 140] width 56 height 29
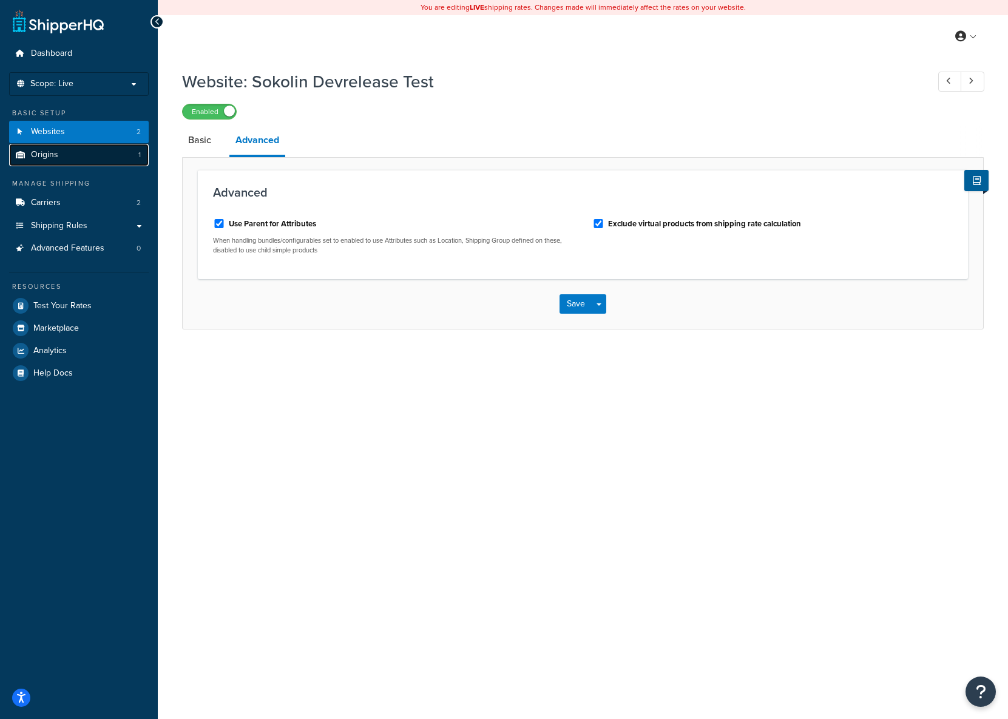
click at [45, 153] on span "Origins" at bounding box center [44, 155] width 27 height 10
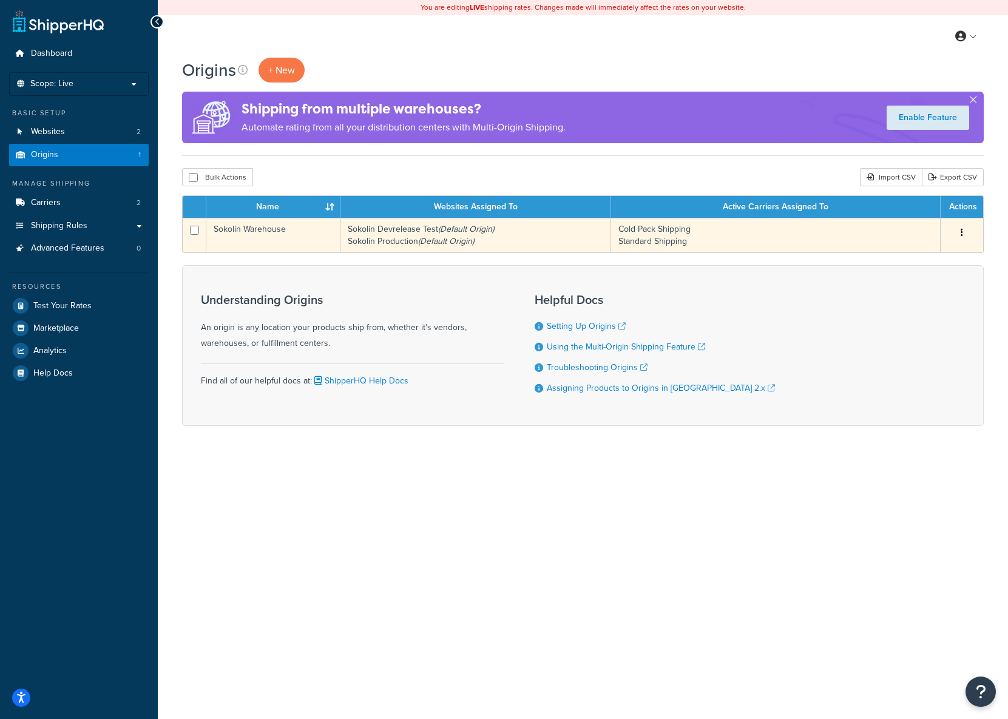
click at [452, 234] on icon "(Default Origin)" at bounding box center [466, 229] width 56 height 13
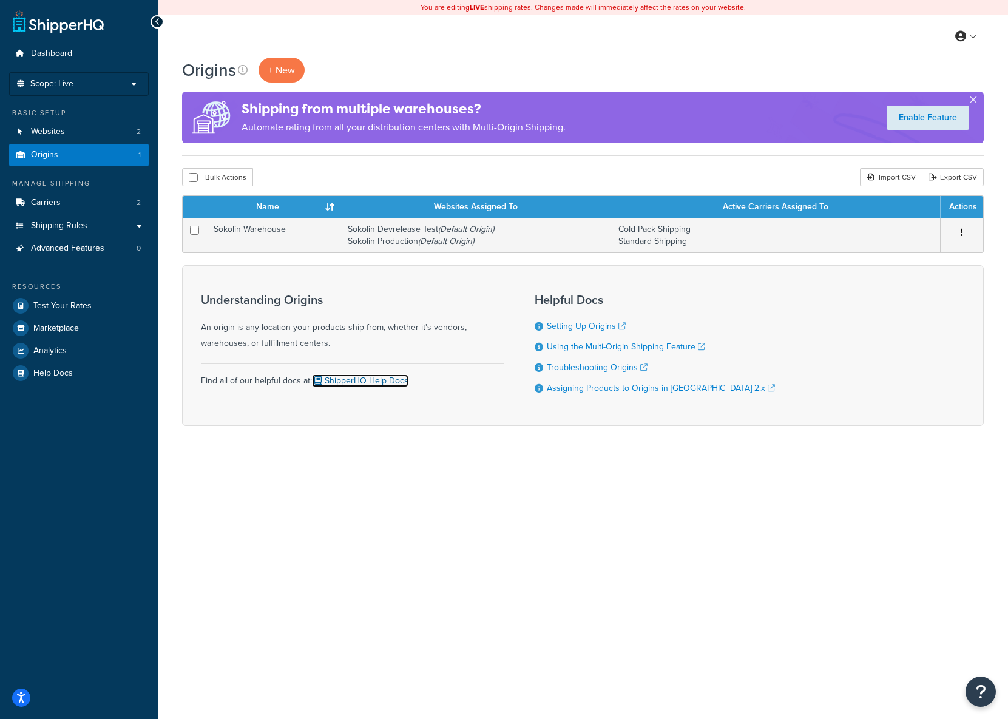
click at [365, 382] on link "ShipperHQ Help Docs" at bounding box center [360, 381] width 97 height 13
click at [93, 205] on link "Carriers 2" at bounding box center [79, 203] width 140 height 22
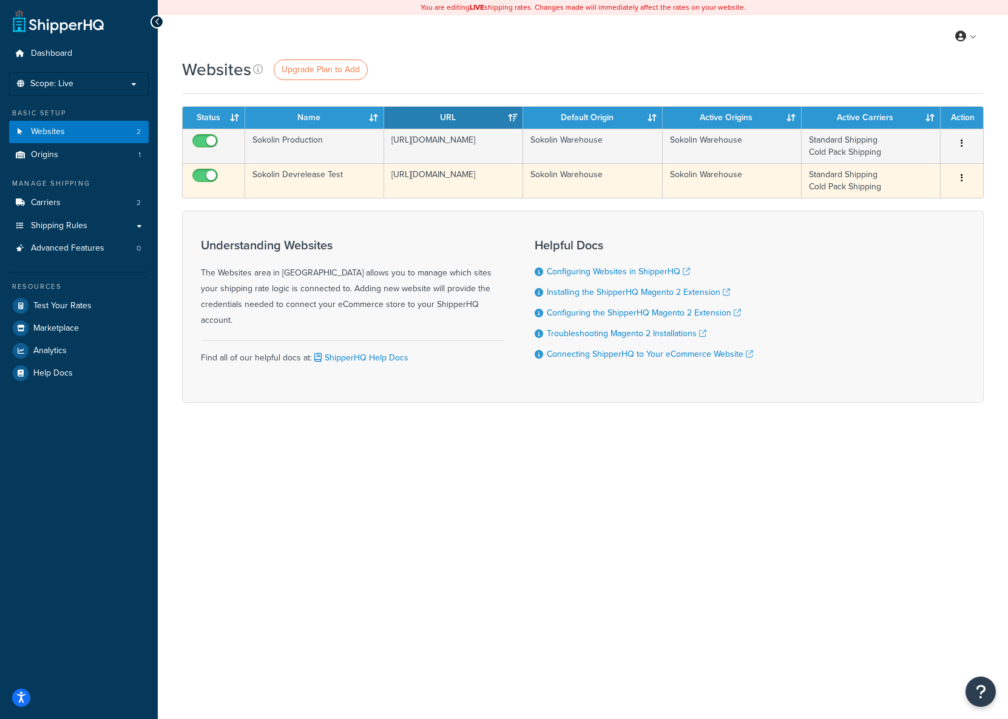
click at [959, 173] on button "button" at bounding box center [962, 178] width 17 height 19
click at [926, 197] on link "Edit" at bounding box center [913, 202] width 96 height 25
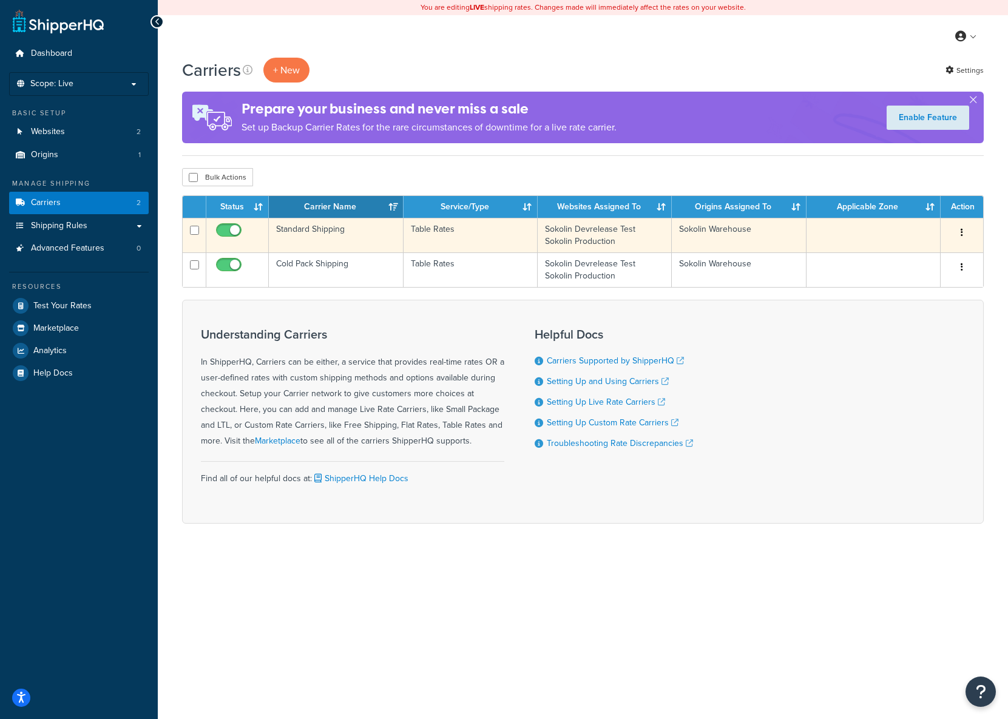
click at [439, 233] on td "Table Rates" at bounding box center [471, 235] width 134 height 35
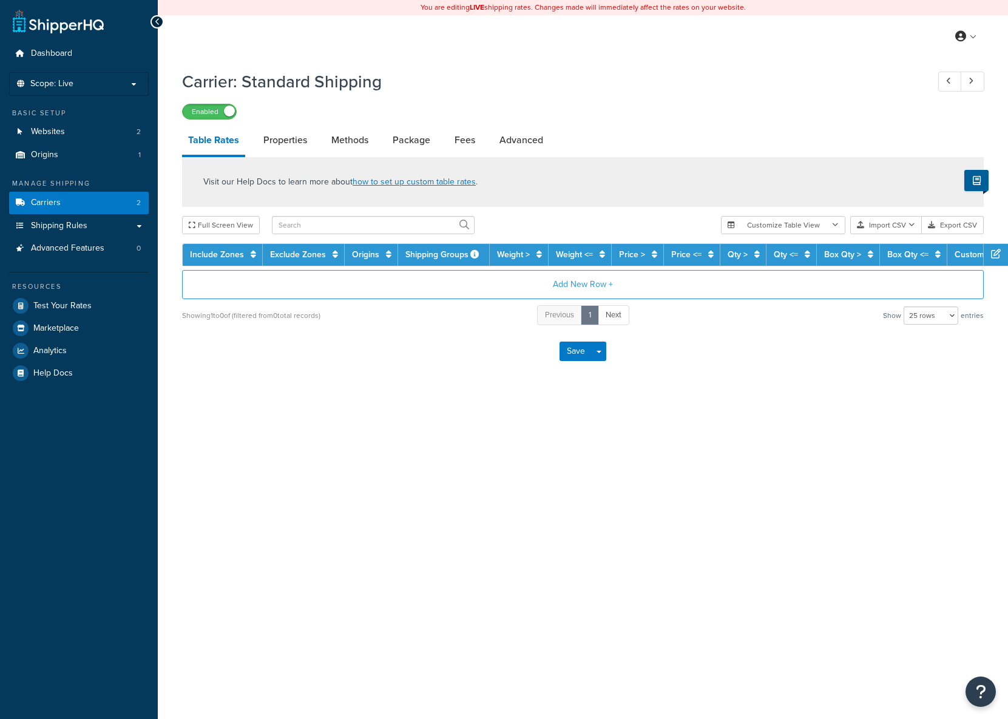
select select "25"
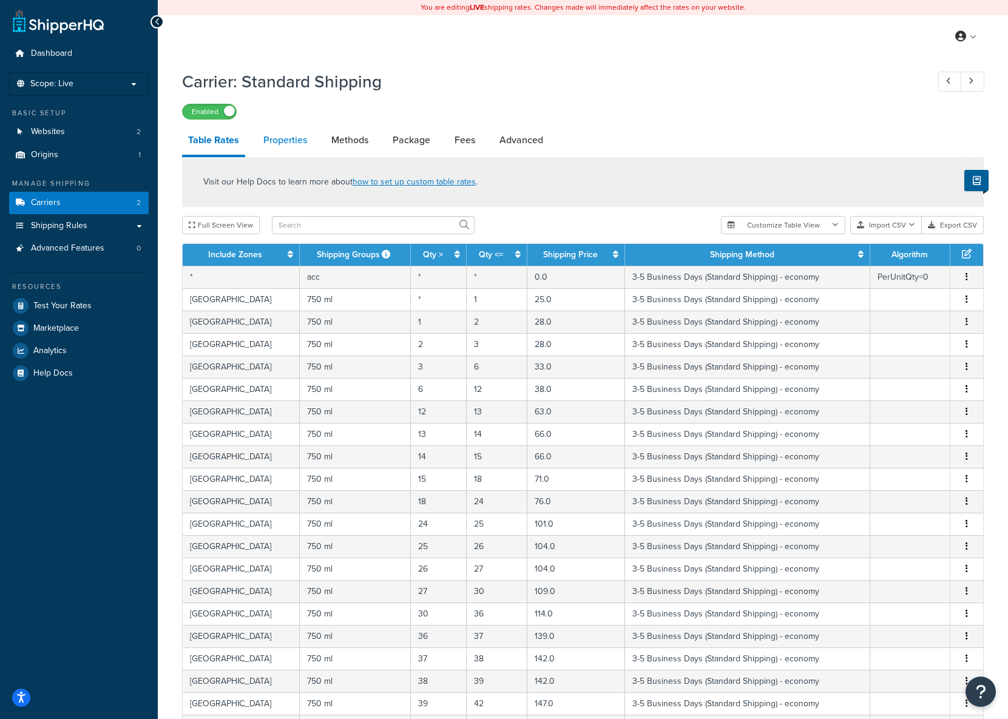
click at [293, 135] on link "Properties" at bounding box center [285, 140] width 56 height 29
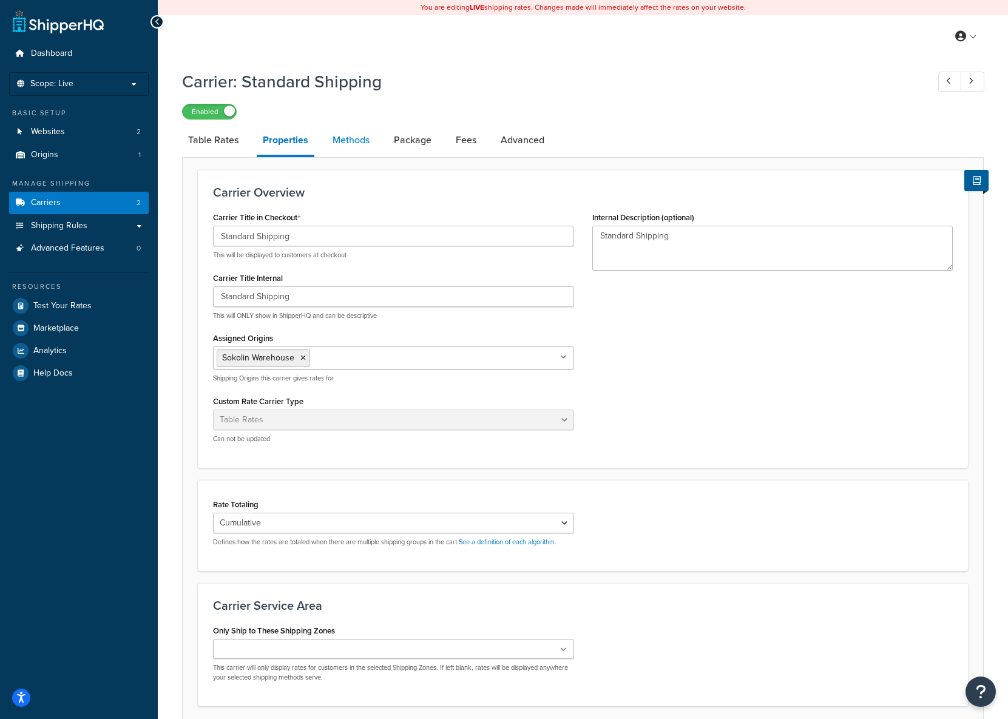
click at [353, 138] on link "Methods" at bounding box center [351, 140] width 49 height 29
select select "25"
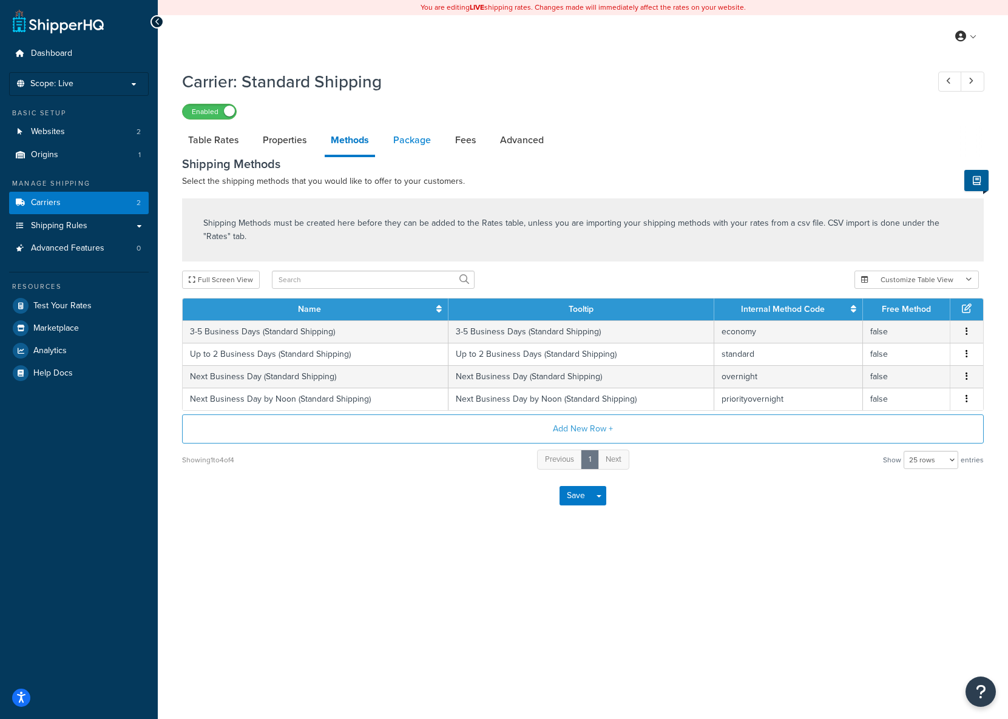
click at [403, 144] on link "Package" at bounding box center [412, 140] width 50 height 29
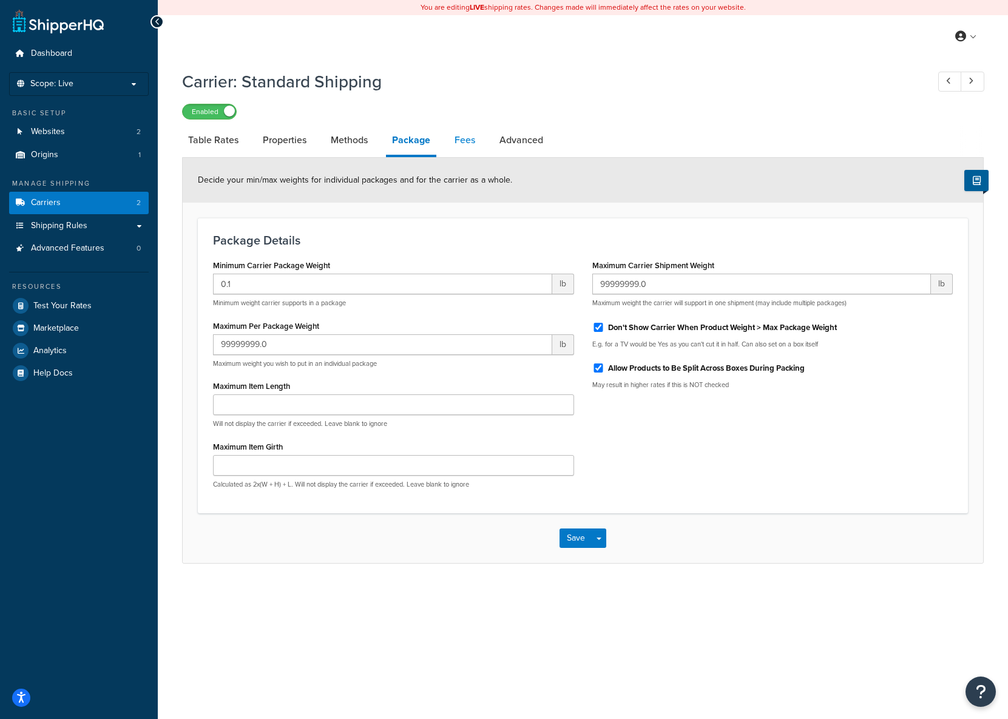
click at [464, 141] on link "Fees" at bounding box center [465, 140] width 33 height 29
select select "AFTER"
select select "ALL"
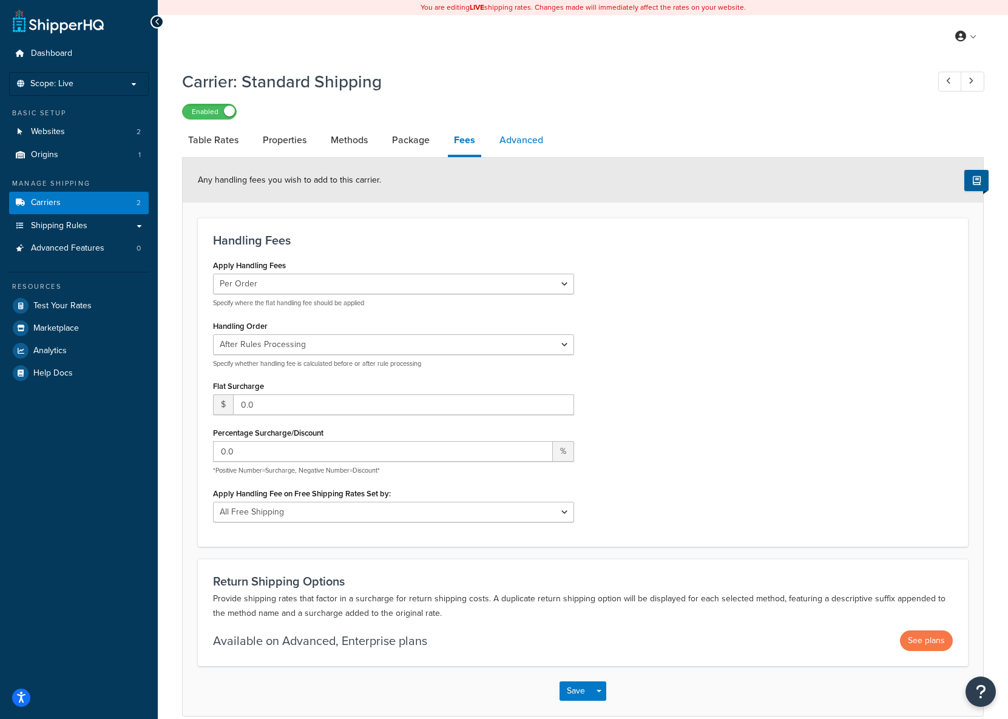
click at [515, 142] on link "Advanced" at bounding box center [521, 140] width 56 height 29
select select "false"
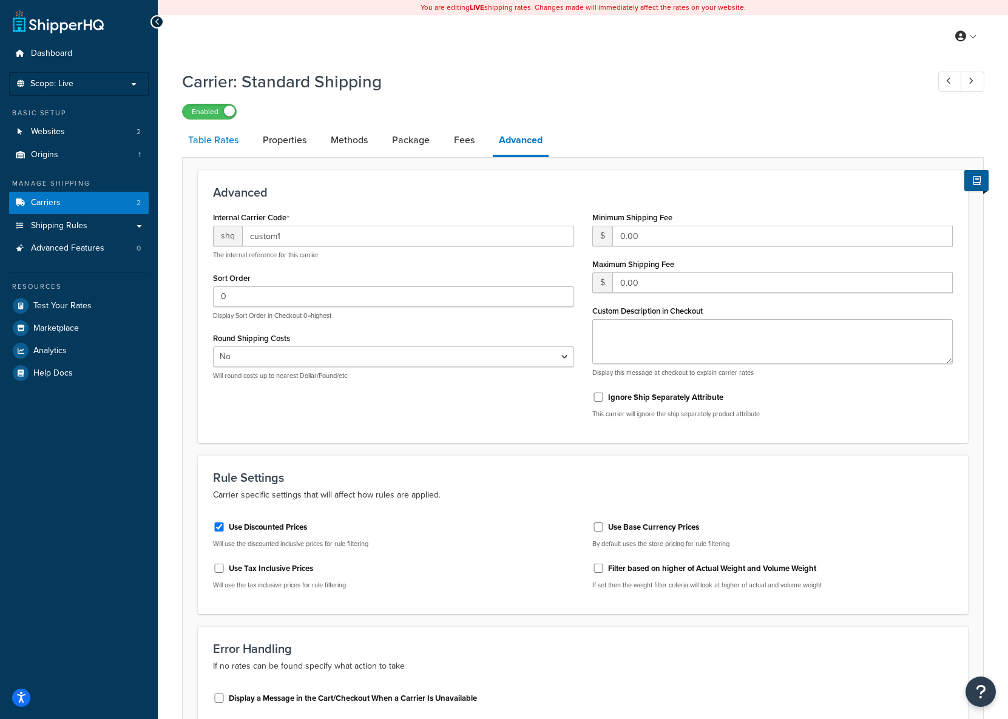
click at [212, 140] on link "Table Rates" at bounding box center [213, 140] width 63 height 29
select select "25"
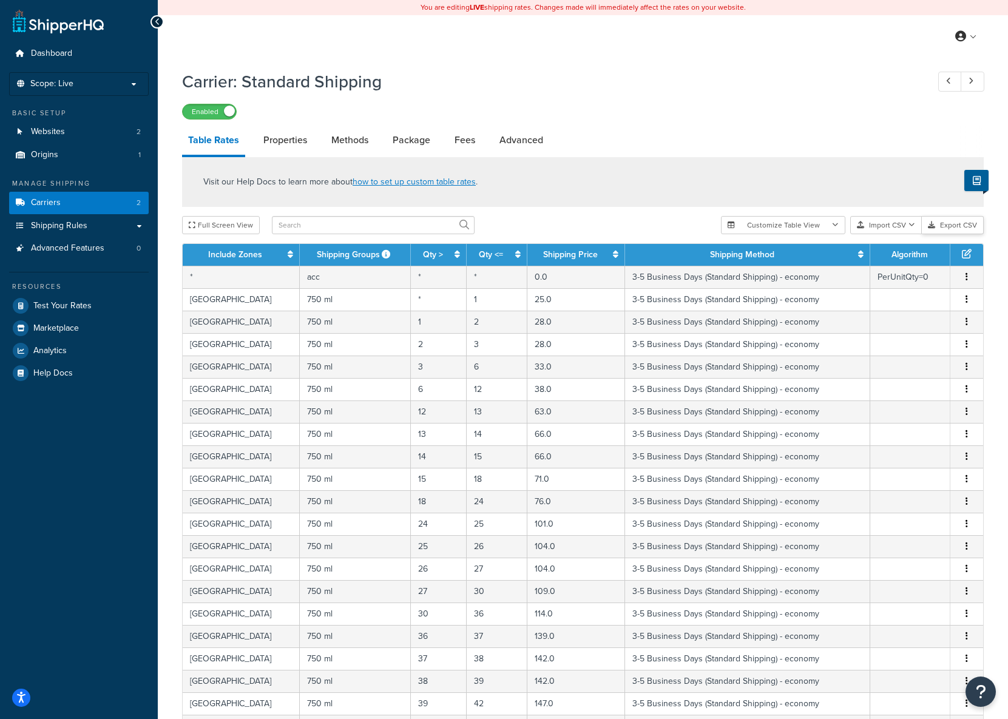
click at [951, 230] on button "Export CSV" at bounding box center [953, 225] width 62 height 18
click at [78, 202] on link "Carriers 2" at bounding box center [79, 203] width 140 height 22
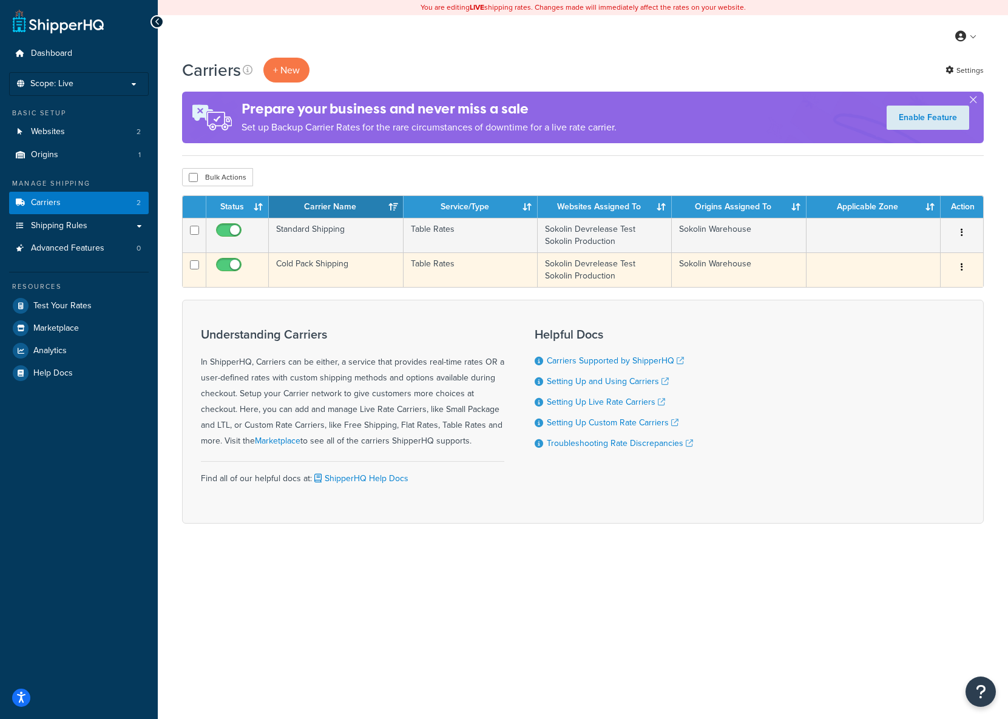
click at [310, 263] on td "Cold Pack Shipping" at bounding box center [336, 270] width 134 height 35
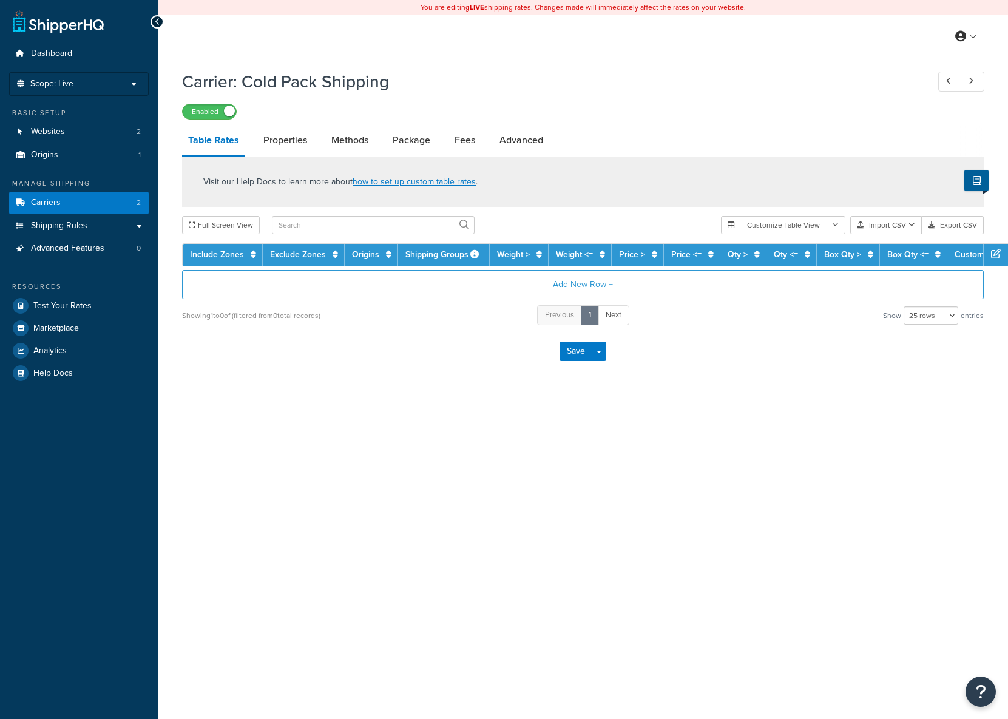
select select "25"
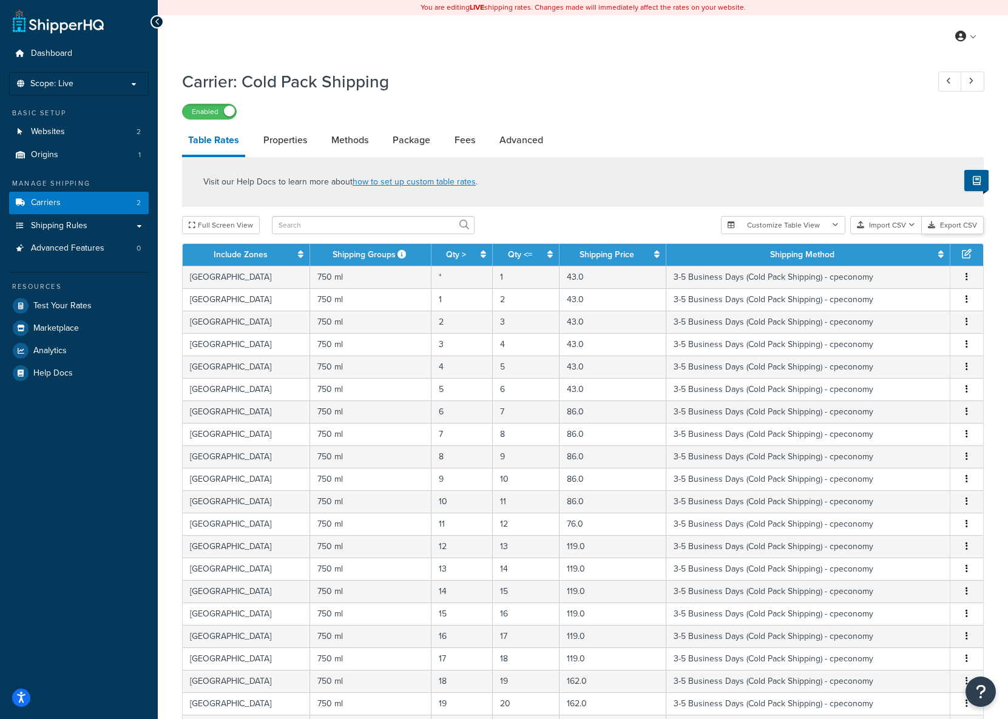
click at [972, 223] on button "Export CSV" at bounding box center [953, 225] width 62 height 18
click at [836, 229] on icon "button" at bounding box center [835, 225] width 7 height 7
click at [797, 93] on h1 "Carrier: Cold Pack Shipping" at bounding box center [549, 82] width 734 height 24
